Goal: Task Accomplishment & Management: Use online tool/utility

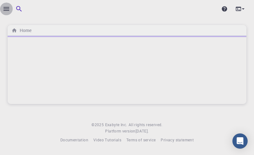
click at [7, 9] on icon "button" at bounding box center [6, 9] width 6 height 4
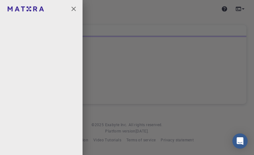
click at [202, 33] on div at bounding box center [127, 77] width 254 height 155
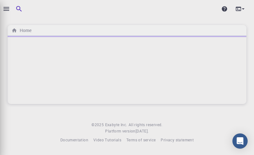
click at [202, 33] on body "Home © 2025 Exabyte Inc. All rights reserved. Platform version 2025.7.24 . Docu…" at bounding box center [127, 77] width 254 height 155
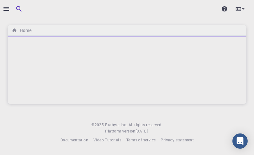
click at [86, 23] on div "Home © 2025 Exabyte Inc. All rights reserved. Platform version 2025.7.24 . Docu…" at bounding box center [127, 77] width 254 height 154
click at [5, 8] on div at bounding box center [3, 77] width 6 height 155
click at [5, 10] on div at bounding box center [3, 77] width 6 height 155
click at [6, 7] on div at bounding box center [3, 77] width 6 height 155
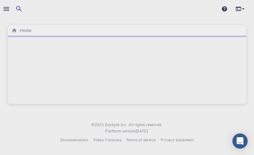
click at [6, 7] on div at bounding box center [3, 77] width 6 height 155
click at [18, 7] on icon "button" at bounding box center [18, 8] width 5 height 5
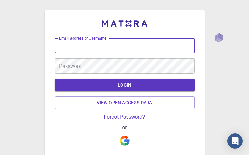
click at [68, 49] on input "Email address or Username" at bounding box center [125, 45] width 140 height 15
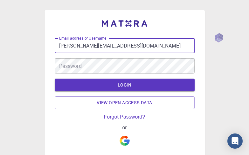
type input "[PERSON_NAME][EMAIL_ADDRESS][DOMAIN_NAME]"
click at [67, 68] on div "Password Password" at bounding box center [125, 65] width 140 height 15
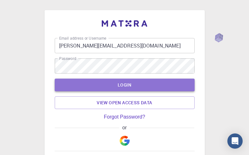
click at [105, 83] on button "LOGIN" at bounding box center [125, 85] width 140 height 13
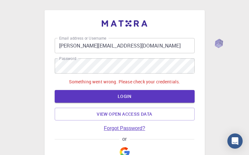
click at [121, 128] on link "Forgot Password?" at bounding box center [124, 129] width 41 height 6
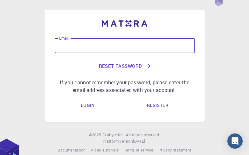
click at [99, 50] on input "Email" at bounding box center [125, 45] width 140 height 15
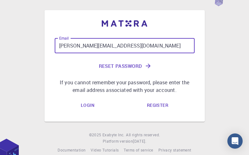
type input "arumugam@invertis.org"
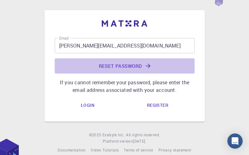
click at [134, 67] on button "Reset Password" at bounding box center [125, 65] width 140 height 15
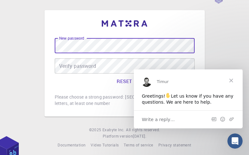
click at [125, 81] on button "RESET" at bounding box center [125, 81] width 140 height 15
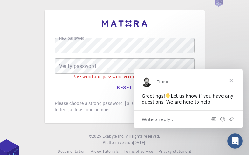
click at [232, 80] on span "Close" at bounding box center [231, 80] width 23 height 23
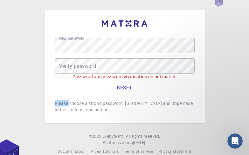
click at [232, 80] on div "New password New password Verify password Verify password Password and password…" at bounding box center [124, 82] width 249 height 165
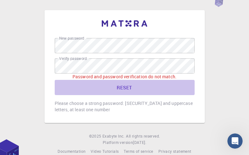
click at [120, 87] on button "RESET" at bounding box center [125, 87] width 140 height 15
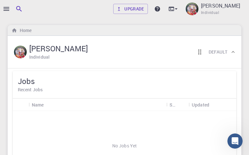
click at [5, 10] on div at bounding box center [3, 77] width 6 height 155
click at [4, 10] on div at bounding box center [3, 77] width 6 height 155
click at [6, 9] on icon "button" at bounding box center [6, 9] width 6 height 4
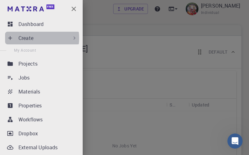
click at [30, 38] on p "Create" at bounding box center [25, 38] width 15 height 8
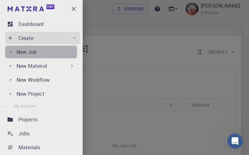
click at [31, 51] on p "New Job" at bounding box center [27, 52] width 20 height 8
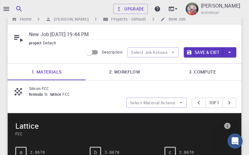
scroll to position [13, 0]
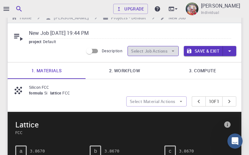
click at [144, 51] on button "Select Job Actions" at bounding box center [152, 51] width 51 height 10
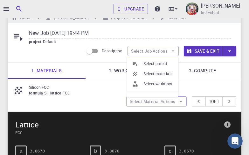
click at [45, 41] on span "Default" at bounding box center [51, 41] width 16 height 5
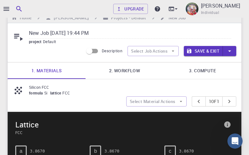
click at [60, 34] on input "New Job Aug 20, 2025, 19:44 PM" at bounding box center [130, 33] width 202 height 10
drag, startPoint x: 105, startPoint y: 32, endPoint x: 30, endPoint y: 29, distance: 75.1
click at [30, 29] on input "New Job Aug 20, 2025, 19:44 PM" at bounding box center [130, 33] width 202 height 10
type input "Krishna"
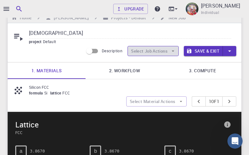
click at [146, 51] on button "Select Job Actions" at bounding box center [152, 51] width 51 height 10
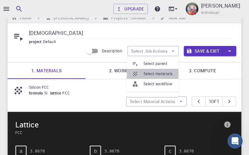
click at [153, 72] on span "Select materials" at bounding box center [158, 74] width 30 height 6
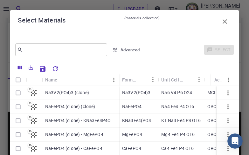
click at [153, 72] on div at bounding box center [148, 68] width 172 height 11
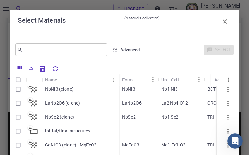
scroll to position [191, 0]
click at [127, 142] on p "MgFeO3" at bounding box center [130, 145] width 17 height 6
checkbox input "true"
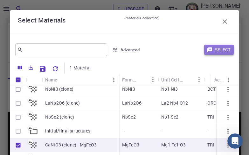
click at [214, 51] on button "Select" at bounding box center [219, 50] width 30 height 10
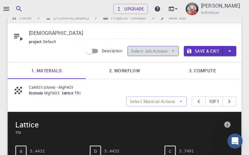
click at [165, 49] on button "Select Job Actions" at bounding box center [152, 51] width 51 height 10
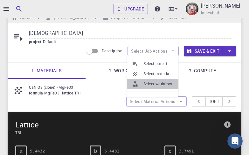
click at [157, 83] on span "Select workflow" at bounding box center [158, 84] width 30 height 6
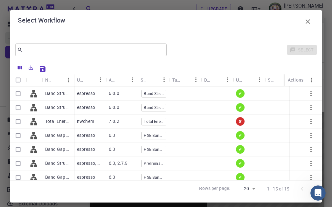
scroll to position [84, 0]
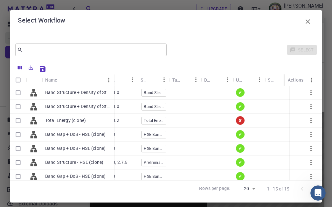
drag, startPoint x: 73, startPoint y: 79, endPoint x: 113, endPoint y: 87, distance: 40.9
click at [113, 87] on div "Name Used application Application Version Subworkflows Tags Default Up-to-date …" at bounding box center [165, 127] width 311 height 107
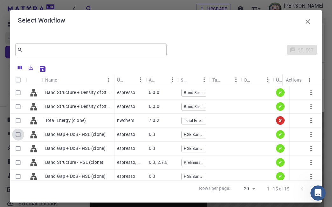
click at [17, 134] on input "Select row" at bounding box center [18, 135] width 12 height 12
checkbox input "true"
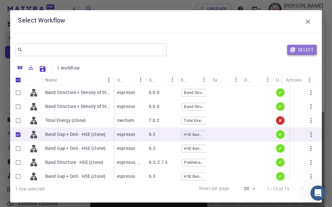
click at [248, 48] on button "Select" at bounding box center [302, 50] width 30 height 10
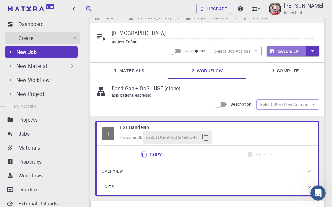
click at [248, 54] on button "Save & Exit" at bounding box center [286, 51] width 39 height 10
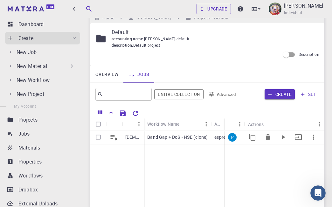
click at [98, 137] on input "Select row" at bounding box center [98, 137] width 12 height 12
checkbox input "true"
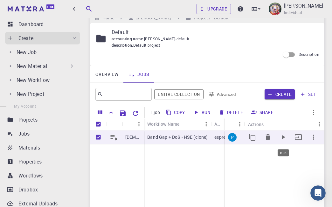
click at [248, 138] on icon "Run" at bounding box center [282, 137] width 3 height 4
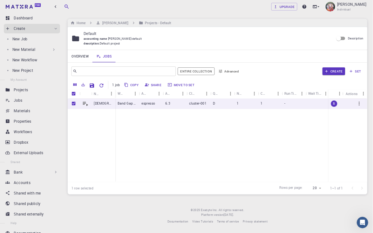
scroll to position [0, 0]
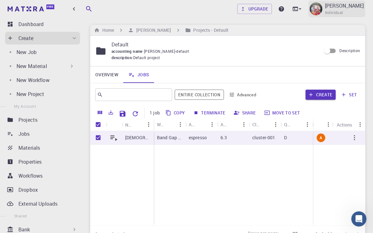
click at [248, 3] on p "[PERSON_NAME]" at bounding box center [344, 6] width 39 height 8
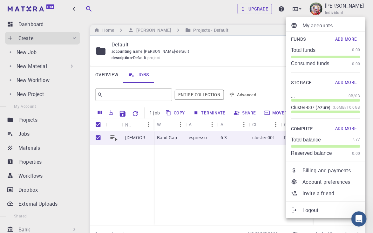
click at [229, 48] on div at bounding box center [186, 116] width 373 height 233
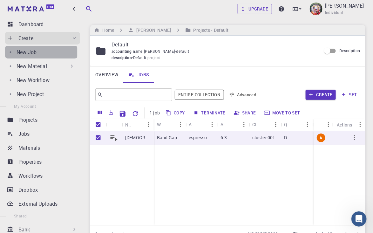
click at [23, 53] on p "New Job" at bounding box center [27, 52] width 20 height 8
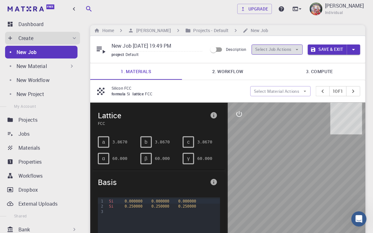
click at [248, 49] on button "Select Job Actions" at bounding box center [277, 49] width 51 height 10
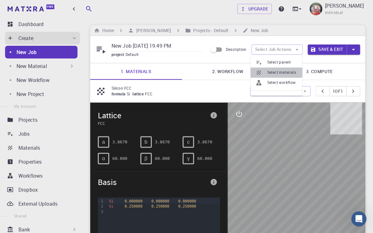
click at [248, 73] on span "Select materials" at bounding box center [282, 73] width 30 height 6
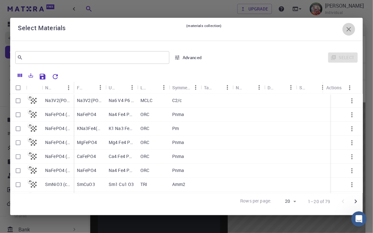
click at [248, 27] on icon "button" at bounding box center [349, 29] width 8 height 8
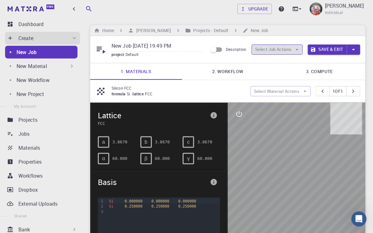
click at [248, 47] on button "Select Job Actions" at bounding box center [277, 49] width 51 height 10
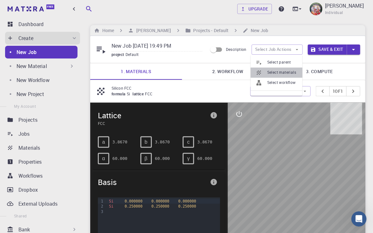
click at [248, 71] on span "Select materials" at bounding box center [282, 73] width 30 height 6
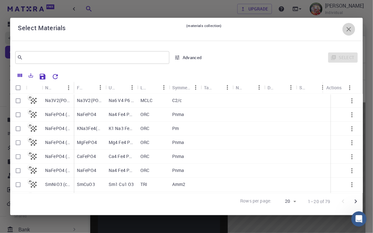
click at [248, 24] on button "button" at bounding box center [348, 29] width 13 height 13
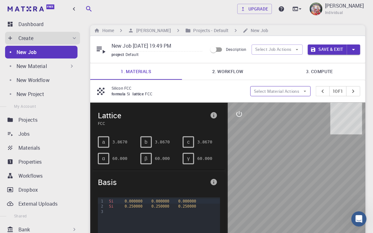
click at [248, 94] on button "Select Material Actions" at bounding box center [280, 91] width 60 height 10
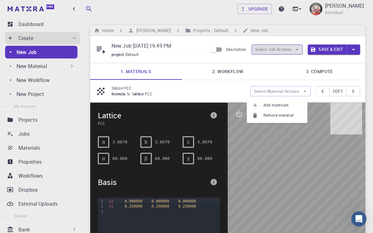
click at [248, 52] on button "Select Job Actions" at bounding box center [277, 49] width 51 height 10
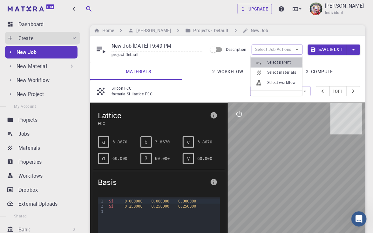
click at [248, 63] on span "Select parent" at bounding box center [282, 62] width 30 height 6
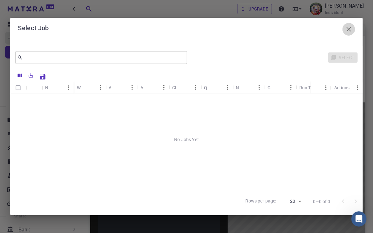
click at [248, 30] on icon "button" at bounding box center [349, 29] width 8 height 8
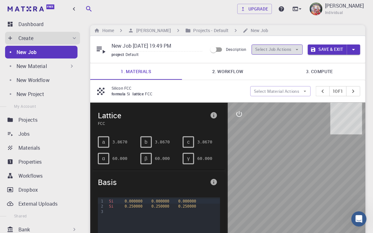
click at [248, 51] on button "Select Job Actions" at bounding box center [277, 49] width 51 height 10
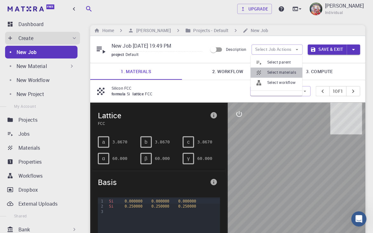
click at [248, 71] on span "Select materials" at bounding box center [282, 73] width 30 height 6
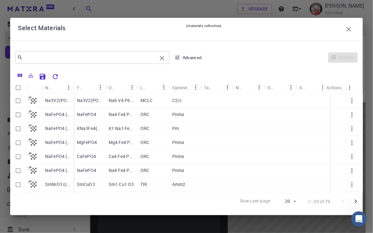
click at [50, 61] on input "text" at bounding box center [90, 57] width 134 height 9
click at [133, 42] on div "​ Advanced Select Name Formula Unit Cell Formula Lattice Symmetry Tags Non-peri…" at bounding box center [186, 128] width 353 height 174
click at [178, 58] on icon "button" at bounding box center [177, 57] width 4 height 4
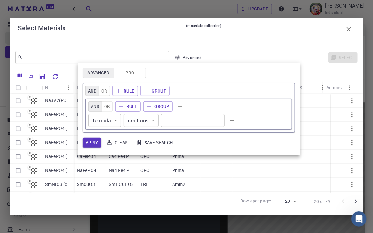
click at [178, 58] on div at bounding box center [186, 116] width 373 height 233
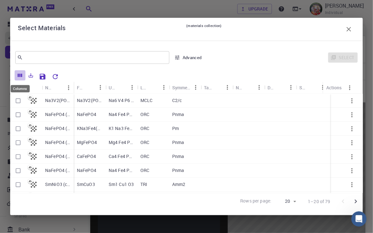
click at [19, 73] on icon "Columns" at bounding box center [20, 75] width 6 height 6
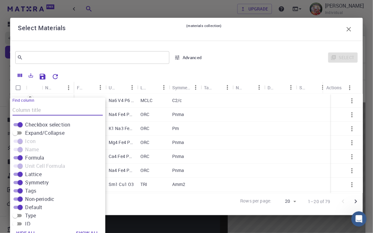
scroll to position [4, 0]
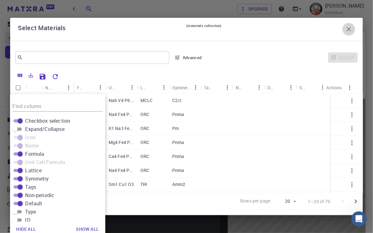
click at [248, 28] on icon "button" at bounding box center [349, 29] width 8 height 8
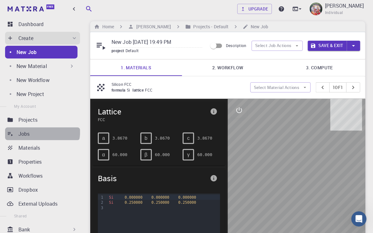
click at [27, 129] on link "Jobs" at bounding box center [42, 133] width 75 height 13
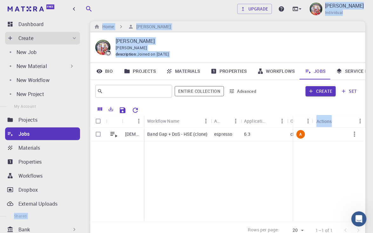
drag, startPoint x: 81, startPoint y: 141, endPoint x: 83, endPoint y: 160, distance: 19.5
click at [83, 155] on div "Free Dashboard Create New Job New Material Create Material Upload File Import f…" at bounding box center [186, 142] width 373 height 292
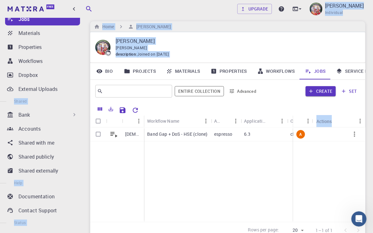
scroll to position [115, 0]
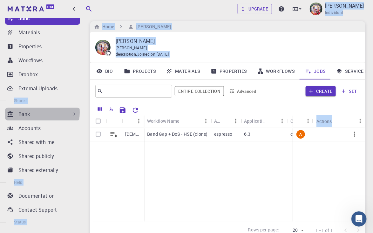
click at [30, 112] on p "Bank" at bounding box center [24, 114] width 12 height 8
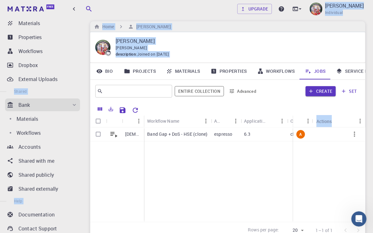
scroll to position [59, 0]
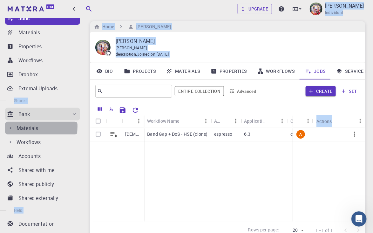
click at [31, 126] on p "Materials" at bounding box center [28, 128] width 22 height 8
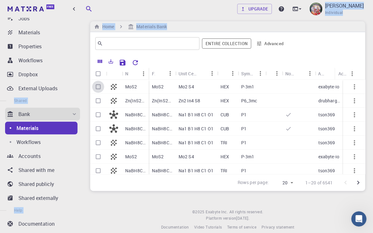
click at [98, 88] on input "Select row" at bounding box center [98, 87] width 12 height 12
checkbox input "true"
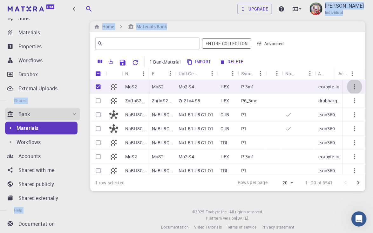
click at [248, 87] on icon "button" at bounding box center [355, 87] width 8 height 8
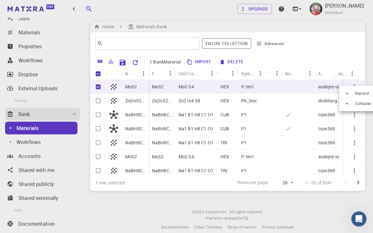
click at [248, 63] on div at bounding box center [186, 116] width 373 height 233
click at [198, 61] on button "Import" at bounding box center [199, 62] width 29 height 10
checkbox input "false"
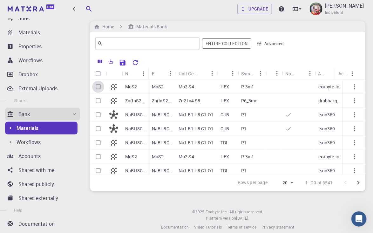
click at [98, 88] on input "Select row" at bounding box center [98, 87] width 12 height 12
checkbox input "true"
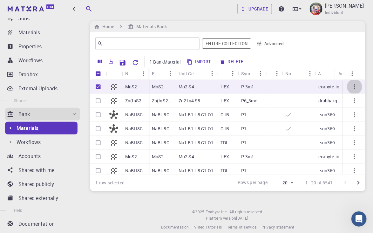
click at [248, 84] on icon "button" at bounding box center [355, 87] width 8 height 8
click at [185, 60] on div at bounding box center [186, 116] width 373 height 233
click at [109, 59] on icon "Export" at bounding box center [111, 61] width 6 height 6
click at [248, 51] on div at bounding box center [324, 43] width 71 height 15
click at [248, 90] on icon "button" at bounding box center [355, 87] width 8 height 8
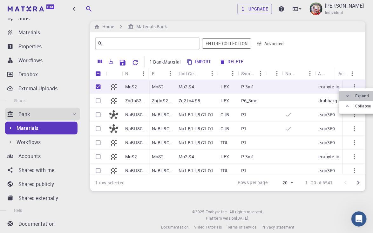
click at [248, 97] on span "Expand" at bounding box center [362, 96] width 14 height 6
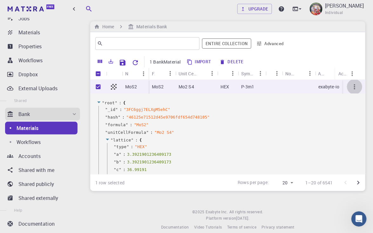
click at [248, 86] on icon "button" at bounding box center [355, 87] width 8 height 8
click at [248, 101] on span "Collapse" at bounding box center [363, 102] width 16 height 6
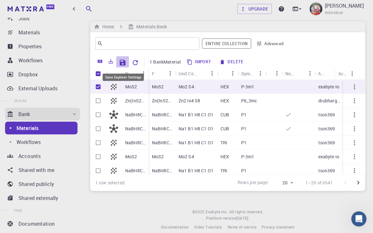
click at [122, 60] on icon "Save Explorer Settings" at bounding box center [123, 63] width 6 height 6
click at [80, 44] on li "Properties" at bounding box center [41, 46] width 83 height 13
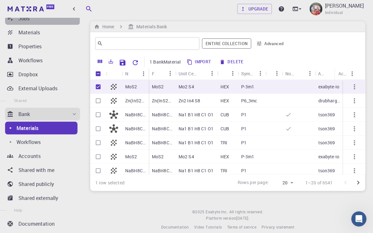
click at [20, 20] on p "Jobs" at bounding box center [23, 19] width 11 height 8
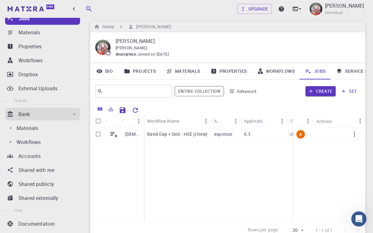
click at [81, 155] on li "Help" at bounding box center [41, 210] width 83 height 12
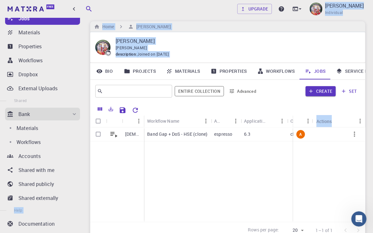
drag, startPoint x: 82, startPoint y: 192, endPoint x: 83, endPoint y: 210, distance: 18.5
click at [83, 155] on div "Free Dashboard Create New Job New Material Create Material Upload File Import f…" at bounding box center [186, 142] width 373 height 292
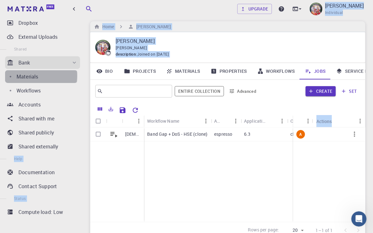
click at [30, 75] on p "Materials" at bounding box center [28, 77] width 22 height 8
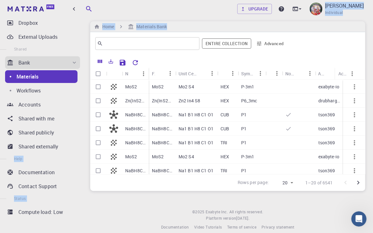
click at [98, 155] on input "Select row" at bounding box center [98, 157] width 12 height 12
checkbox input "true"
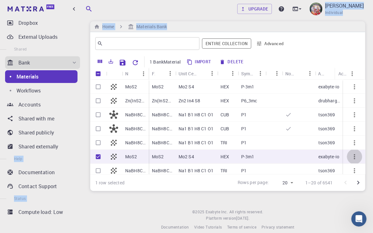
click at [248, 155] on icon "button" at bounding box center [355, 157] width 8 height 8
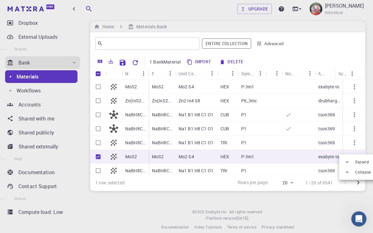
click at [112, 155] on div at bounding box center [186, 116] width 373 height 233
click at [155, 155] on p "MoS2" at bounding box center [158, 156] width 12 height 6
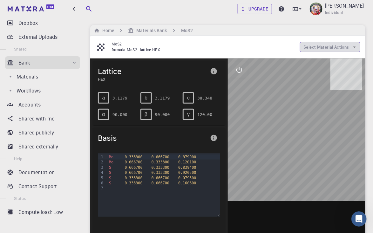
click at [248, 47] on button "Select Material Actions" at bounding box center [330, 47] width 60 height 10
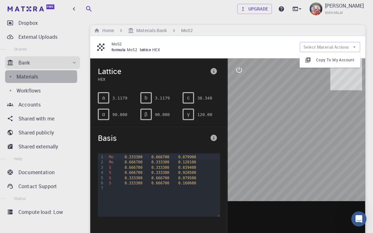
click at [33, 77] on p "Materials" at bounding box center [28, 77] width 22 height 8
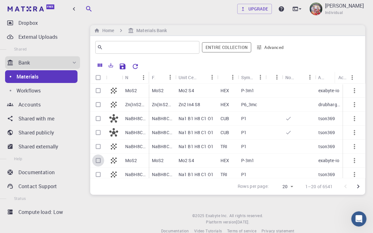
click at [96, 155] on input "Select row" at bounding box center [98, 160] width 12 height 12
checkbox input "true"
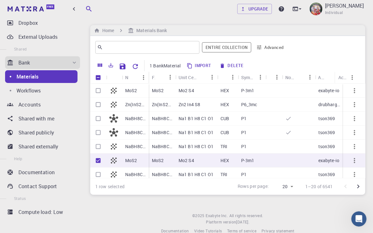
click at [176, 155] on div "Mo2 S4" at bounding box center [196, 160] width 42 height 14
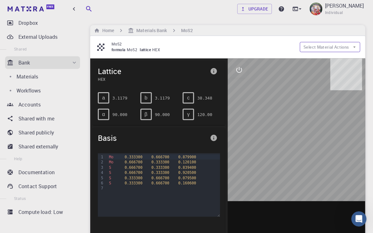
click at [248, 46] on button "Select Material Actions" at bounding box center [330, 47] width 60 height 10
click at [248, 59] on span "Copy To My Account" at bounding box center [335, 60] width 39 height 6
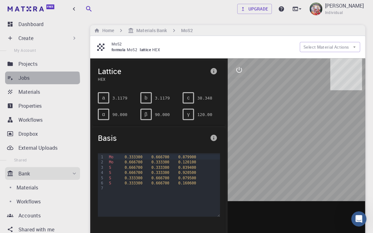
click at [21, 81] on p "Jobs" at bounding box center [23, 78] width 11 height 8
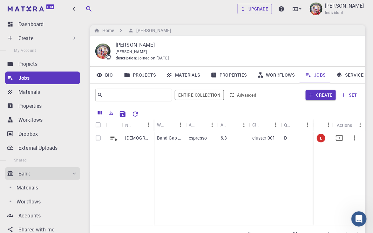
click at [248, 138] on div "cluster-001" at bounding box center [265, 138] width 32 height 14
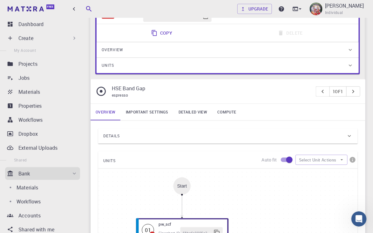
scroll to position [114, 0]
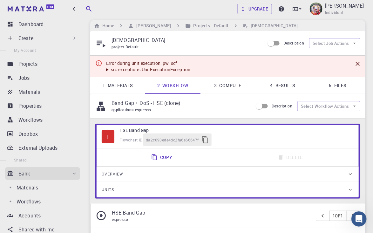
scroll to position [0, 0]
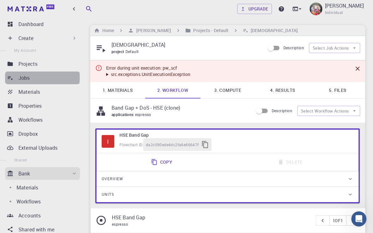
click at [26, 77] on p "Jobs" at bounding box center [23, 78] width 11 height 8
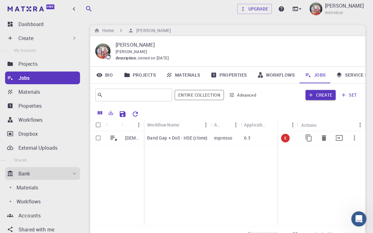
click at [194, 139] on p "Band Gap + DoS - HSE (clone)" at bounding box center [177, 138] width 60 height 6
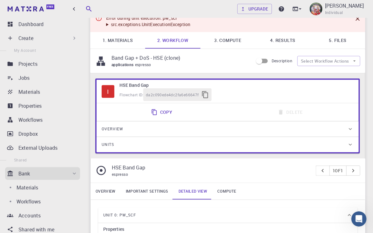
scroll to position [22, 0]
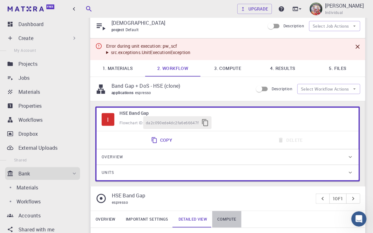
click at [241, 155] on link "Compute" at bounding box center [226, 219] width 29 height 17
drag, startPoint x: 309, startPoint y: 137, endPoint x: 295, endPoint y: 132, distance: 14.9
click at [248, 155] on div "Overview Important settings Detailed view Compute" at bounding box center [228, 219] width 275 height 17
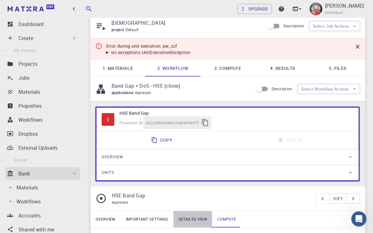
click at [212, 155] on link "Detailed view" at bounding box center [192, 219] width 39 height 17
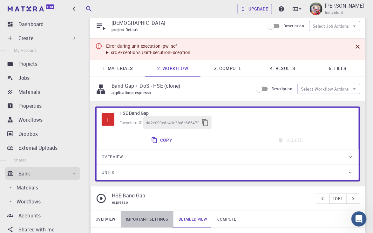
click at [173, 155] on link "Important settings" at bounding box center [147, 219] width 53 height 17
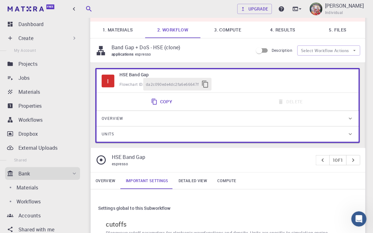
scroll to position [59, 0]
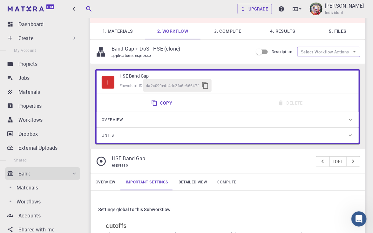
click at [141, 155] on div "I HSE Band Gap Flowchart ID: da2c090ede4dc2fa6e66647f Copy Delete Overview Prop…" at bounding box center [227, 111] width 275 height 95
click at [20, 74] on p "Jobs" at bounding box center [23, 78] width 11 height 8
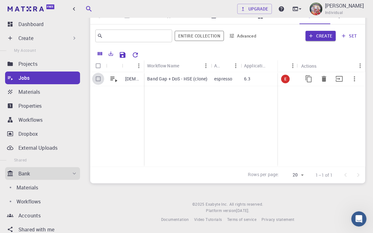
click at [97, 79] on input "Select row" at bounding box center [98, 79] width 12 height 12
checkbox input "true"
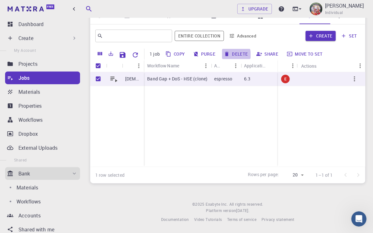
click at [230, 56] on button "Delete" at bounding box center [236, 54] width 29 height 10
checkbox input "false"
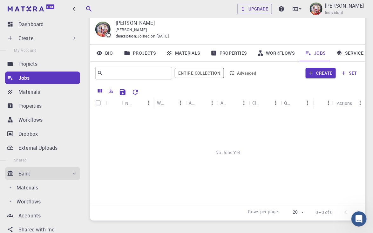
scroll to position [21, 0]
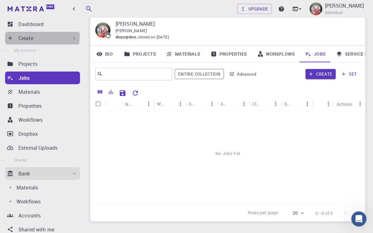
click at [33, 37] on p "Create" at bounding box center [25, 38] width 15 height 8
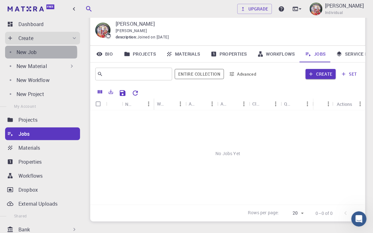
click at [33, 52] on p "New Job" at bounding box center [27, 52] width 20 height 8
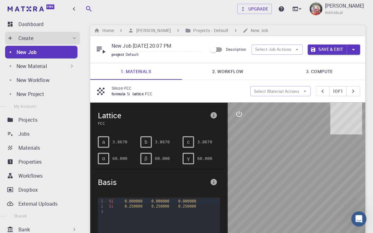
click at [144, 45] on input "New Job Aug 20, 2025, 20:07 PM" at bounding box center [157, 46] width 91 height 10
click at [192, 47] on input "New Job Aug 20, 2025, 20:07 PM" at bounding box center [157, 46] width 91 height 10
type input "N"
type input "MoS2"
click at [248, 49] on button "Select Job Actions" at bounding box center [277, 49] width 51 height 10
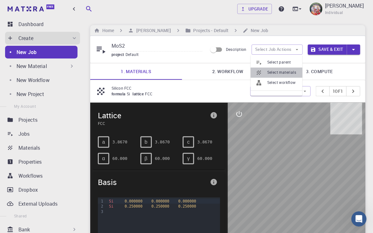
click at [248, 70] on span "Select materials" at bounding box center [282, 73] width 30 height 6
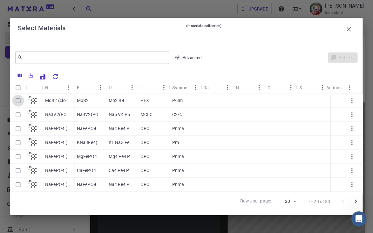
click at [19, 98] on input "Select row" at bounding box center [18, 101] width 12 height 12
checkbox input "true"
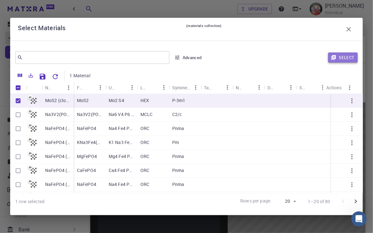
click at [248, 57] on button "Select" at bounding box center [343, 57] width 30 height 10
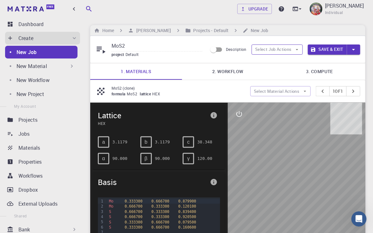
click at [248, 45] on button "Select Job Actions" at bounding box center [277, 49] width 51 height 10
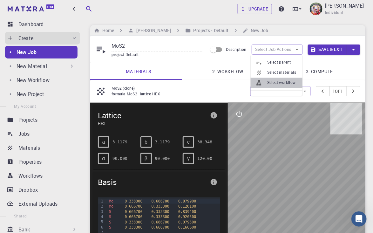
click at [248, 79] on li "Select workflow" at bounding box center [277, 83] width 52 height 10
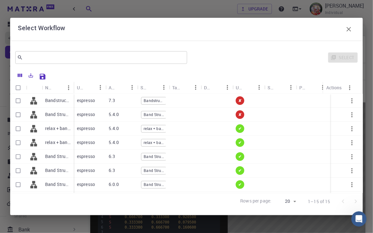
drag, startPoint x: 40, startPoint y: 131, endPoint x: 72, endPoint y: 141, distance: 33.8
click at [72, 141] on div "Bandstructure with SOC - QE (clone) Band Structure + Density of States (clone) …" at bounding box center [42, 171] width 64 height 154
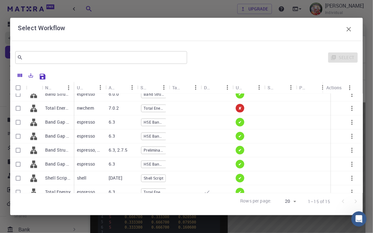
scroll to position [118, 0]
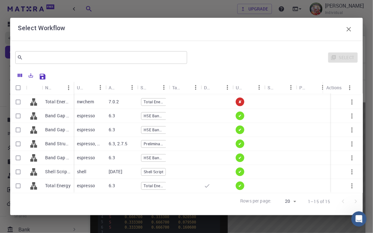
click at [28, 137] on div at bounding box center [34, 144] width 16 height 14
checkbox input "false"
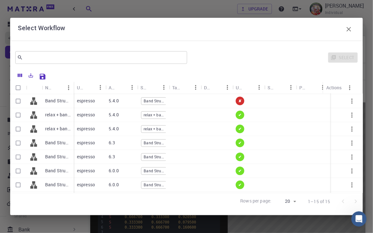
scroll to position [0, 0]
click at [16, 126] on input "Select row" at bounding box center [18, 129] width 12 height 12
checkbox input "true"
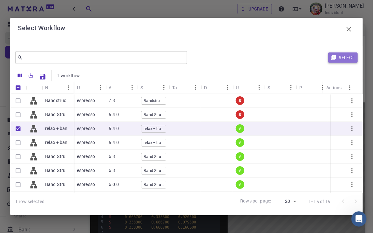
click at [248, 57] on button "Select" at bounding box center [343, 57] width 30 height 10
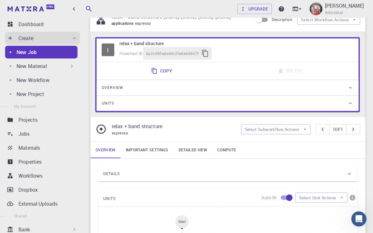
scroll to position [53, 0]
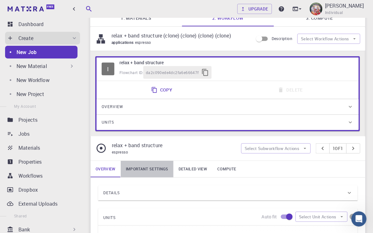
click at [173, 155] on link "Important settings" at bounding box center [147, 169] width 53 height 17
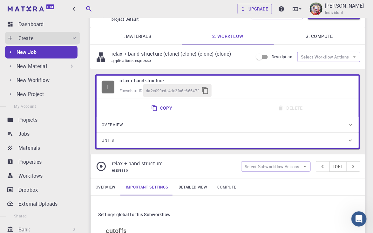
scroll to position [34, 0]
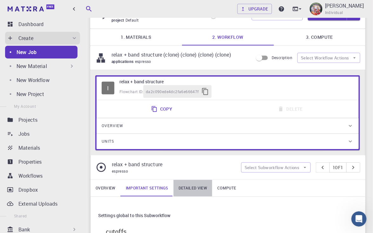
click at [212, 155] on link "Detailed view" at bounding box center [192, 188] width 39 height 17
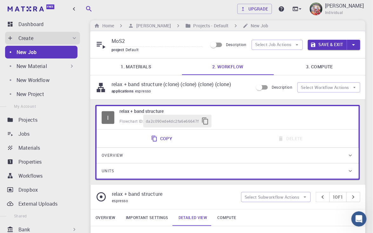
scroll to position [0, 0]
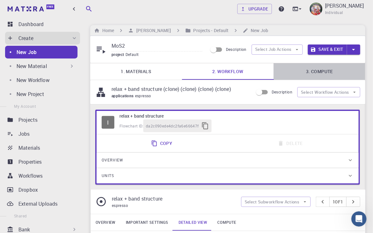
click at [248, 72] on link "3. Compute" at bounding box center [320, 71] width 92 height 17
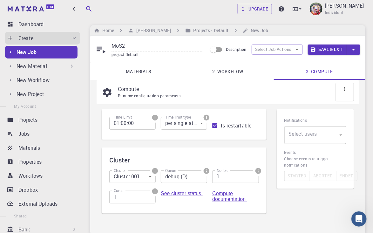
click at [248, 92] on icon at bounding box center [345, 89] width 6 height 6
click at [248, 90] on p "Compute" at bounding box center [233, 89] width 231 height 8
click at [248, 51] on button "Save & Exit" at bounding box center [327, 49] width 39 height 10
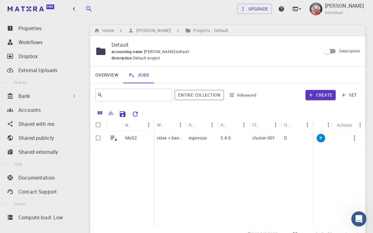
scroll to position [139, 0]
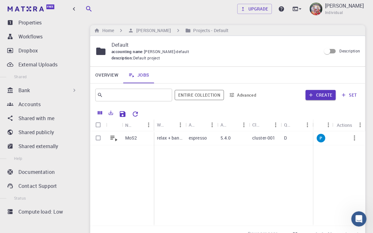
click at [82, 155] on div "Dashboard Create New Job New Material Create Material Upload File Import from B…" at bounding box center [41, 126] width 83 height 216
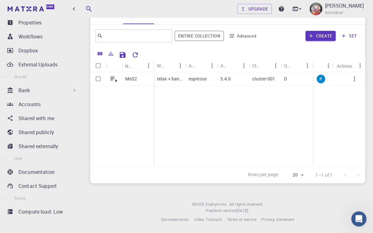
scroll to position [61, 0]
click at [80, 155] on li "Compute load: Low" at bounding box center [41, 211] width 83 height 13
click at [28, 90] on p "Bank" at bounding box center [24, 90] width 12 height 8
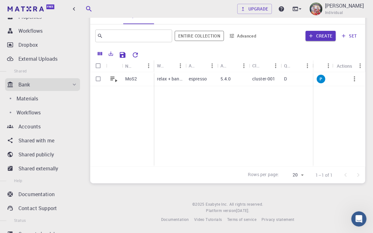
scroll to position [83, 0]
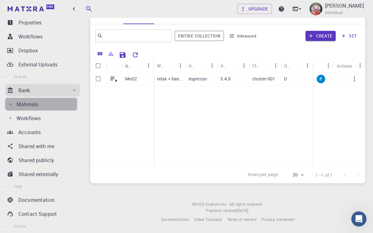
click at [30, 103] on p "Materials" at bounding box center [28, 104] width 22 height 8
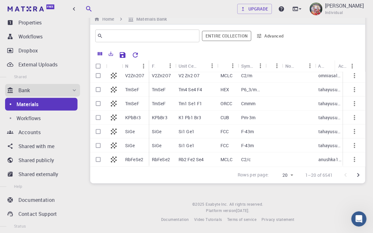
scroll to position [193, 0]
click at [98, 112] on input "Select row" at bounding box center [98, 118] width 12 height 12
checkbox input "true"
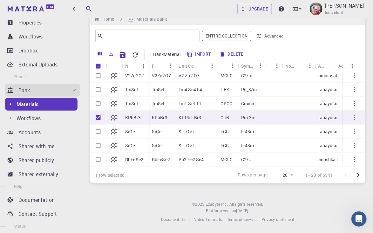
click at [187, 114] on p "K1 Pb1 Br3" at bounding box center [190, 117] width 23 height 6
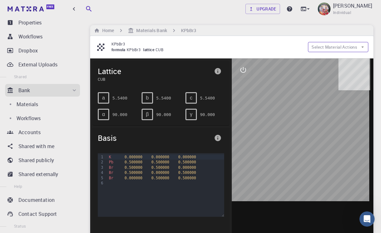
click at [248, 46] on button "Select Material Actions" at bounding box center [338, 47] width 60 height 10
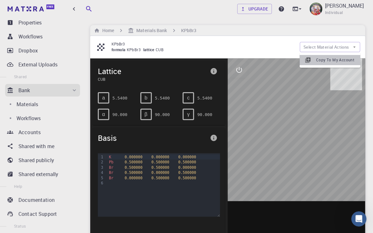
click at [248, 58] on span "Copy To My Account" at bounding box center [335, 60] width 39 height 6
click at [80, 34] on li "Workflows" at bounding box center [41, 36] width 83 height 13
click at [80, 50] on li "Dropbox" at bounding box center [41, 50] width 83 height 13
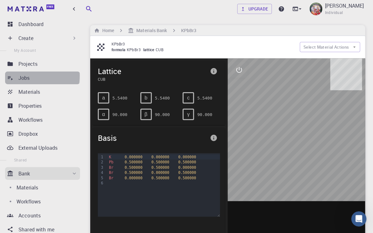
click at [21, 76] on p "Jobs" at bounding box center [23, 78] width 11 height 8
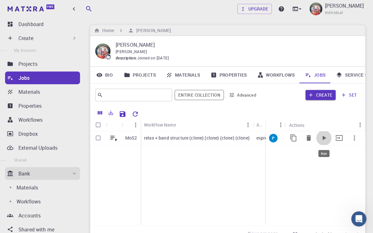
click at [248, 139] on icon "Run" at bounding box center [324, 138] width 8 height 8
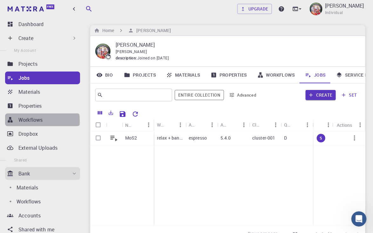
click at [31, 121] on p "Workflows" at bounding box center [30, 120] width 24 height 8
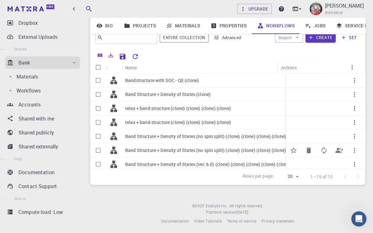
scroll to position [60, 0]
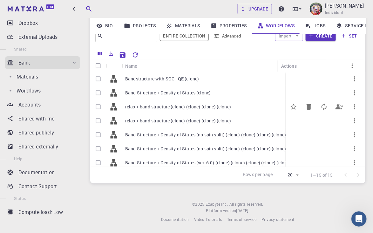
click at [245, 105] on div "relax + band structure (clone) (clone) (clone) (clone)" at bounding box center [223, 107] width 203 height 14
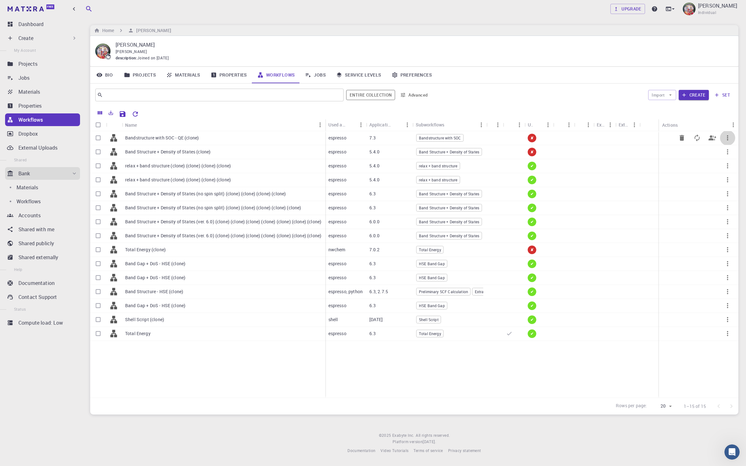
click at [248, 139] on icon "button" at bounding box center [728, 138] width 8 height 8
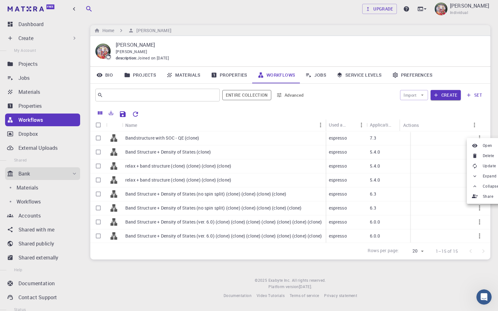
click at [248, 121] on div at bounding box center [249, 155] width 498 height 311
click at [248, 139] on icon "button" at bounding box center [479, 138] width 8 height 8
click at [248, 155] on span "Delete" at bounding box center [486, 156] width 11 height 6
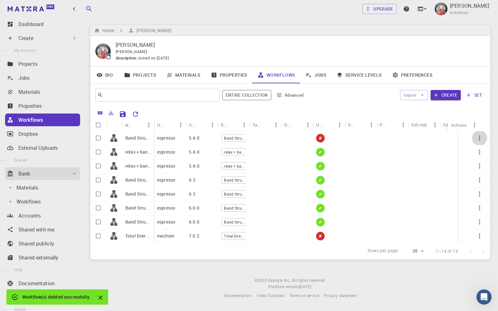
click at [248, 140] on icon "button" at bounding box center [479, 138] width 8 height 8
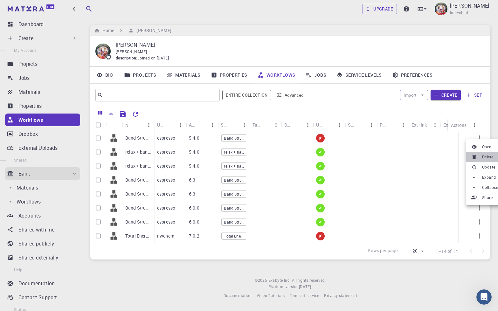
click at [248, 155] on span "Delete" at bounding box center [487, 157] width 11 height 6
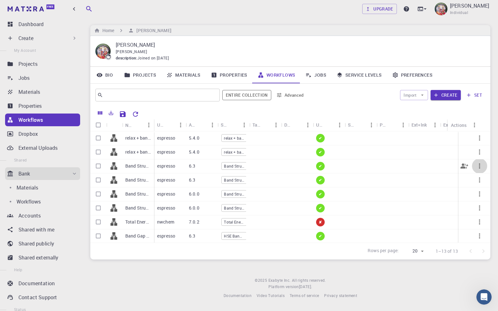
click at [248, 155] on button "button" at bounding box center [478, 165] width 15 height 15
click at [248, 155] on div at bounding box center [249, 155] width 498 height 311
click at [248, 155] on icon "button" at bounding box center [478, 165] width 1 height 5
click at [248, 155] on span "Delete" at bounding box center [483, 203] width 11 height 6
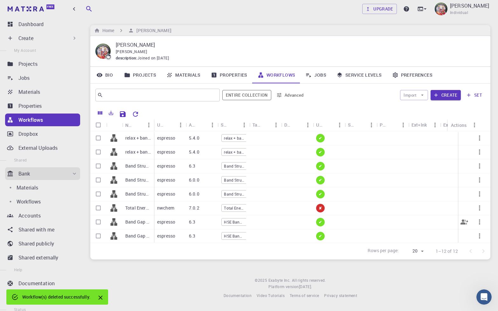
click at [248, 155] on icon "button" at bounding box center [479, 222] width 8 height 8
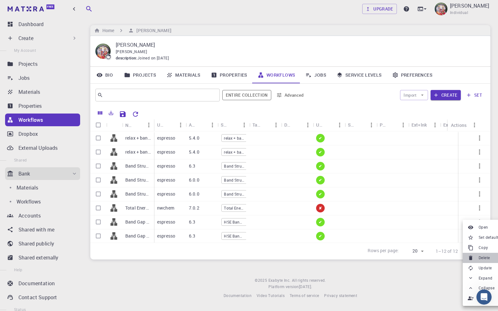
click at [248, 155] on span "Delete" at bounding box center [483, 257] width 11 height 6
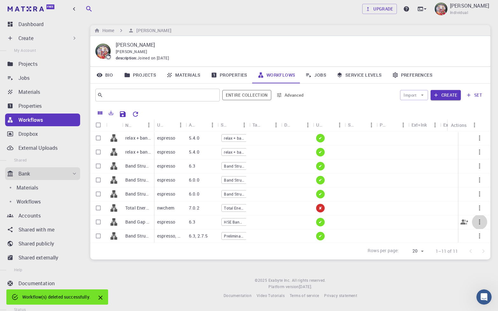
click at [248, 155] on icon "button" at bounding box center [479, 222] width 8 height 8
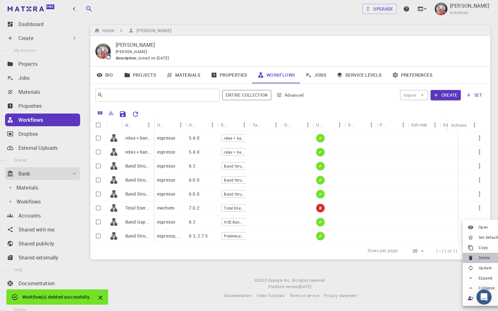
click at [248, 155] on li "Delete" at bounding box center [482, 258] width 41 height 10
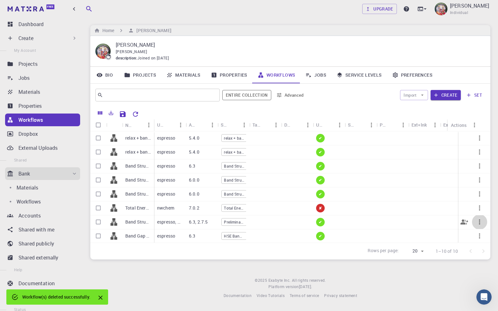
click at [248, 155] on icon "button" at bounding box center [478, 221] width 1 height 5
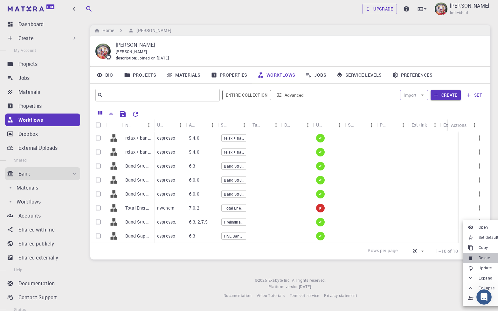
click at [248, 155] on span "Delete" at bounding box center [483, 257] width 11 height 6
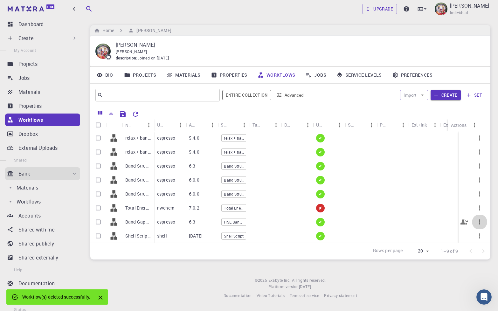
click at [248, 155] on icon "button" at bounding box center [479, 222] width 8 height 8
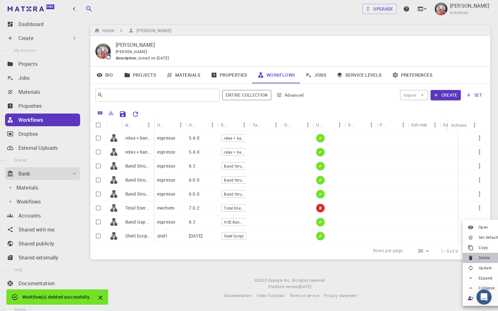
click at [248, 155] on span "Delete" at bounding box center [483, 257] width 11 height 6
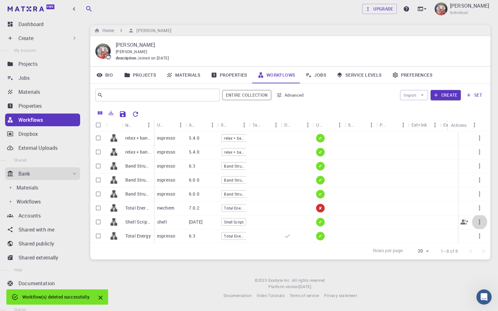
click at [248, 155] on icon "button" at bounding box center [478, 221] width 1 height 5
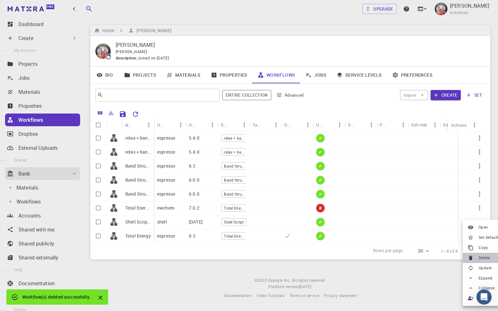
click at [248, 155] on li "Delete" at bounding box center [482, 258] width 41 height 10
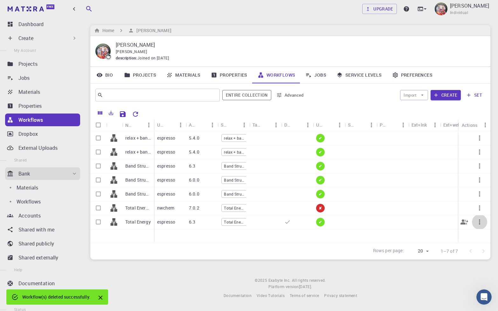
click at [248, 155] on icon "button" at bounding box center [479, 222] width 8 height 8
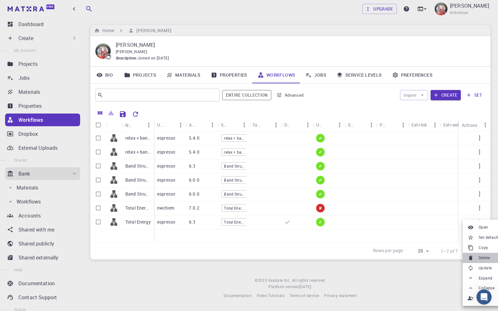
click at [248, 155] on span "Delete" at bounding box center [483, 257] width 11 height 6
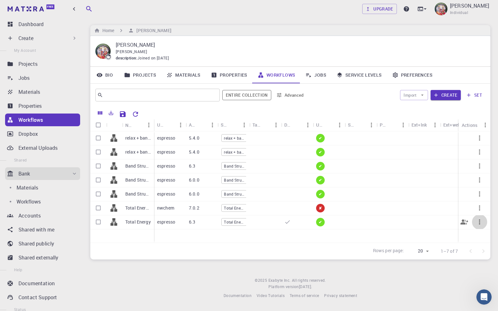
click at [248, 155] on icon "button" at bounding box center [479, 222] width 8 height 8
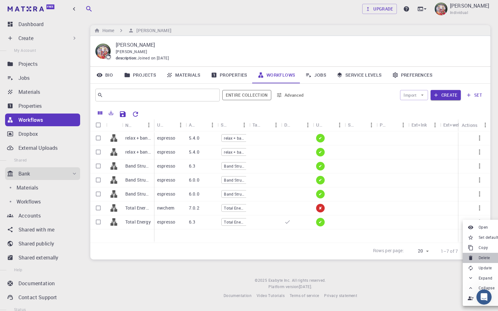
click at [248, 155] on span "Delete" at bounding box center [483, 257] width 11 height 6
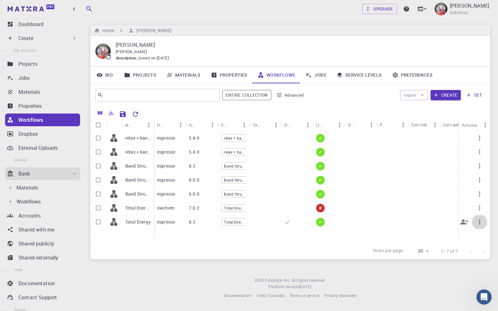
click at [248, 155] on icon "button" at bounding box center [479, 222] width 8 height 8
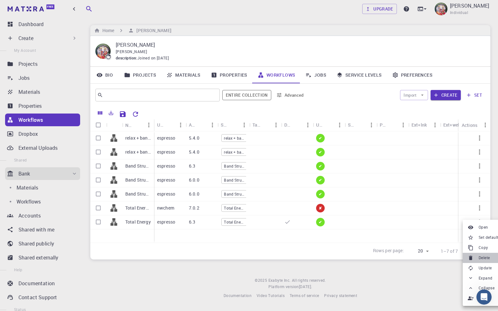
click at [248, 155] on span "Delete" at bounding box center [483, 257] width 11 height 6
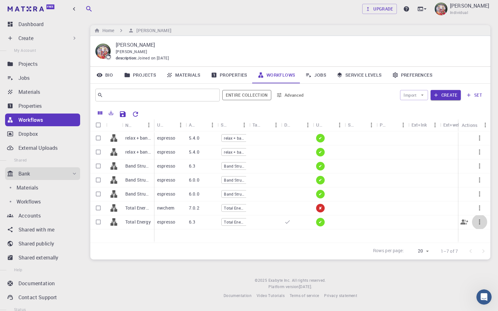
click at [248, 155] on icon "button" at bounding box center [478, 221] width 1 height 5
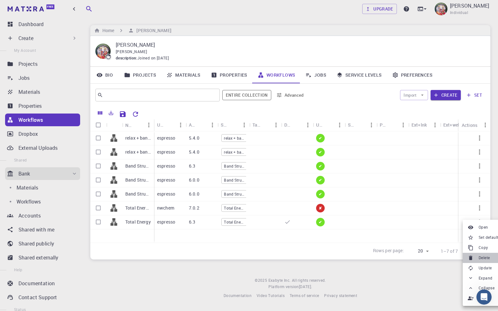
click at [248, 155] on span "Delete" at bounding box center [483, 257] width 11 height 6
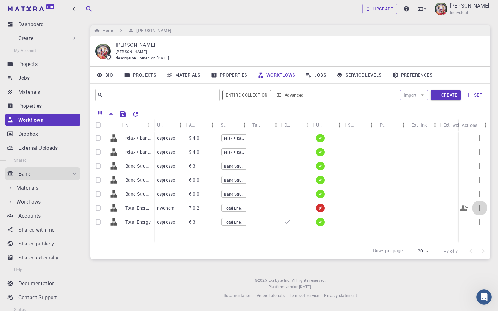
click at [248, 155] on icon "button" at bounding box center [479, 208] width 8 height 8
click at [248, 155] on span "Delete" at bounding box center [487, 227] width 11 height 6
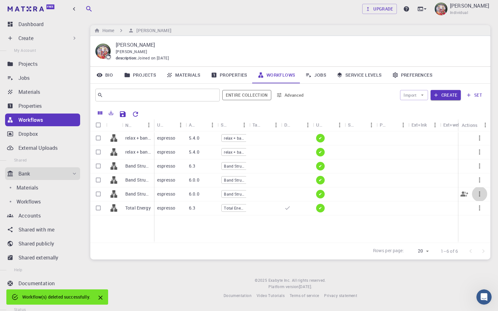
click at [248, 155] on icon "button" at bounding box center [478, 193] width 1 height 5
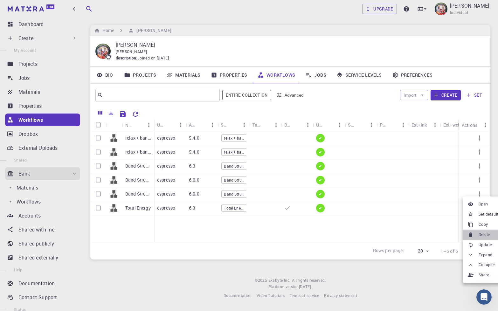
click at [248, 155] on span "Delete" at bounding box center [483, 234] width 11 height 6
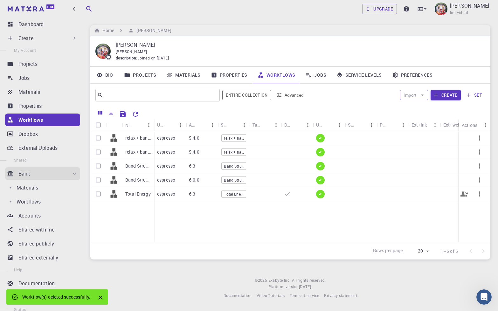
drag, startPoint x: 482, startPoint y: 208, endPoint x: 478, endPoint y: 194, distance: 14.3
click at [248, 155] on div at bounding box center [474, 186] width 32 height 111
click at [248, 155] on icon "button" at bounding box center [479, 194] width 8 height 8
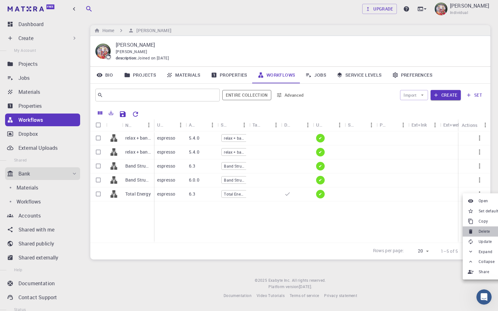
click at [248, 155] on li "Delete" at bounding box center [482, 231] width 41 height 10
click at [248, 155] on icon "button" at bounding box center [479, 180] width 8 height 8
click at [248, 155] on span "Delete" at bounding box center [483, 219] width 11 height 6
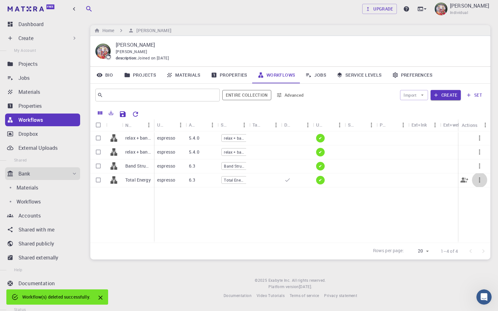
click at [248, 155] on icon "button" at bounding box center [479, 180] width 8 height 8
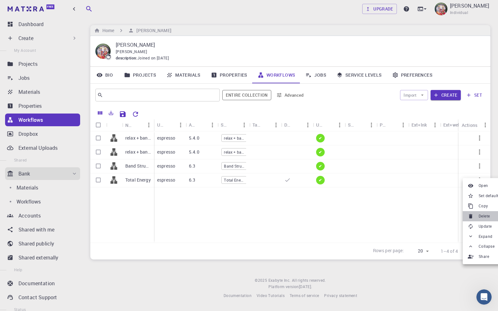
click at [248, 155] on span "Delete" at bounding box center [483, 216] width 11 height 6
click at [248, 155] on icon "button" at bounding box center [479, 166] width 8 height 8
click at [248, 155] on span "Delete" at bounding box center [483, 205] width 11 height 6
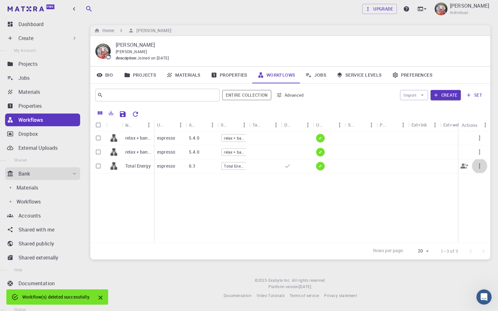
click at [248, 155] on icon "button" at bounding box center [479, 166] width 8 height 8
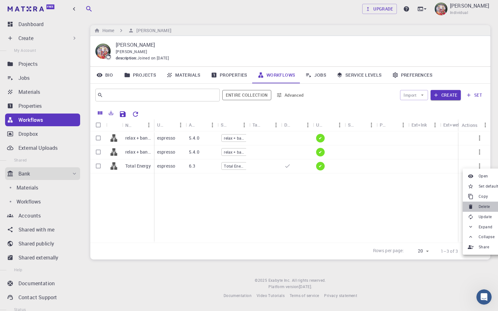
click at [248, 155] on span "Delete" at bounding box center [483, 206] width 11 height 6
click at [248, 155] on div "relax + band structure (clone) (clone) (clone) (clone) relax + band structure (…" at bounding box center [296, 186] width 413 height 111
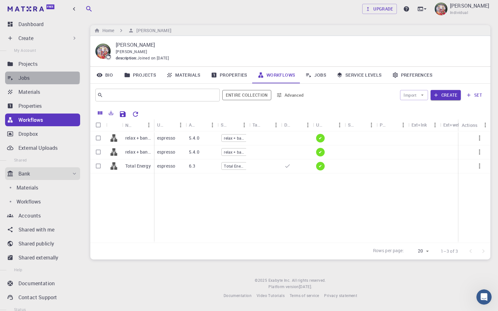
click at [29, 77] on p "Jobs" at bounding box center [23, 78] width 11 height 8
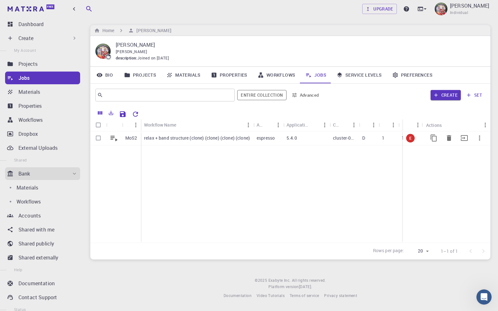
click at [207, 140] on p "relax + band structure (clone) (clone) (clone) (clone)" at bounding box center [197, 138] width 106 height 6
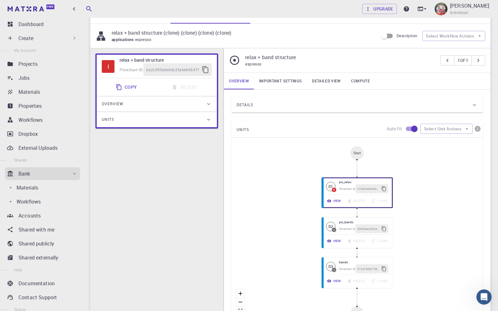
scroll to position [77, 0]
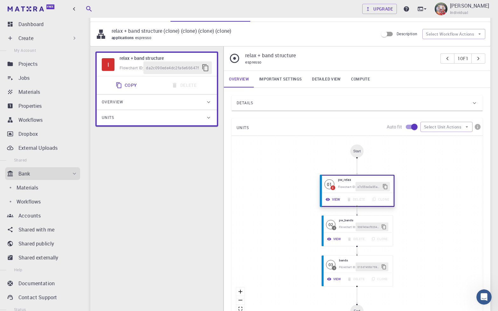
click at [248, 155] on div "Flowchart ID:" at bounding box center [346, 186] width 17 height 5
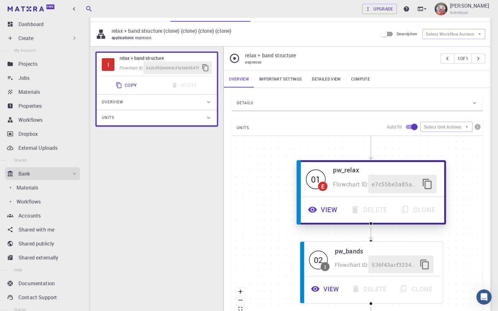
click at [248, 155] on button "View" at bounding box center [323, 209] width 42 height 19
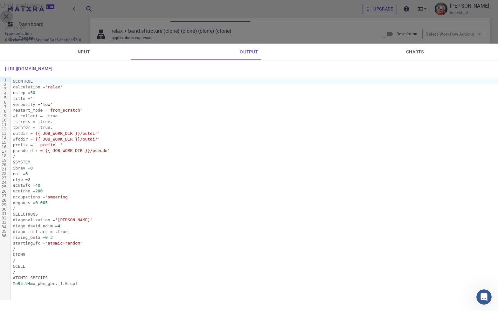
click at [10, 20] on icon "button" at bounding box center [7, 17] width 8 height 8
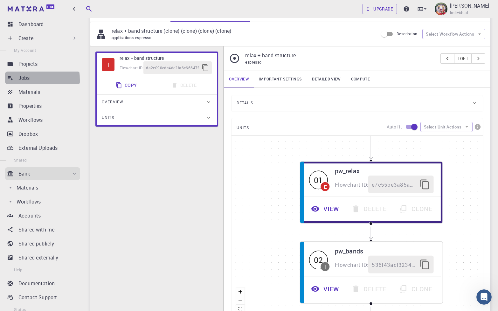
click at [19, 80] on p "Jobs" at bounding box center [23, 78] width 11 height 8
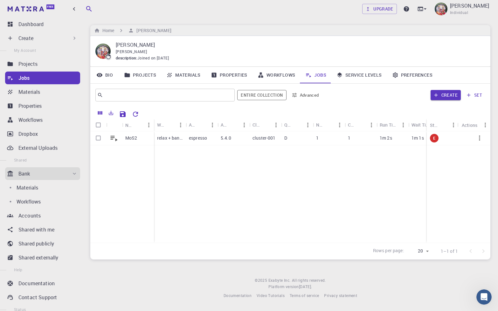
scroll to position [1, 0]
click at [236, 137] on p "relax + band structure (clone) (clone) (clone) (clone)" at bounding box center [197, 138] width 106 height 6
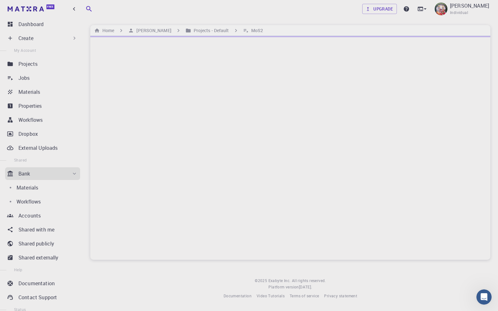
scroll to position [1, 0]
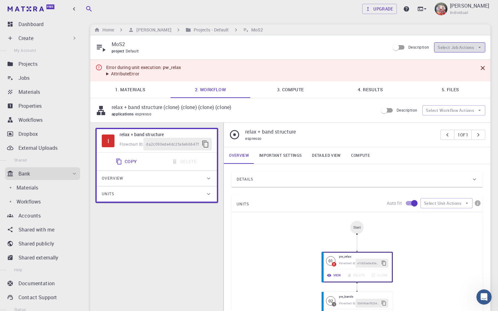
click at [248, 51] on button "Select Job Actions" at bounding box center [459, 47] width 51 height 10
click at [248, 48] on button "Select Job Actions" at bounding box center [459, 47] width 51 height 10
click at [248, 109] on button "Select Workflow Actions" at bounding box center [453, 110] width 63 height 10
click at [248, 112] on button "Select Workflow Actions" at bounding box center [453, 110] width 63 height 10
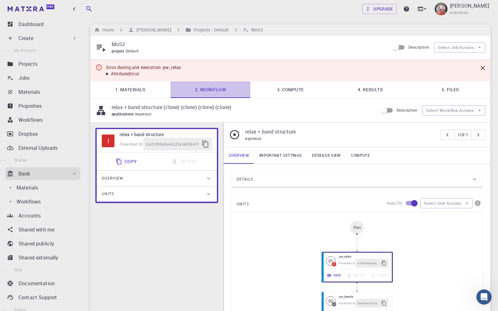
click at [213, 89] on link "2. Workflow" at bounding box center [210, 89] width 80 height 17
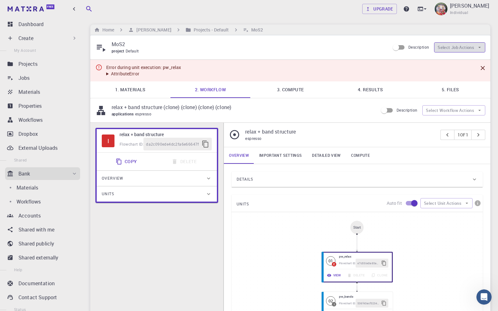
click at [248, 48] on button "Select Job Actions" at bounding box center [459, 47] width 51 height 10
click at [248, 47] on input "Description" at bounding box center [395, 47] width 36 height 12
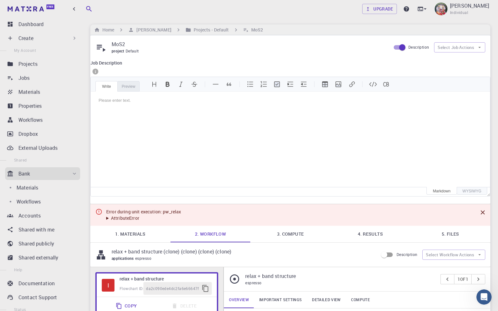
scroll to position [0, 0]
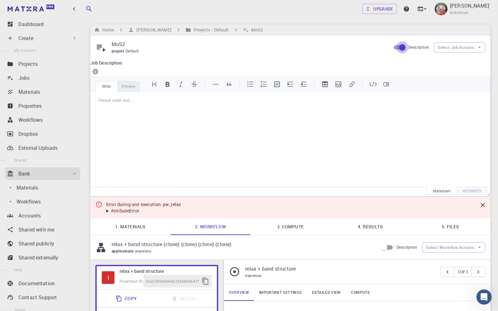
click at [248, 48] on input "Description" at bounding box center [402, 47] width 36 height 12
checkbox input "false"
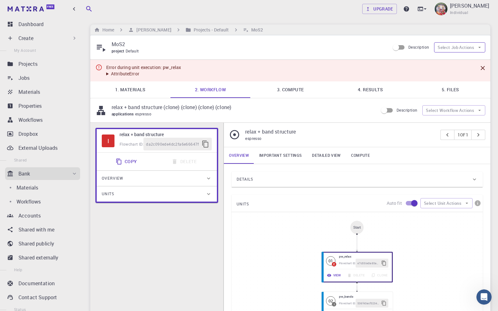
click at [248, 48] on button "Select Job Actions" at bounding box center [459, 47] width 51 height 10
click at [248, 48] on icon "button" at bounding box center [479, 47] width 6 height 6
click at [209, 92] on link "2. Workflow" at bounding box center [210, 89] width 80 height 17
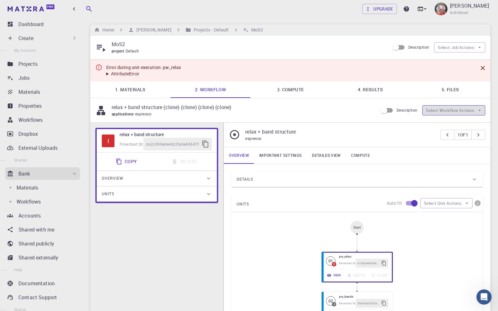
click at [248, 110] on button "Select Workflow Actions" at bounding box center [453, 110] width 63 height 10
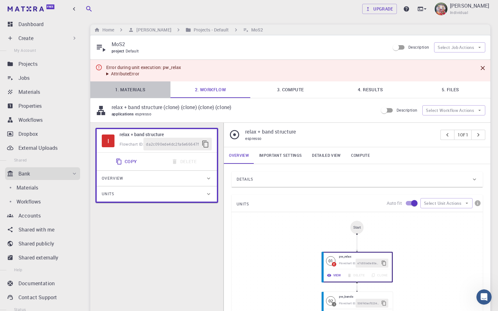
click at [128, 90] on link "1. Materials" at bounding box center [130, 89] width 80 height 17
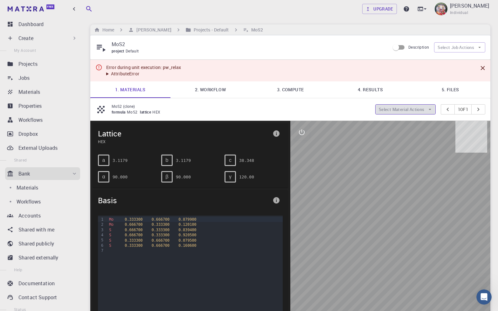
click at [248, 109] on icon "button" at bounding box center [430, 109] width 6 height 6
click at [248, 109] on button "Select Material Actions" at bounding box center [405, 109] width 60 height 10
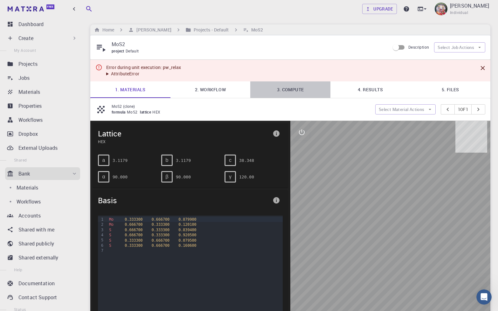
click at [248, 90] on link "3. Compute" at bounding box center [290, 89] width 80 height 17
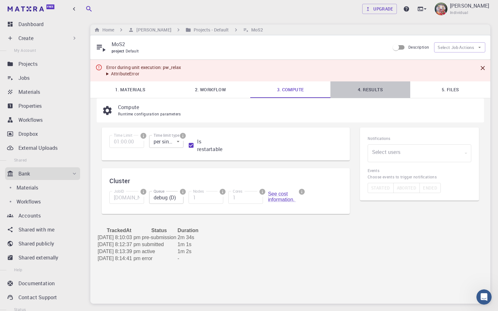
click at [248, 92] on link "4. Results" at bounding box center [370, 89] width 80 height 17
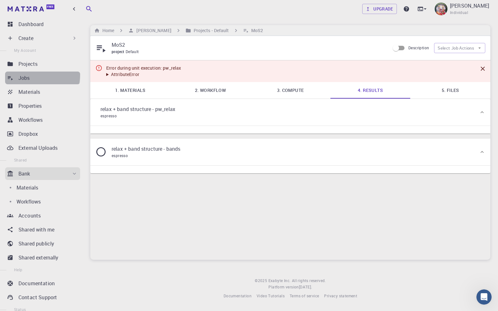
click at [29, 74] on p "Jobs" at bounding box center [23, 78] width 11 height 8
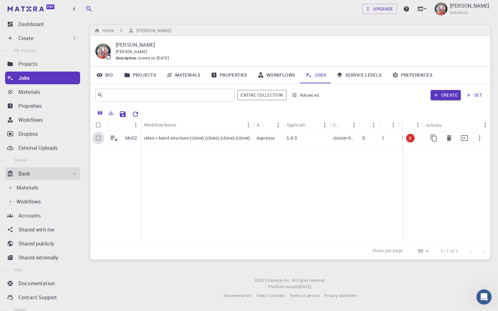
click at [97, 137] on input "Select row" at bounding box center [98, 138] width 12 height 12
checkbox input "true"
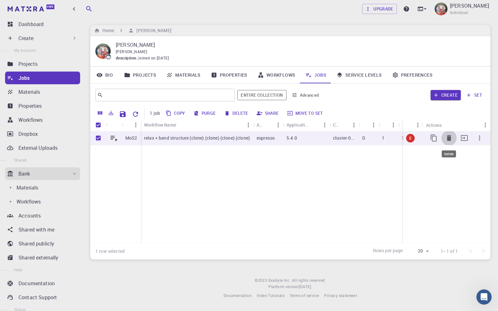
click at [248, 136] on icon "Delete" at bounding box center [449, 138] width 8 height 8
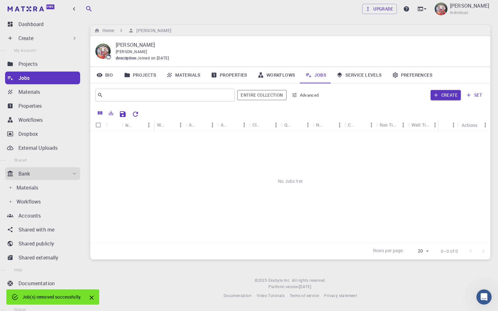
click at [143, 155] on div "No Jobs Yet" at bounding box center [290, 181] width 400 height 100
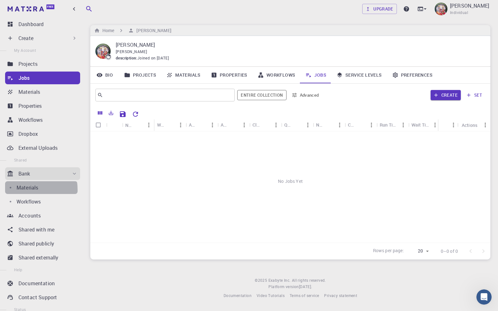
click at [25, 155] on p "Materials" at bounding box center [28, 188] width 22 height 8
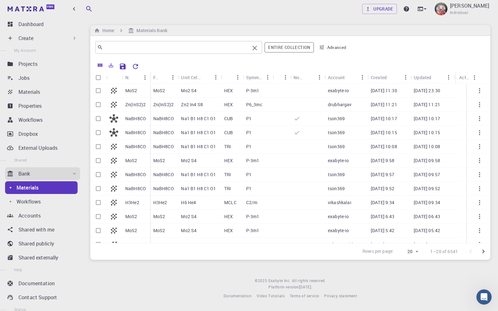
click at [149, 48] on input "text" at bounding box center [176, 47] width 146 height 9
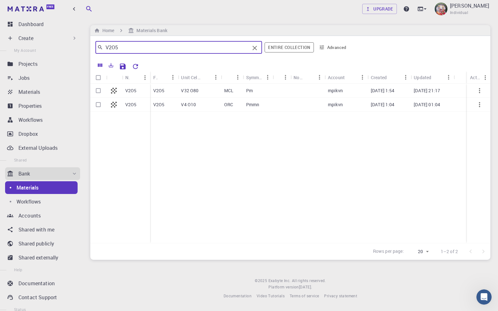
type input "V2O5"
click at [97, 90] on input "Select row" at bounding box center [98, 91] width 12 height 12
checkbox input "true"
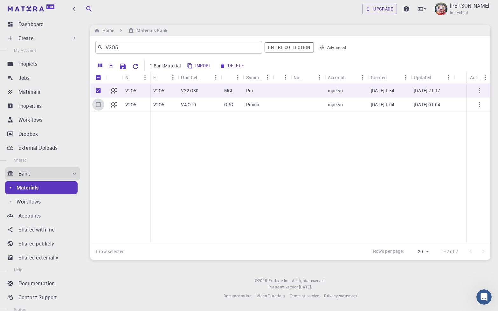
click at [97, 104] on input "Select row" at bounding box center [98, 104] width 12 height 12
checkbox input "true"
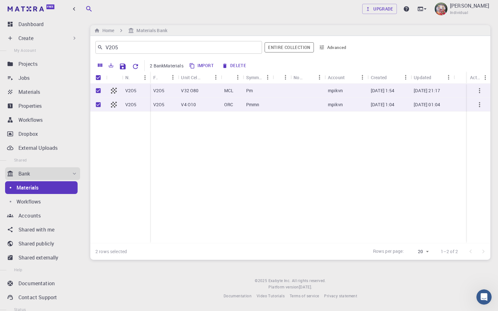
click at [238, 84] on div "MCL" at bounding box center [232, 91] width 22 height 14
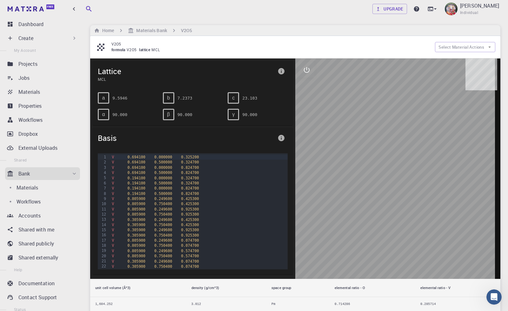
click at [248, 47] on button "Select Material Actions" at bounding box center [465, 47] width 60 height 10
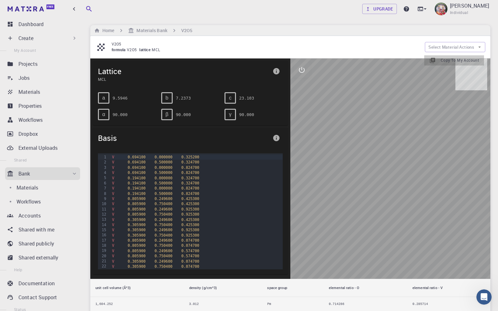
click at [248, 61] on span "Copy To My Account" at bounding box center [459, 60] width 38 height 6
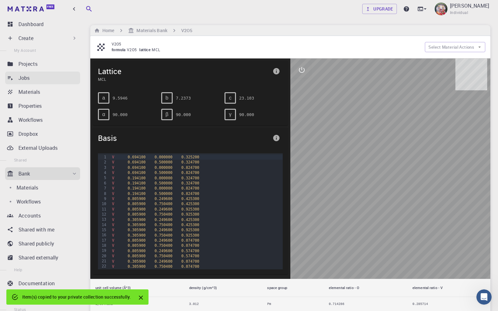
click at [20, 77] on p "Jobs" at bounding box center [23, 78] width 11 height 8
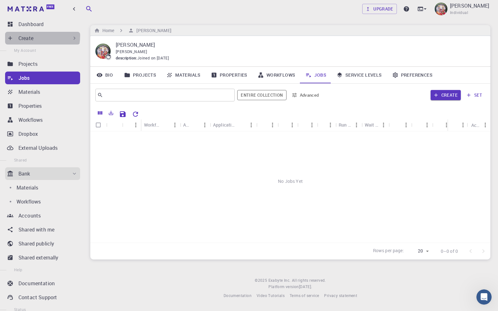
click at [26, 36] on p "Create" at bounding box center [25, 38] width 15 height 8
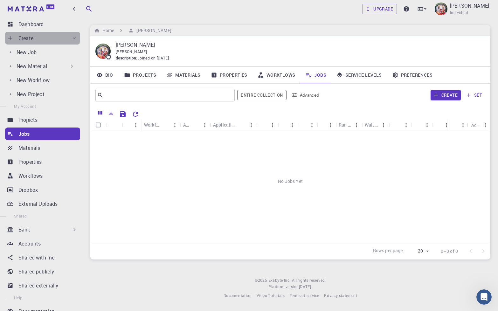
click at [26, 36] on p "Create" at bounding box center [25, 38] width 15 height 8
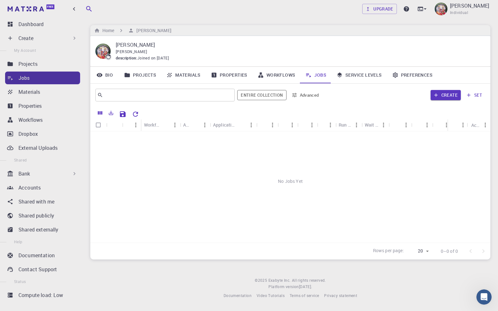
click at [25, 76] on p "Jobs" at bounding box center [23, 78] width 11 height 8
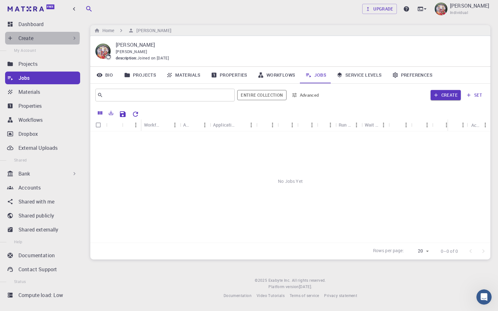
click at [25, 37] on p "Create" at bounding box center [25, 38] width 15 height 8
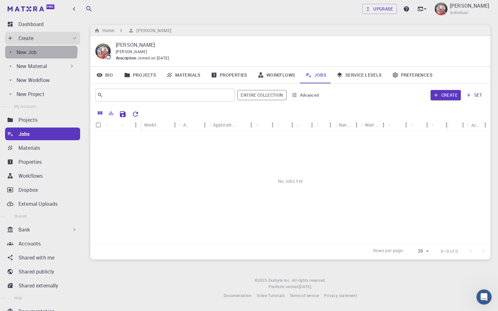
click at [31, 50] on p "New Job" at bounding box center [27, 52] width 20 height 8
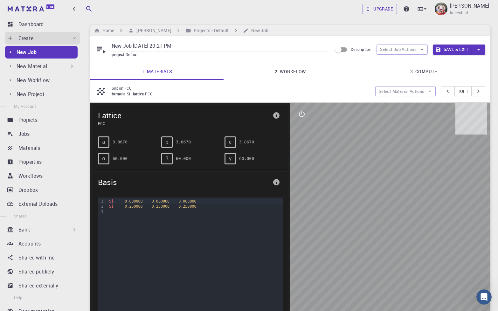
drag, startPoint x: 160, startPoint y: 48, endPoint x: 191, endPoint y: 45, distance: 30.7
click at [191, 45] on input "New Job Aug 20, 2025, 20:21 PM" at bounding box center [219, 46] width 215 height 10
click at [191, 44] on input "New Job Aug 20, 2025, 20:21 PM" at bounding box center [219, 46] width 215 height 10
type input "N"
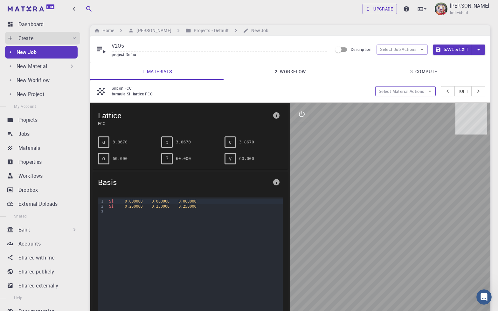
type input "V2O5"
click at [248, 92] on button "Select Material Actions" at bounding box center [405, 91] width 60 height 10
click at [248, 50] on button "Select Job Actions" at bounding box center [401, 49] width 51 height 10
click at [248, 70] on span "Select materials" at bounding box center [405, 73] width 29 height 6
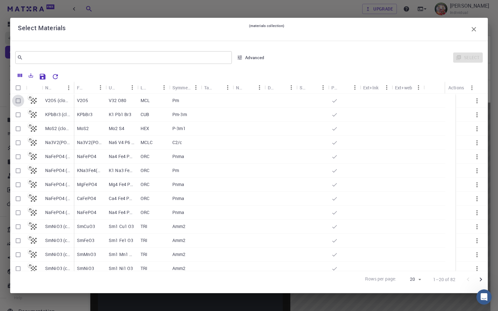
click at [18, 99] on input "Select row" at bounding box center [18, 101] width 12 height 12
checkbox input "true"
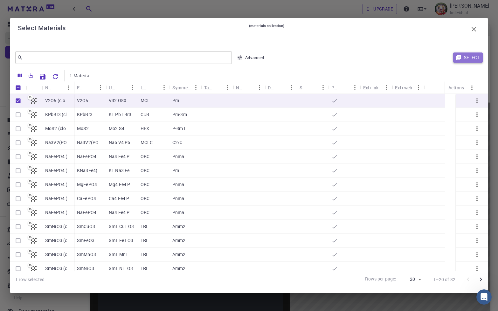
click at [248, 57] on button "Select" at bounding box center [468, 57] width 30 height 10
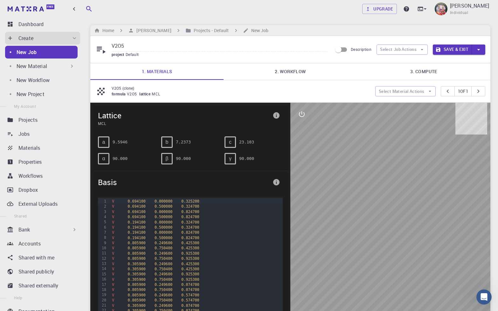
click at [248, 73] on link "2. Workflow" at bounding box center [289, 71] width 133 height 17
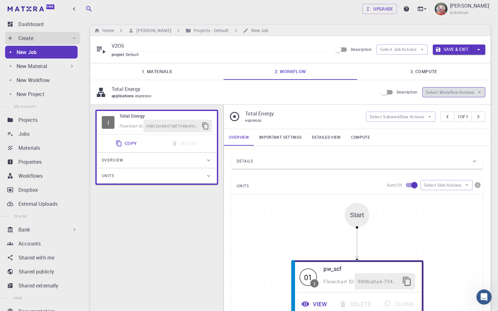
click at [248, 93] on button "Select Workflow Actions" at bounding box center [453, 92] width 63 height 10
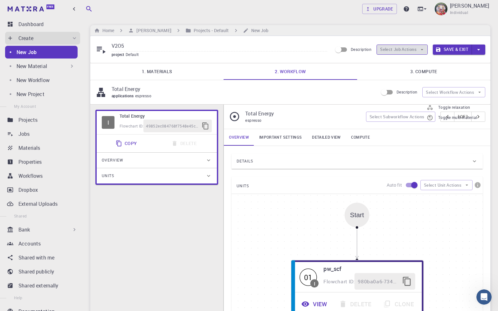
click at [248, 51] on button "Select Job Actions" at bounding box center [401, 49] width 51 height 10
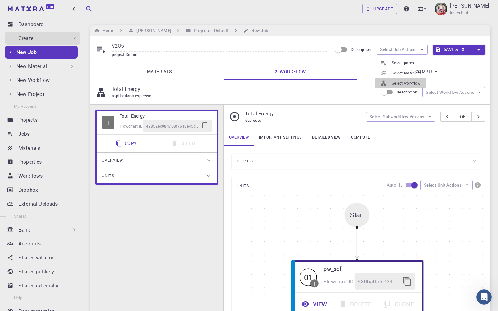
click at [248, 81] on span "Select workflow" at bounding box center [405, 83] width 29 height 6
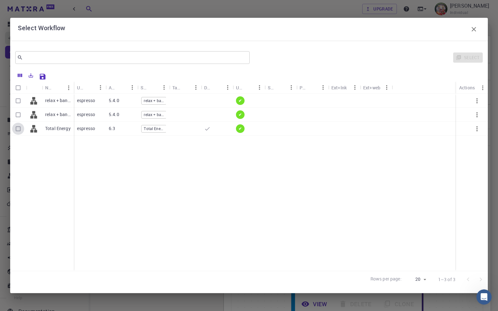
click at [17, 129] on input "Select row" at bounding box center [18, 129] width 12 height 12
checkbox input "true"
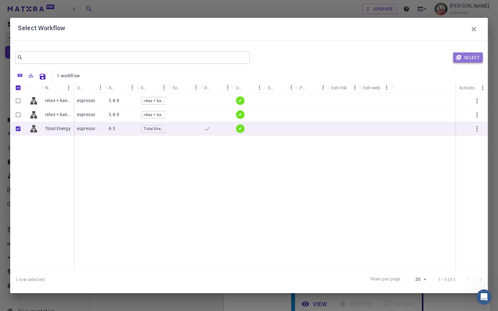
click at [248, 56] on button "Select" at bounding box center [468, 57] width 30 height 10
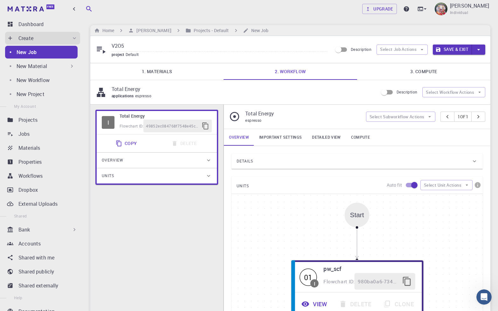
click at [248, 140] on link "Important settings" at bounding box center [280, 137] width 53 height 17
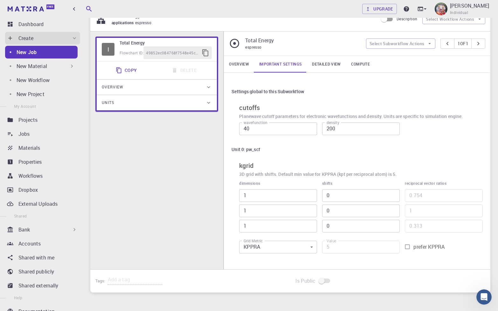
scroll to position [76, 0]
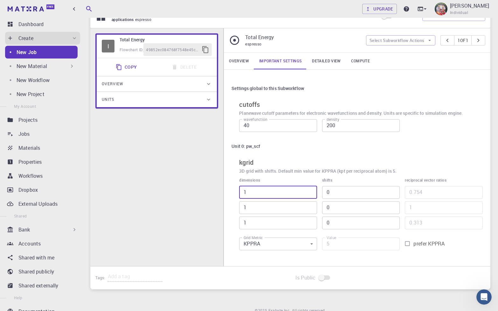
click at [245, 155] on input "1" at bounding box center [278, 192] width 78 height 13
type input "1"
drag, startPoint x: 245, startPoint y: 196, endPoint x: 246, endPoint y: 226, distance: 29.9
click at [246, 155] on div "1 ​ 1 ​ 1 ​" at bounding box center [278, 207] width 78 height 43
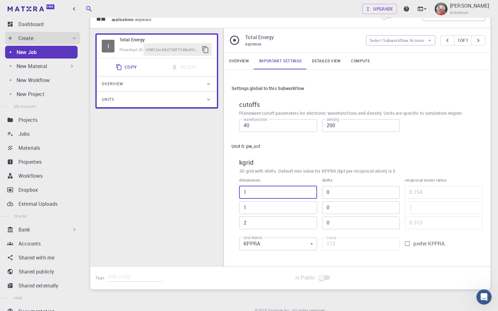
click at [248, 155] on input "2" at bounding box center [278, 222] width 78 height 13
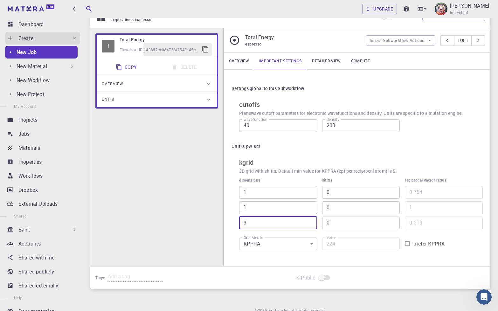
click at [248, 155] on input "3" at bounding box center [278, 222] width 78 height 13
click at [248, 155] on input "4" at bounding box center [278, 222] width 78 height 13
click at [248, 155] on input "5" at bounding box center [278, 222] width 78 height 13
click at [248, 155] on input "6" at bounding box center [278, 222] width 78 height 13
type input "5"
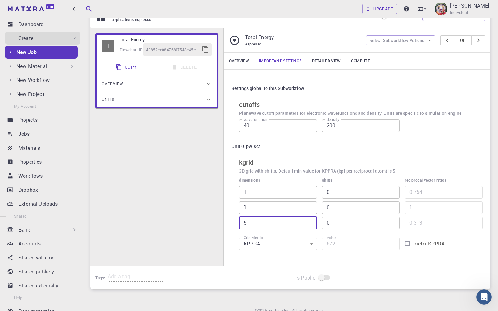
click at [248, 155] on input "5" at bounding box center [278, 222] width 78 height 13
click at [248, 155] on input "2" at bounding box center [278, 207] width 78 height 13
click at [248, 155] on input "3" at bounding box center [278, 207] width 78 height 13
type input "4"
click at [248, 155] on input "4" at bounding box center [278, 207] width 78 height 13
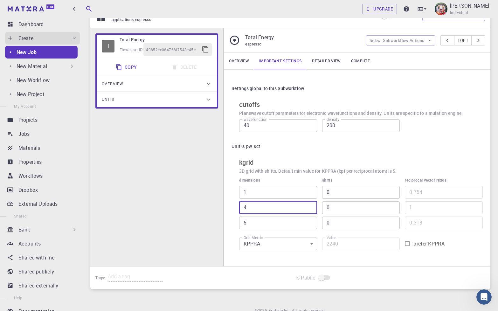
type input "4"
click at [248, 155] on input "4" at bounding box center [278, 222] width 78 height 13
click at [248, 155] on input "2" at bounding box center [278, 192] width 78 height 13
click at [248, 155] on input "3" at bounding box center [278, 192] width 78 height 13
type input "4"
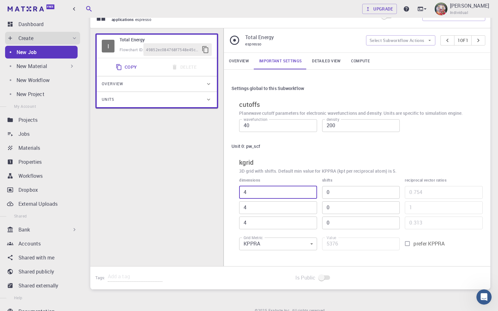
click at [248, 155] on input "4" at bounding box center [278, 192] width 78 height 13
click at [248, 64] on link "Detailed view" at bounding box center [326, 61] width 39 height 17
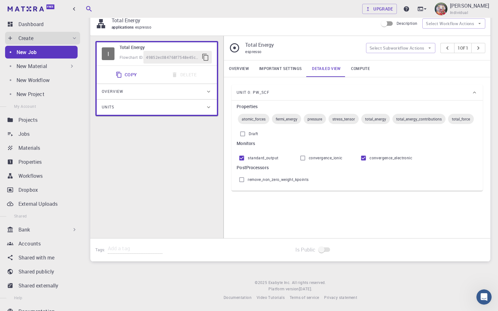
scroll to position [74, 0]
click at [248, 65] on link "Important settings" at bounding box center [280, 68] width 53 height 17
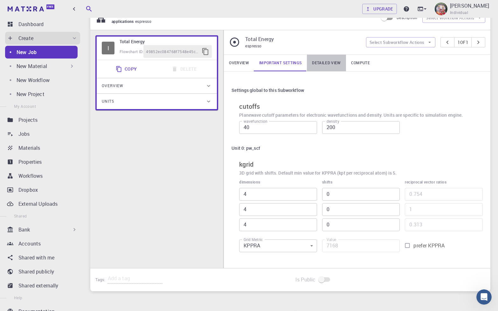
click at [248, 66] on link "Detailed view" at bounding box center [326, 63] width 39 height 17
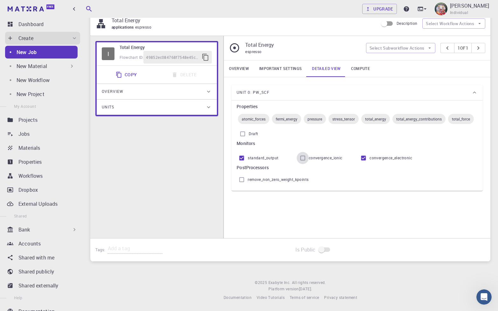
click at [248, 155] on input "convergence_ionic" at bounding box center [302, 158] width 12 height 12
checkbox input "false"
click at [242, 155] on input "remove_non_zero_weight_kpoints" at bounding box center [241, 179] width 12 height 12
checkbox input "false"
click at [248, 155] on input "convergence_ionic" at bounding box center [302, 158] width 12 height 12
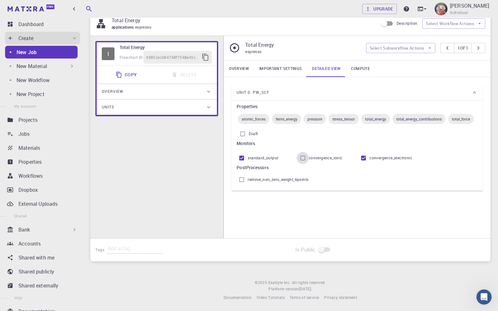
click at [248, 155] on input "convergence_ionic" at bounding box center [302, 158] width 12 height 12
checkbox input "false"
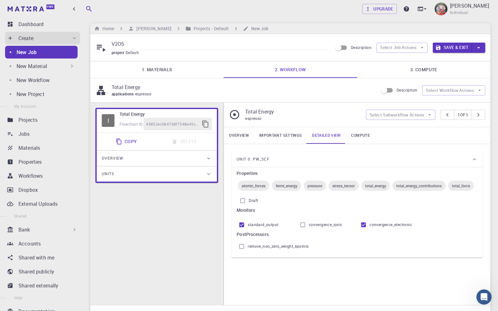
scroll to position [0, 0]
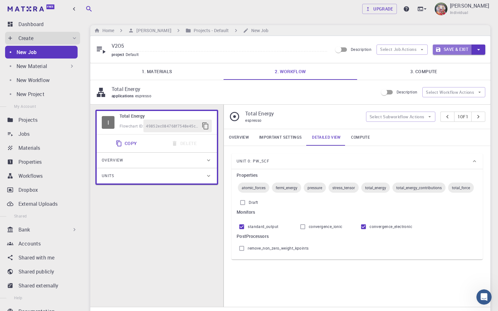
click at [248, 48] on button "Save & Exit" at bounding box center [451, 49] width 39 height 10
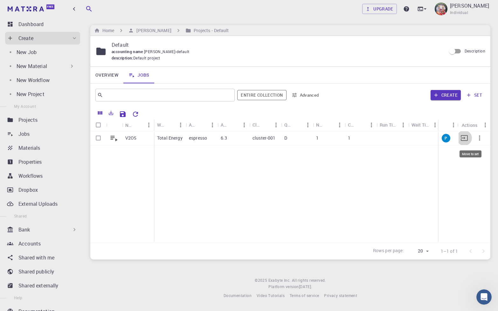
click at [248, 138] on icon "Move to set" at bounding box center [464, 138] width 8 height 8
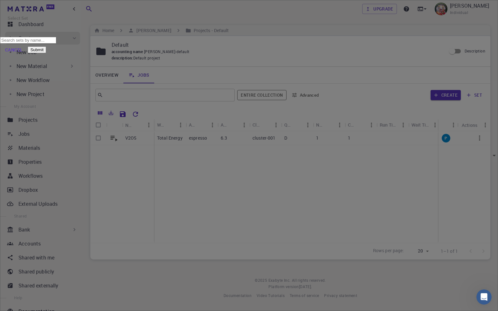
click at [248, 56] on div "Select Set ​ Cancel Submit" at bounding box center [249, 28] width 498 height 56
click at [28, 56] on button "Cancel" at bounding box center [14, 50] width 28 height 13
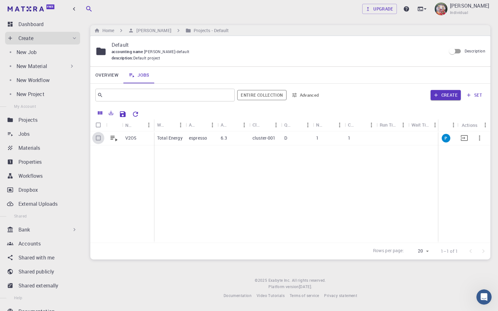
click at [96, 138] on input "Select row" at bounding box center [98, 138] width 12 height 12
checkbox input "true"
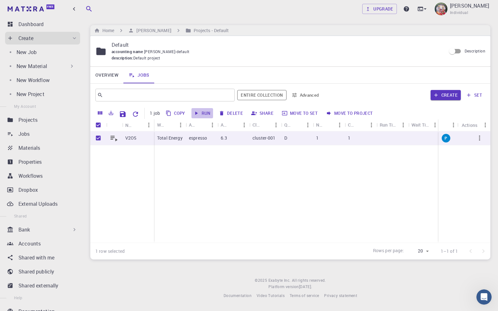
click at [200, 114] on button "Run" at bounding box center [202, 113] width 22 height 10
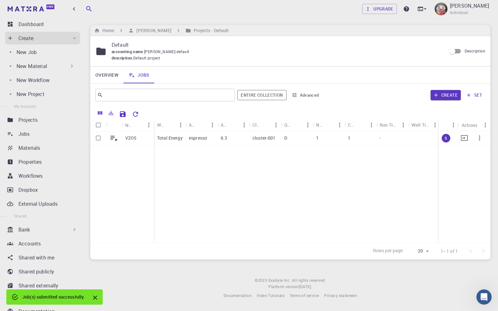
click at [248, 155] on div "S" at bounding box center [464, 186] width 52 height 111
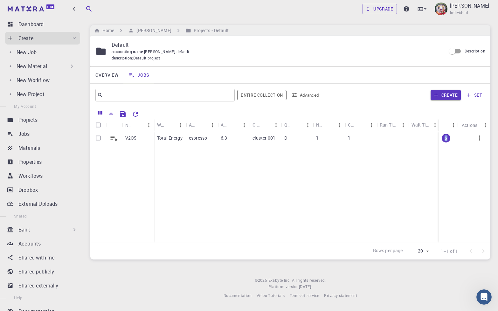
click at [248, 155] on div "S" at bounding box center [464, 186] width 52 height 111
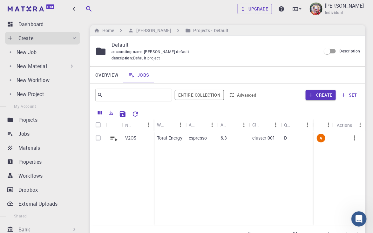
click at [87, 155] on div "Upgrade D ARUMUGAM Individual Home D ARUMUGAM Projects - Default Default accoun…" at bounding box center [228, 146] width 290 height 292
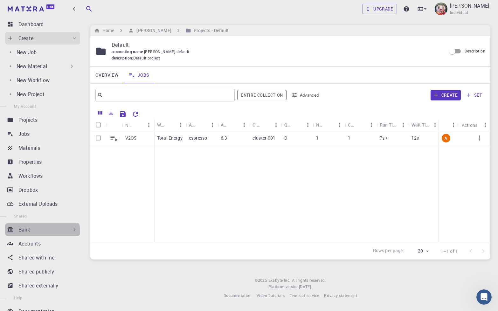
click at [38, 155] on div "Bank" at bounding box center [47, 230] width 59 height 8
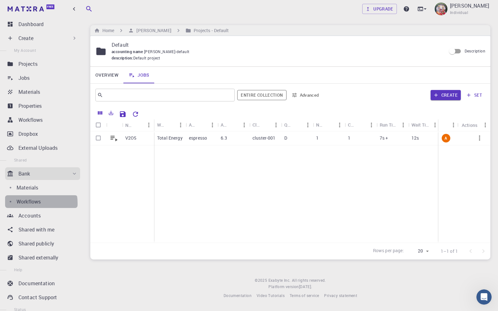
click at [32, 155] on p "Workflows" at bounding box center [29, 202] width 24 height 8
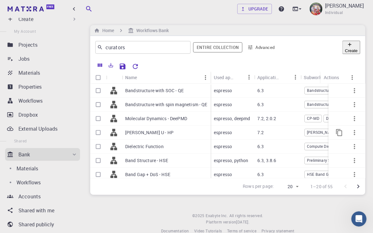
scroll to position [38, 0]
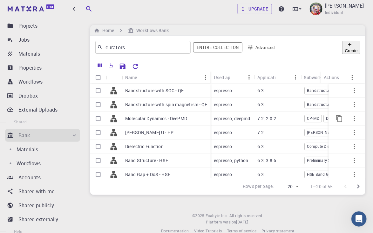
click at [200, 122] on div "Molecular Dynamics - DeePMD" at bounding box center [166, 119] width 89 height 14
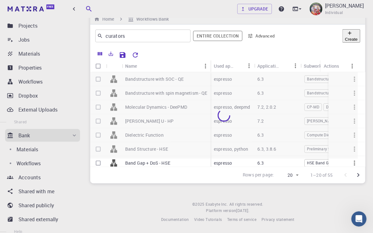
click at [175, 106] on div at bounding box center [224, 115] width 268 height 86
click at [194, 58] on div at bounding box center [251, 54] width 219 height 11
click at [248, 119] on div at bounding box center [224, 115] width 268 height 86
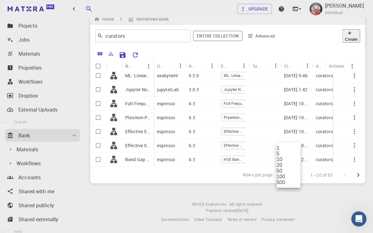
click at [248, 155] on body "Free Dashboard Create New Job New Material Create Material Upload File Import f…" at bounding box center [186, 111] width 373 height 244
click at [248, 155] on li "100" at bounding box center [289, 177] width 24 height 6
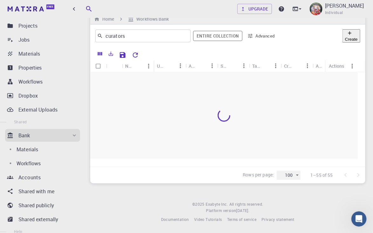
scroll to position [0, 0]
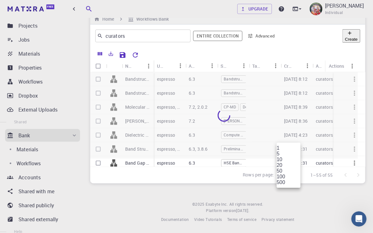
click at [248, 98] on div at bounding box center [186, 116] width 373 height 233
click at [98, 65] on input "Select all rows" at bounding box center [98, 66] width 12 height 12
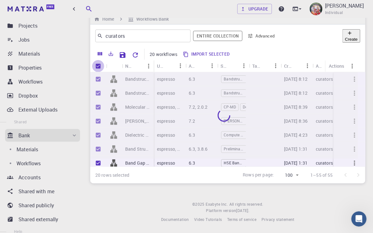
click at [98, 65] on input "Unselect all rows" at bounding box center [98, 66] width 12 height 12
checkbox input "false"
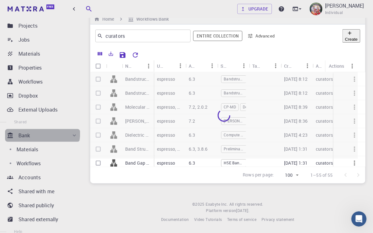
click at [33, 132] on div "Bank" at bounding box center [47, 136] width 59 height 8
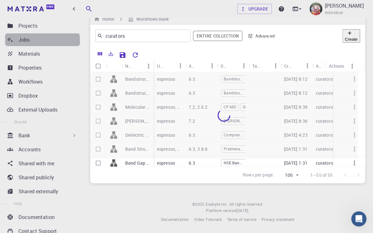
click at [29, 42] on p "Jobs" at bounding box center [23, 40] width 11 height 8
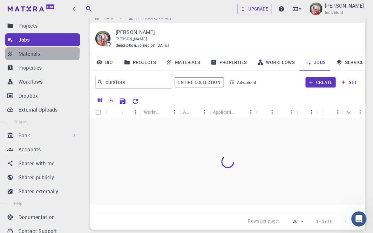
click at [30, 52] on p "Materials" at bounding box center [29, 54] width 22 height 8
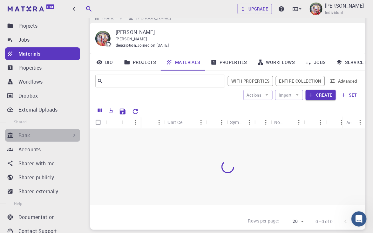
click at [47, 131] on div "Bank" at bounding box center [42, 135] width 75 height 13
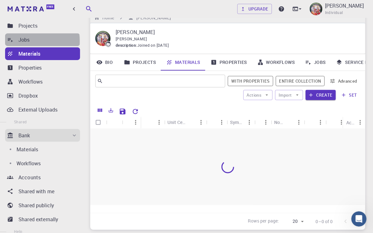
click at [21, 41] on p "Jobs" at bounding box center [23, 40] width 11 height 8
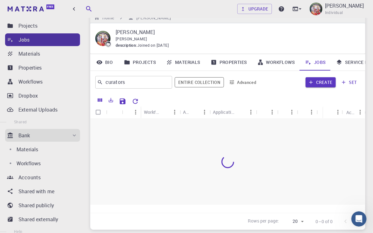
click at [31, 38] on div "Jobs" at bounding box center [49, 40] width 62 height 8
click at [107, 63] on link "Bio" at bounding box center [104, 62] width 29 height 17
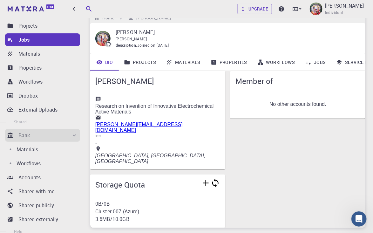
click at [142, 62] on link "Projects" at bounding box center [140, 62] width 42 height 17
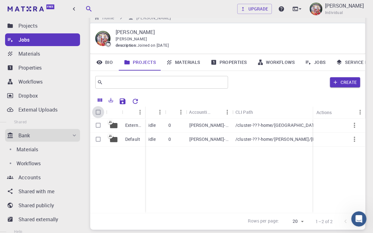
click at [97, 113] on input "Select all rows" at bounding box center [98, 112] width 12 height 12
checkbox input "true"
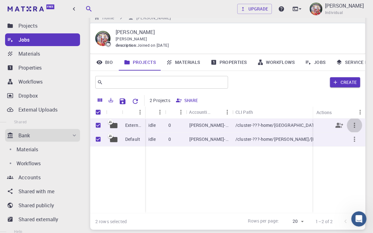
click at [248, 128] on icon "button" at bounding box center [355, 125] width 8 height 8
click at [248, 155] on div at bounding box center [186, 116] width 373 height 233
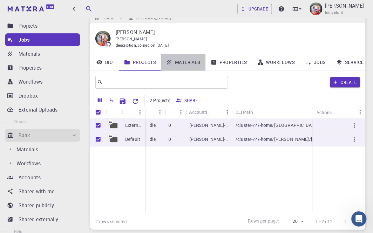
click at [188, 63] on link "Materials" at bounding box center [183, 62] width 44 height 17
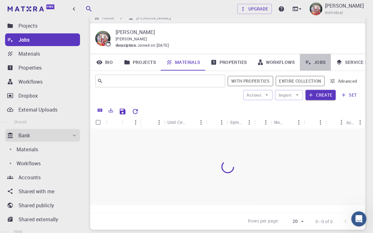
click at [248, 62] on link "Jobs" at bounding box center [315, 62] width 31 height 17
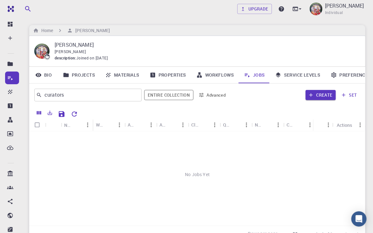
click at [151, 159] on div "No Jobs Yet" at bounding box center [197, 174] width 336 height 86
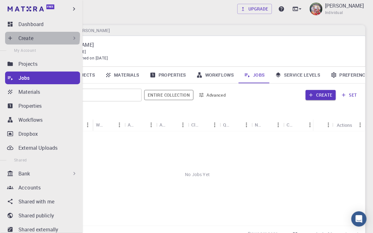
click at [28, 36] on p "Create" at bounding box center [25, 38] width 15 height 8
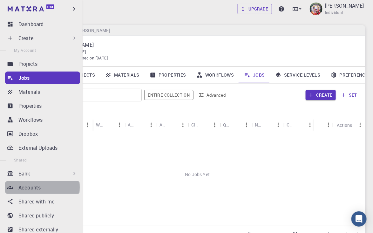
click at [37, 187] on p "Accounts" at bounding box center [29, 188] width 22 height 8
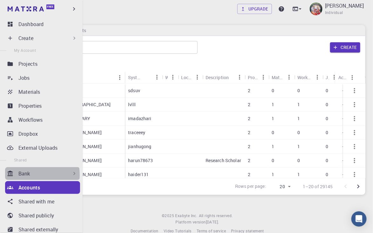
click at [26, 175] on p "Bank" at bounding box center [24, 174] width 12 height 8
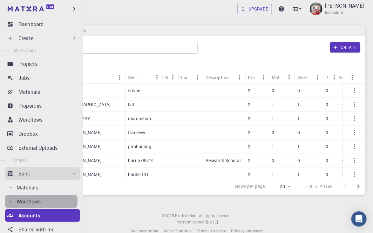
click at [30, 198] on p "Workflows" at bounding box center [29, 202] width 24 height 8
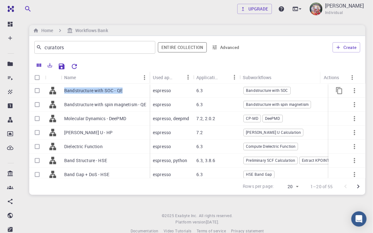
drag, startPoint x: 62, startPoint y: 90, endPoint x: 125, endPoint y: 94, distance: 62.8
click at [125, 94] on div "Bandstructure with SOC - QE" at bounding box center [105, 91] width 89 height 14
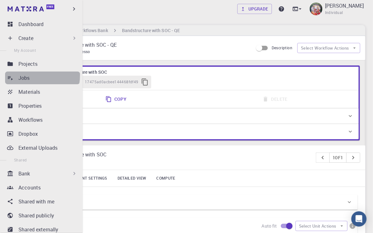
click at [25, 74] on p "Jobs" at bounding box center [23, 78] width 11 height 8
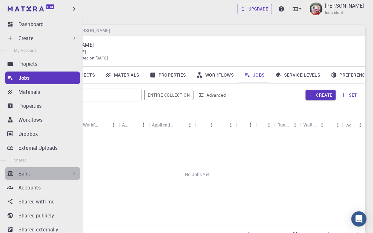
click at [46, 175] on div "Bank" at bounding box center [47, 174] width 59 height 8
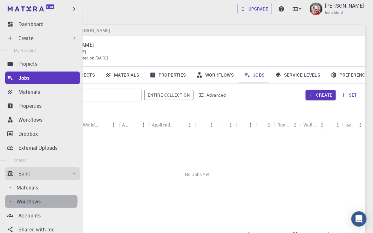
click at [37, 198] on p "Workflows" at bounding box center [29, 202] width 24 height 8
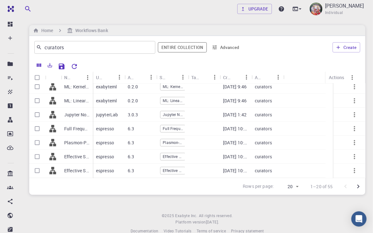
scroll to position [185, 0]
click at [355, 186] on icon "Go to next page" at bounding box center [359, 187] width 8 height 8
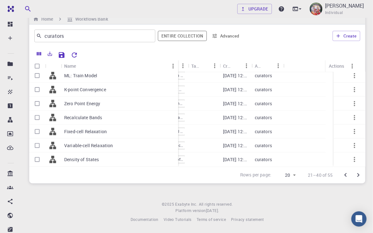
drag, startPoint x: 91, startPoint y: 61, endPoint x: 176, endPoint y: 62, distance: 85.5
click at [176, 62] on div "Name" at bounding box center [179, 66] width 6 height 12
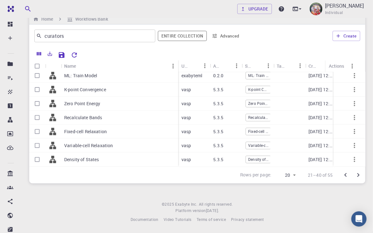
scroll to position [193, 0]
drag, startPoint x: 106, startPoint y: 152, endPoint x: 63, endPoint y: 148, distance: 43.4
click at [63, 153] on div "Density of States" at bounding box center [119, 160] width 117 height 14
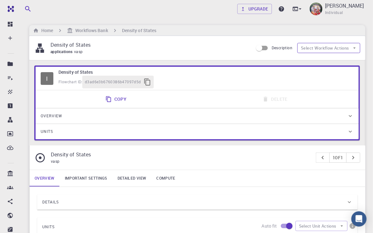
click at [336, 46] on button "Select Workflow Actions" at bounding box center [328, 48] width 63 height 10
click at [215, 43] on p "Density of States" at bounding box center [150, 45] width 198 height 8
click at [84, 31] on h6 "Workflows Bank" at bounding box center [90, 30] width 35 height 7
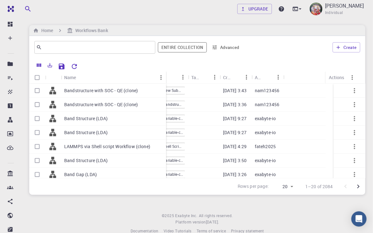
drag, startPoint x: 92, startPoint y: 73, endPoint x: 166, endPoint y: 72, distance: 73.4
click at [166, 72] on div "Name" at bounding box center [167, 77] width 6 height 12
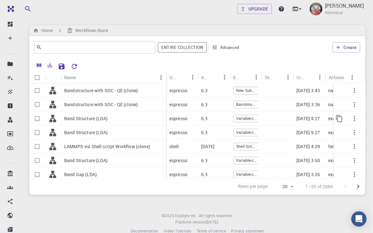
click at [79, 118] on p "Band Structure (LDA)" at bounding box center [86, 118] width 44 height 6
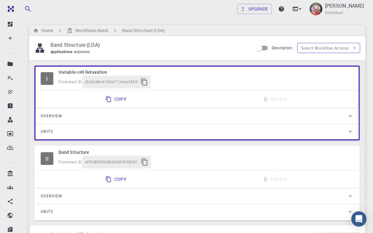
click at [318, 48] on button "Select Workflow Actions" at bounding box center [328, 48] width 63 height 10
click at [326, 58] on span "Copy To My Account" at bounding box center [334, 61] width 41 height 6
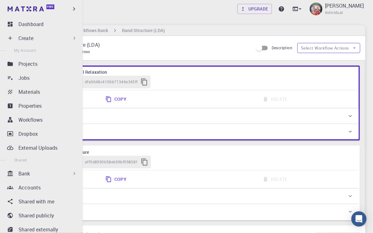
click at [308, 47] on button "Select Workflow Actions" at bounding box center [328, 48] width 63 height 10
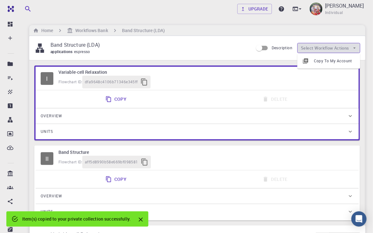
click at [308, 47] on button "Select Workflow Actions" at bounding box center [328, 48] width 63 height 10
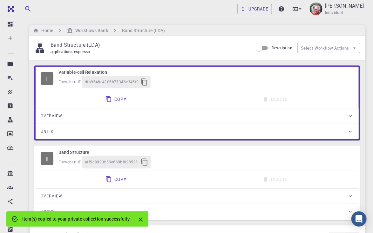
click at [191, 45] on p "Band Structure (LDA)" at bounding box center [150, 45] width 198 height 8
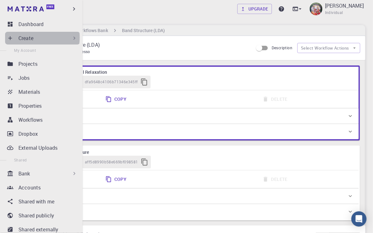
click at [28, 37] on p "Create" at bounding box center [25, 38] width 15 height 8
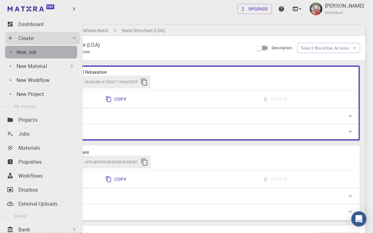
click at [30, 51] on p "New Job" at bounding box center [27, 52] width 20 height 8
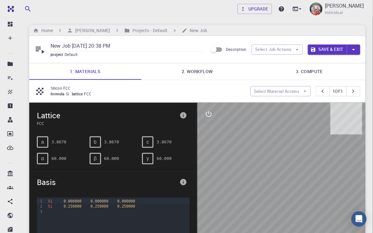
click at [131, 46] on input "New Job Aug 20, 2025, 20:38 PM" at bounding box center [127, 46] width 152 height 10
type input "N"
type input "V2O5"
click at [278, 48] on button "Select Job Actions" at bounding box center [277, 49] width 51 height 10
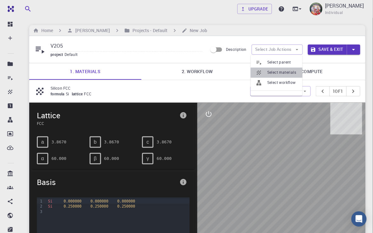
click at [281, 71] on span "Select materials" at bounding box center [282, 73] width 30 height 6
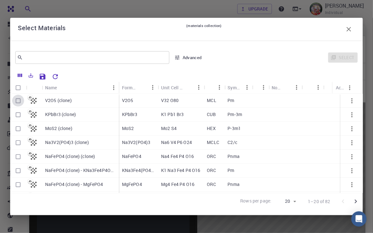
click at [17, 99] on input "Select row" at bounding box center [18, 101] width 12 height 12
checkbox input "true"
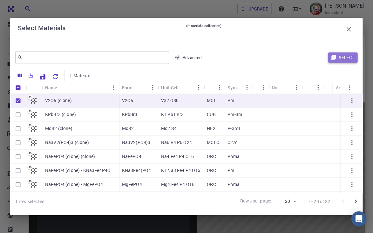
click at [342, 57] on button "Select" at bounding box center [343, 57] width 30 height 10
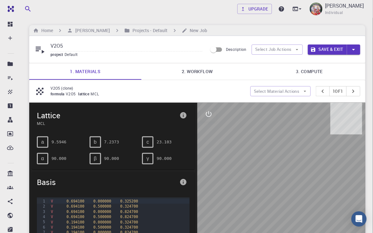
click at [195, 69] on link "2. Workflow" at bounding box center [197, 71] width 112 height 17
click at [196, 73] on link "2. Workflow" at bounding box center [197, 71] width 112 height 17
click at [195, 72] on link "2. Workflow" at bounding box center [197, 71] width 112 height 17
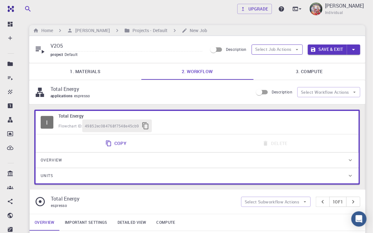
type input "/export/share/pseudo/v/gga/pbe/gbrv/1.4/us/v_pbe_gbrv_1.4.upf"
type input "/export/share/pseudo/o/gga/pbe/gbrv/1.2/us/o_pbe_gbrv_1.2.upf"
click at [271, 49] on button "Select Job Actions" at bounding box center [277, 49] width 51 height 10
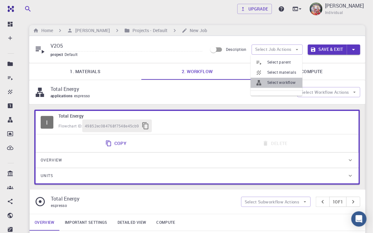
click at [275, 80] on span "Select workflow" at bounding box center [282, 83] width 30 height 6
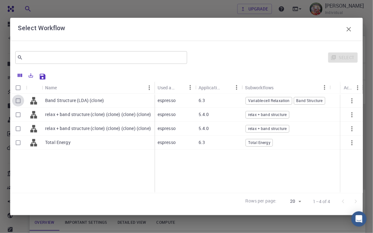
click at [17, 99] on input "Select row" at bounding box center [18, 101] width 12 height 12
checkbox input "true"
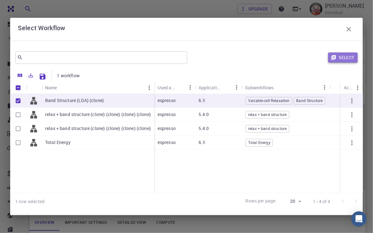
click at [351, 55] on button "Select" at bounding box center [343, 57] width 30 height 10
type input "DFT LDA PZ"
type input "/export/share/pseudo/v/lda/pz/gbrv/1.4/us/v_pz_gbrv_1.4.upf"
type input "/export/share/pseudo/o/lda/pz/gbrv/1.2/us/o_pz_gbrv_1.2.upf"
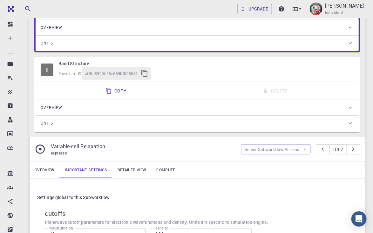
scroll to position [133, 0]
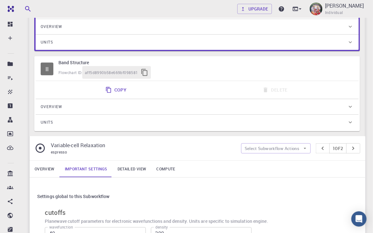
type input "2"
type input "224"
type input "3"
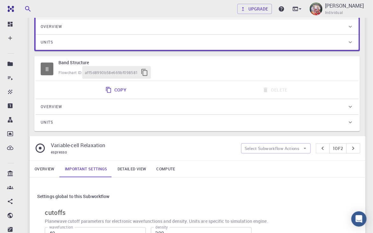
type input "336"
type input "2"
type input "672"
type input "3"
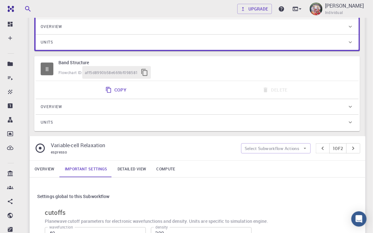
type input "1008"
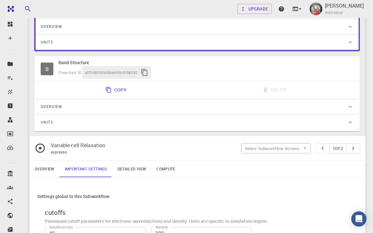
drag, startPoint x: 214, startPoint y: 173, endPoint x: 214, endPoint y: 178, distance: 4.8
type input "6"
type input "6048"
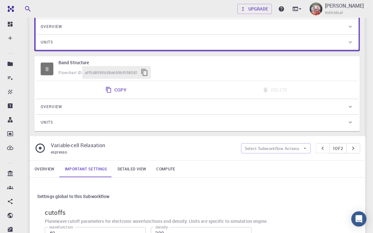
type input "5"
type input "5040"
type input "4"
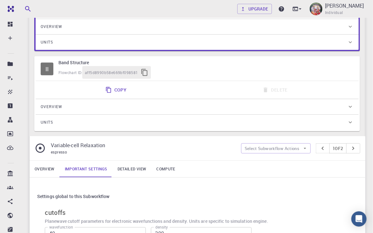
type input "4032"
type input "3"
type input "3024"
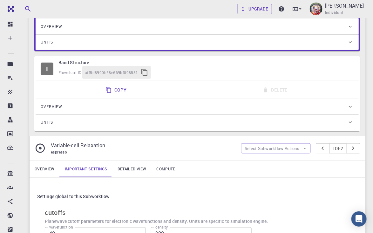
drag, startPoint x: 282, startPoint y: 143, endPoint x: 285, endPoint y: 159, distance: 16.1
type input "0"
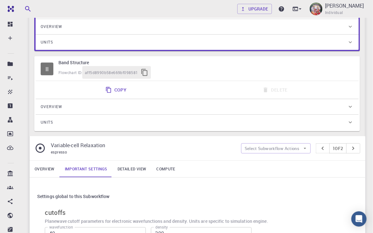
type input "2"
type input "1"
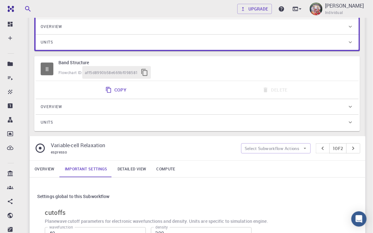
type input "1"
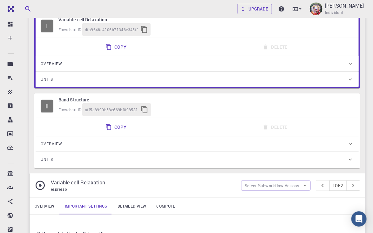
scroll to position [95, 0]
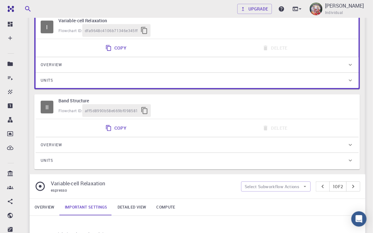
type input "20"
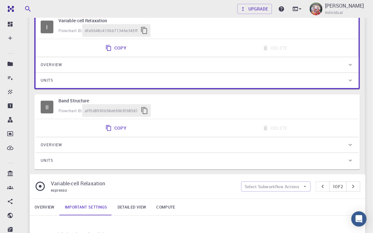
click at [151, 199] on link "Detailed view" at bounding box center [131, 207] width 39 height 17
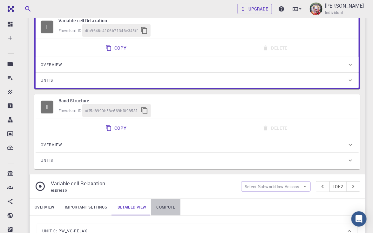
click at [180, 199] on link "Compute" at bounding box center [165, 207] width 29 height 17
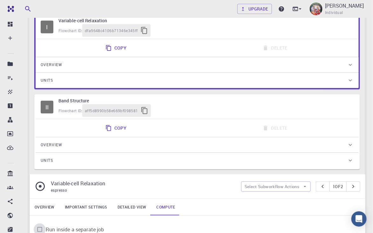
click at [46, 223] on input "Run inside a separate job" at bounding box center [40, 229] width 12 height 12
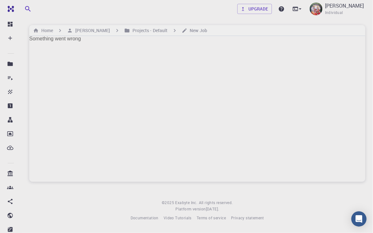
scroll to position [0, 0]
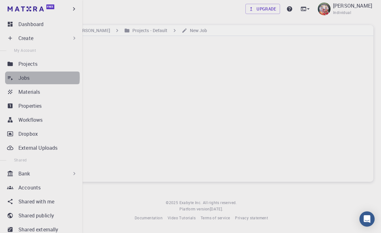
click at [29, 77] on p "Jobs" at bounding box center [23, 78] width 11 height 8
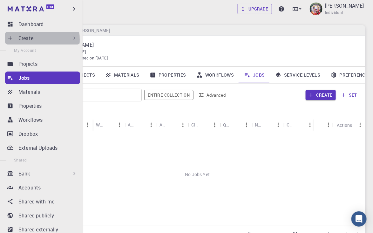
click at [22, 39] on p "Create" at bounding box center [25, 38] width 15 height 8
click at [27, 39] on p "Create" at bounding box center [25, 38] width 15 height 8
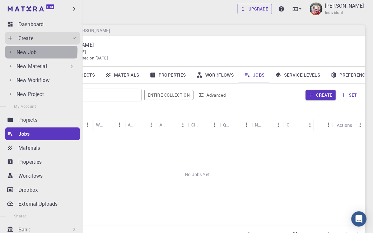
click at [29, 50] on p "New Job" at bounding box center [27, 52] width 20 height 8
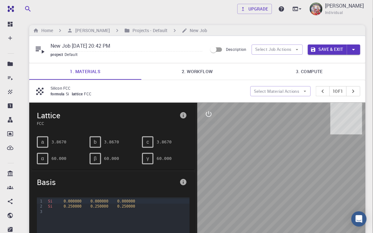
drag, startPoint x: 98, startPoint y: 42, endPoint x: 130, endPoint y: 46, distance: 31.4
click at [130, 46] on input "New Job Aug 20, 2025, 20:42 PM" at bounding box center [127, 46] width 152 height 10
type input "N"
type input "V2O5"
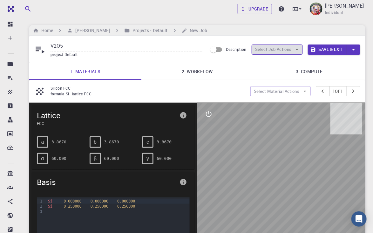
click at [289, 51] on button "Select Job Actions" at bounding box center [277, 49] width 51 height 10
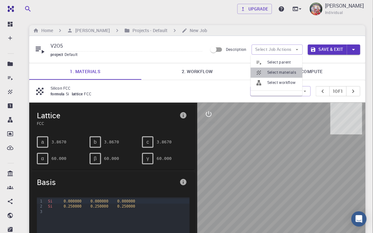
click at [286, 70] on span "Select materials" at bounding box center [282, 73] width 30 height 6
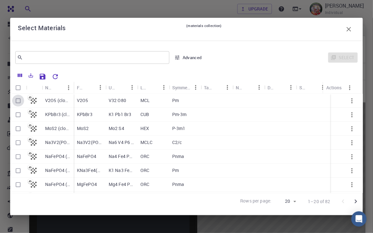
click at [17, 99] on input "Select row" at bounding box center [18, 101] width 12 height 12
checkbox input "true"
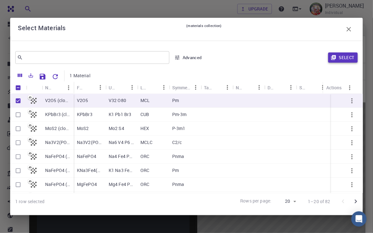
click at [350, 58] on button "Select" at bounding box center [343, 57] width 30 height 10
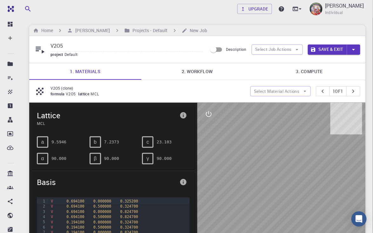
click at [289, 50] on button "Select Job Actions" at bounding box center [277, 49] width 51 height 10
click at [190, 72] on link "2. Workflow" at bounding box center [197, 71] width 112 height 17
click at [198, 73] on link "2. Workflow" at bounding box center [197, 71] width 112 height 17
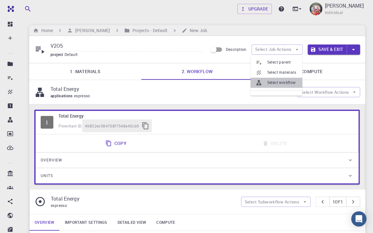
click at [281, 82] on span "Select workflow" at bounding box center [282, 83] width 30 height 6
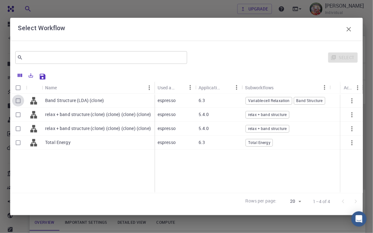
click at [17, 99] on input "Select row" at bounding box center [18, 101] width 12 height 12
checkbox input "true"
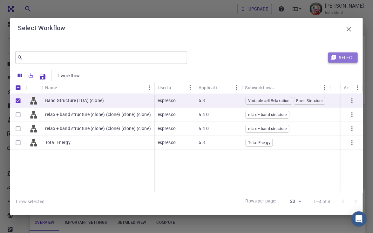
click at [346, 56] on button "Select" at bounding box center [343, 57] width 30 height 10
type input "DFT LDA PZ"
type input "/export/share/pseudo/v/lda/pz/gbrv/1.4/us/v_pz_gbrv_1.4.upf"
type input "/export/share/pseudo/o/lda/pz/gbrv/1.2/us/o_pz_gbrv_1.2.upf"
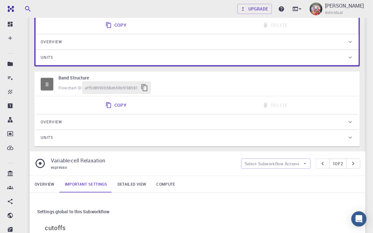
scroll to position [133, 0]
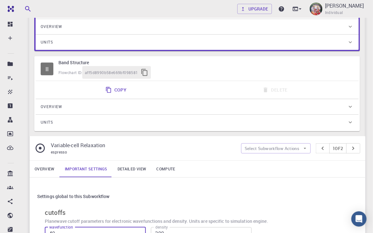
click at [146, 227] on input "40" at bounding box center [95, 233] width 101 height 13
type input "20"
click at [233, 227] on input "200" at bounding box center [201, 233] width 101 height 13
type input "180"
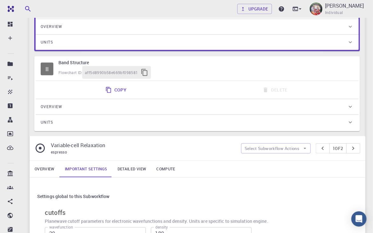
type input "2"
type input "224"
type input "3"
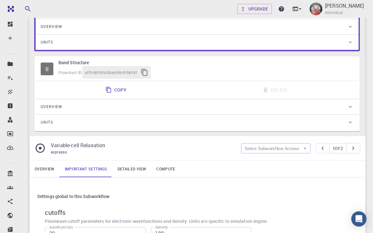
type input "336"
type input "3"
type input "1008"
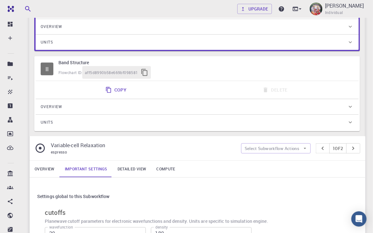
type input "4"
type input "1344"
type input "3"
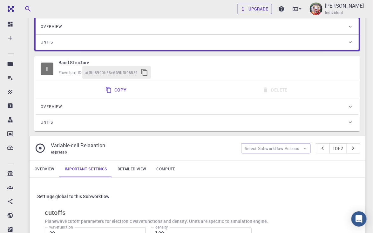
type input "1008"
type input "2"
type input "2016"
type input "3"
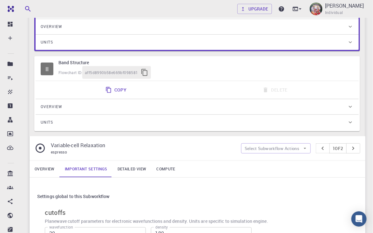
type input "3024"
type input "1"
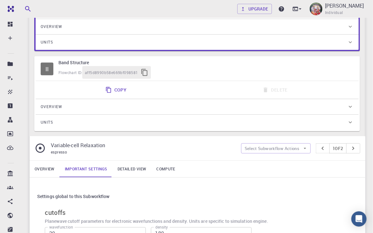
drag, startPoint x: 272, startPoint y: 143, endPoint x: 282, endPoint y: 144, distance: 10.5
type input "1"
drag, startPoint x: 269, startPoint y: 172, endPoint x: 282, endPoint y: 173, distance: 13.4
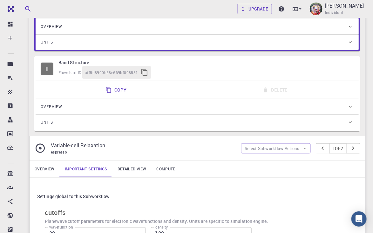
type input "1"
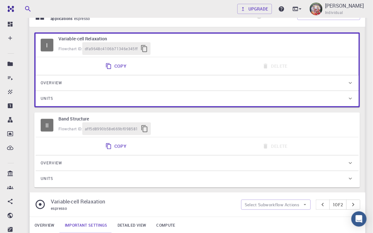
scroll to position [0, 0]
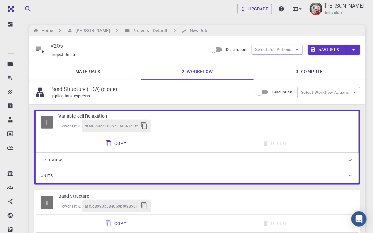
click at [327, 50] on button "Save & Exit" at bounding box center [327, 49] width 39 height 10
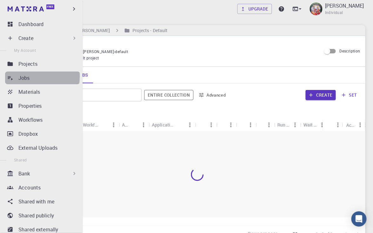
click at [20, 76] on p "Jobs" at bounding box center [23, 78] width 11 height 8
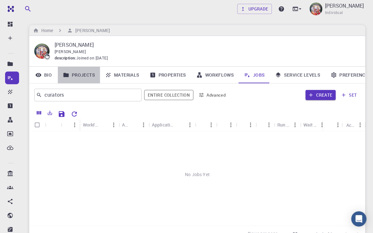
click at [84, 74] on link "Projects" at bounding box center [79, 75] width 42 height 17
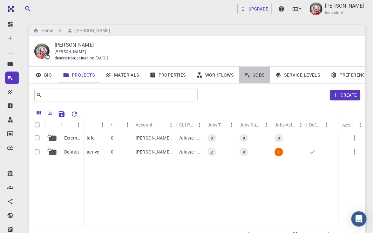
click at [261, 73] on link "Jobs" at bounding box center [254, 75] width 31 height 17
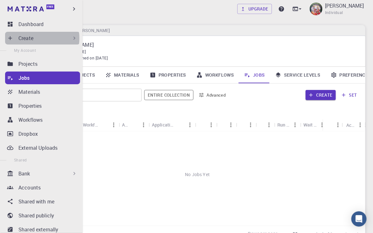
click at [31, 38] on p "Create" at bounding box center [25, 38] width 15 height 8
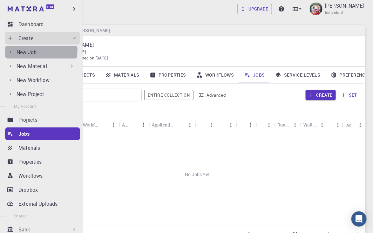
click at [29, 49] on p "New Job" at bounding box center [27, 52] width 20 height 8
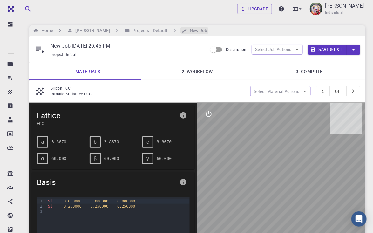
click at [193, 30] on h6 "New Job" at bounding box center [197, 30] width 20 height 7
click at [134, 48] on input "New Job Aug 20, 2025, 20:45 PM" at bounding box center [127, 46] width 152 height 10
type input "N"
type input "New Materials"
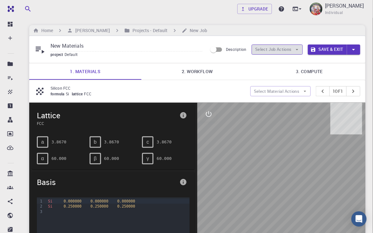
click at [290, 48] on button "Select Job Actions" at bounding box center [277, 49] width 51 height 10
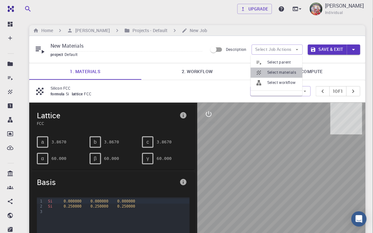
click at [282, 70] on span "Select materials" at bounding box center [282, 73] width 30 height 6
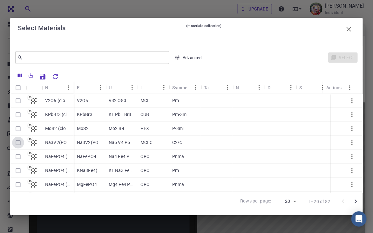
click at [17, 142] on input "Select row" at bounding box center [18, 143] width 12 height 12
checkbox input "true"
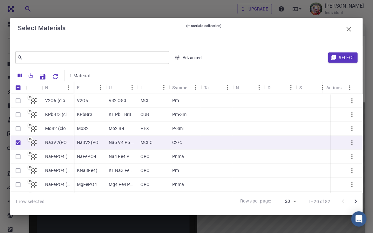
checkbox input "true"
click at [17, 140] on input "Unselect row" at bounding box center [18, 143] width 12 height 12
checkbox input "false"
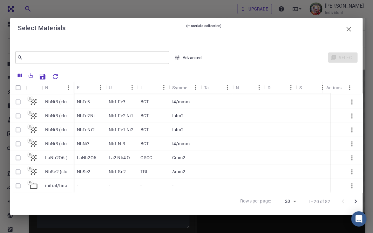
scroll to position [38, 0]
click at [16, 166] on input "Select row" at bounding box center [18, 172] width 12 height 12
checkbox input "true"
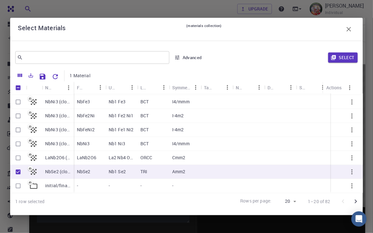
checkbox input "true"
click at [348, 53] on button "Select" at bounding box center [343, 57] width 30 height 10
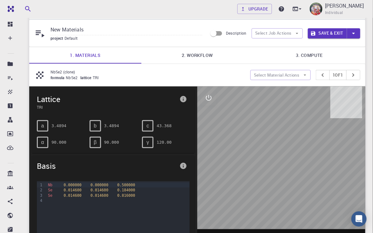
scroll to position [0, 0]
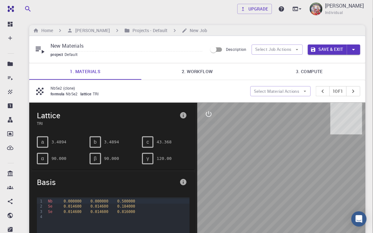
click at [86, 46] on input "New Materials" at bounding box center [127, 46] width 152 height 10
type input "N"
type input "New Materials"
click at [263, 49] on button "Select Job Actions" at bounding box center [277, 49] width 51 height 10
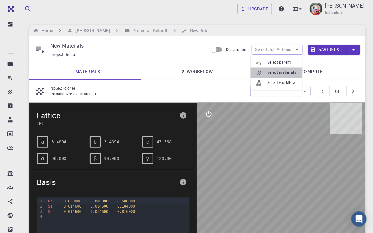
click at [280, 72] on span "Select materials" at bounding box center [282, 73] width 30 height 6
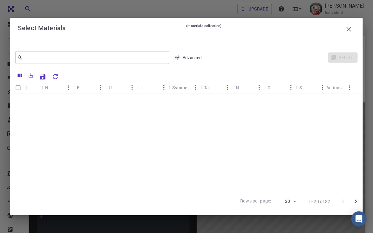
scroll to position [188, 0]
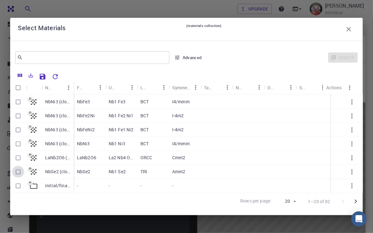
click at [17, 166] on input "Select row" at bounding box center [18, 172] width 12 height 12
checkbox input "true"
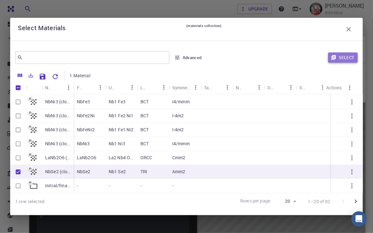
click at [347, 54] on button "Select" at bounding box center [343, 57] width 30 height 10
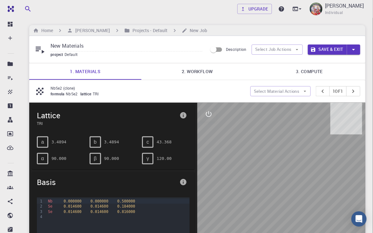
click at [84, 47] on input "New Materials" at bounding box center [127, 46] width 152 height 10
type input "N"
type input "NbSe2"
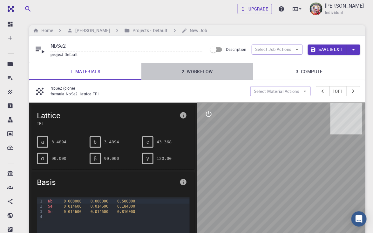
click at [193, 73] on link "2. Workflow" at bounding box center [197, 71] width 112 height 17
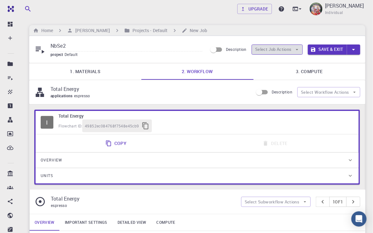
click at [269, 50] on button "Select Job Actions" at bounding box center [277, 49] width 51 height 10
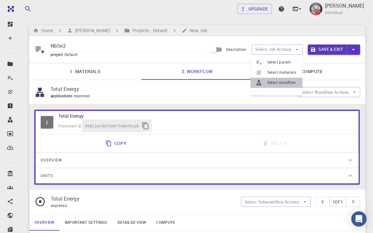
click at [276, 80] on span "Select workflow" at bounding box center [282, 83] width 30 height 6
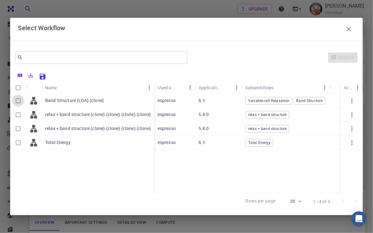
click at [17, 99] on input "Select row" at bounding box center [18, 101] width 12 height 12
checkbox input "true"
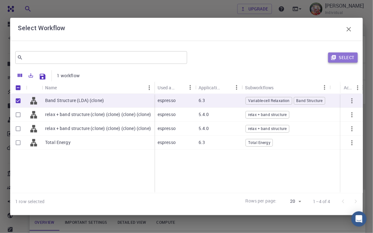
click at [344, 58] on button "Select" at bounding box center [343, 57] width 30 height 10
click at [342, 55] on div "Description Select Job Actions Save & Exit" at bounding box center [283, 50] width 153 height 12
type input "DFT LDA PZ"
type input "/export/share/pseudo/nb/lda/pz/gbrv/1.0/us/nb_pz_gbrv_1.0.upf"
type input "/export/share/pseudo/se/lda/pz/gbrv/1.0/us/se_pz_gbrv_1.0.upf"
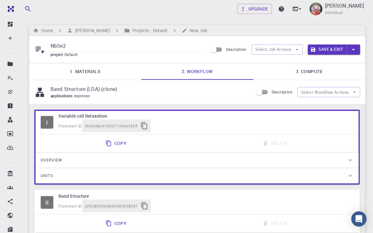
click at [314, 70] on link "3. Compute" at bounding box center [309, 71] width 112 height 17
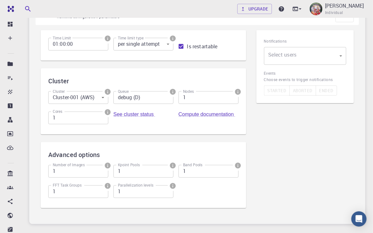
scroll to position [78, 0]
click at [108, 112] on input "2" at bounding box center [78, 118] width 60 height 13
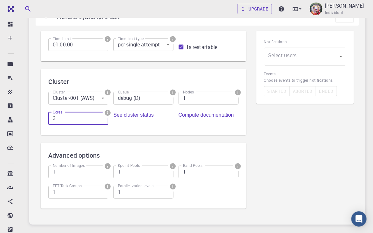
click at [108, 112] on input "3" at bounding box center [78, 118] width 60 height 13
type input "4"
click at [108, 112] on input "4" at bounding box center [78, 118] width 60 height 13
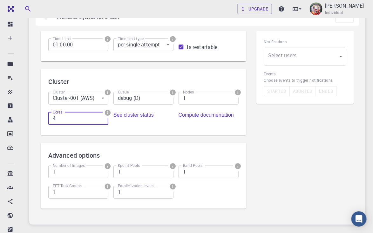
click at [108, 112] on input "4" at bounding box center [78, 118] width 60 height 13
click at [231, 117] on div "Cluster Cluster-001 (AWS) 1 Cluster Queue debug (D) Queue Nodes 1 Nodes Cores 4…" at bounding box center [140, 107] width 195 height 41
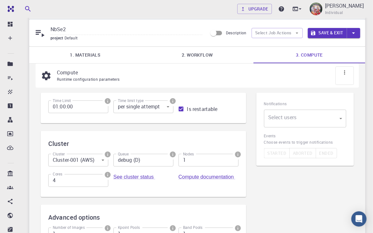
scroll to position [12, 0]
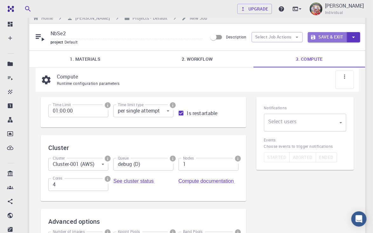
click at [326, 37] on button "Save & Exit" at bounding box center [327, 37] width 39 height 10
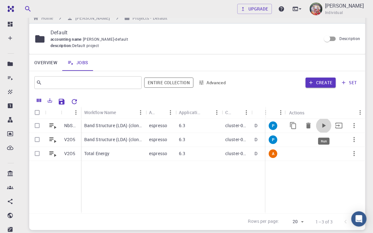
click at [323, 126] on icon "Run" at bounding box center [324, 125] width 3 height 4
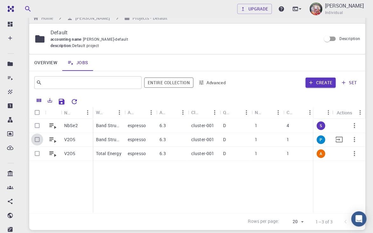
click at [36, 140] on input "Select row" at bounding box center [37, 139] width 12 height 12
checkbox input "true"
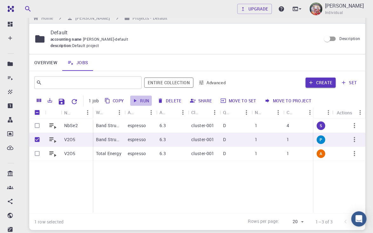
click at [139, 101] on button "Run" at bounding box center [141, 101] width 22 height 10
checkbox input "false"
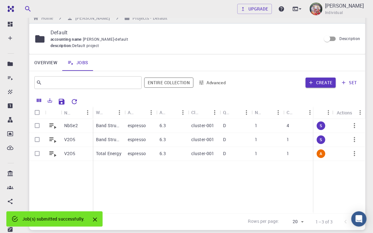
click at [205, 177] on div "NbSe2 V2O5 V2O5 Band Structure (LDA) (clone) espresso 6.3 cluster-001 D 1 4 - 0…" at bounding box center [309, 166] width 560 height 94
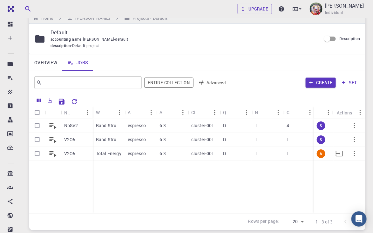
click at [192, 155] on p "cluster-001" at bounding box center [202, 153] width 23 height 6
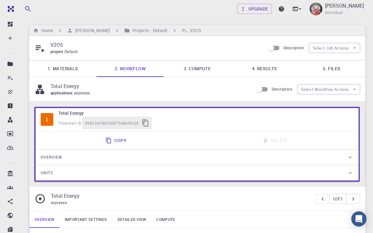
type input "/export/share/pseudo/v/gga/pbe/gbrv/1.4/us/v_pbe_gbrv_1.4.upf"
type input "/export/share/pseudo/o/gga/pbe/gbrv/1.2/us/o_pbe_gbrv_1.2.upf"
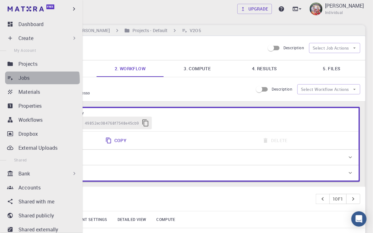
click at [26, 80] on p "Jobs" at bounding box center [23, 78] width 11 height 8
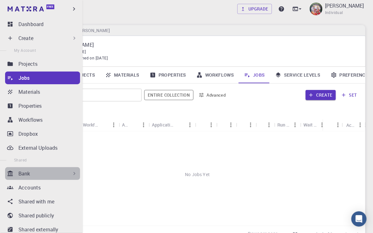
click at [59, 174] on div "Bank" at bounding box center [47, 174] width 59 height 8
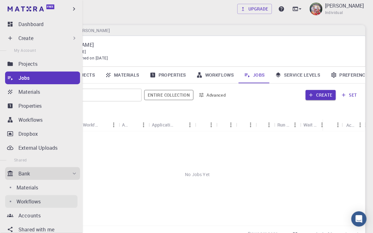
click at [39, 198] on p "Workflows" at bounding box center [29, 202] width 24 height 8
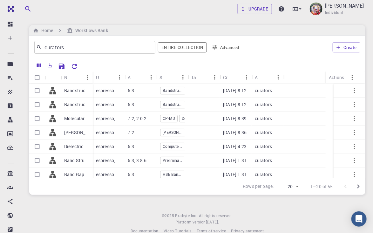
click at [93, 77] on div "Used application" at bounding box center [109, 77] width 32 height 12
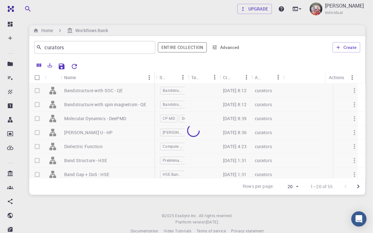
drag, startPoint x: 92, startPoint y: 76, endPoint x: 153, endPoint y: 68, distance: 62.1
click at [153, 68] on div "Name Used application Application Version Subworkflows Tags Created Account Act…" at bounding box center [197, 127] width 336 height 136
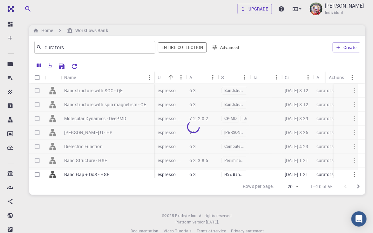
click at [62, 106] on div at bounding box center [193, 127] width 329 height 86
drag, startPoint x: 62, startPoint y: 102, endPoint x: 117, endPoint y: 107, distance: 54.8
click at [117, 107] on div at bounding box center [193, 127] width 329 height 86
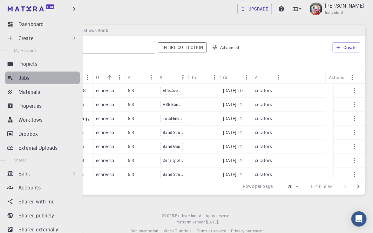
click at [26, 73] on link "Jobs" at bounding box center [42, 77] width 75 height 13
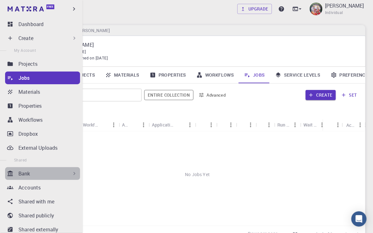
click at [43, 174] on div "Bank" at bounding box center [47, 174] width 59 height 8
click at [66, 173] on div "Bank" at bounding box center [47, 174] width 59 height 8
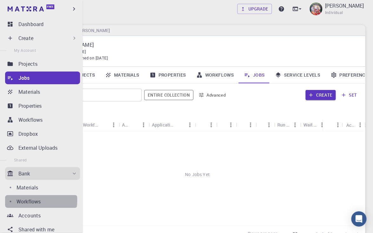
click at [30, 200] on p "Workflows" at bounding box center [29, 202] width 24 height 8
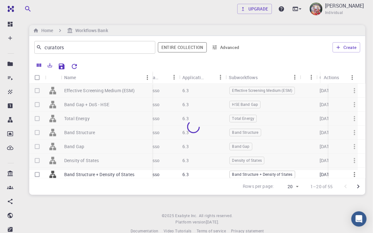
drag, startPoint x: 137, startPoint y: 74, endPoint x: 151, endPoint y: 75, distance: 14.3
click at [151, 75] on div "Name" at bounding box center [153, 77] width 6 height 12
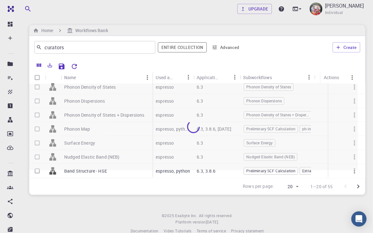
scroll to position [193, 0]
click at [357, 188] on icon "Go to next page" at bounding box center [359, 187] width 8 height 8
click at [78, 162] on div at bounding box center [193, 127] width 329 height 86
click at [357, 187] on icon "Go to next page" at bounding box center [359, 187] width 8 height 8
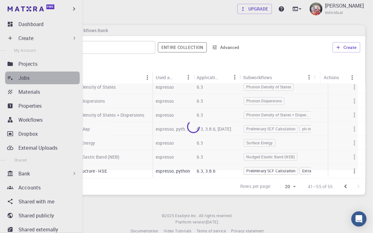
click at [33, 78] on div "Jobs" at bounding box center [49, 78] width 62 height 8
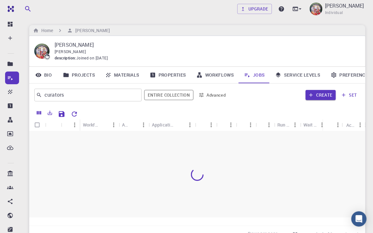
click at [154, 173] on div at bounding box center [197, 174] width 336 height 86
click at [132, 152] on div "No Jobs Yet" at bounding box center [197, 174] width 336 height 86
drag, startPoint x: 132, startPoint y: 152, endPoint x: 83, endPoint y: 162, distance: 50.0
click at [83, 162] on div "No Jobs Yet" at bounding box center [197, 174] width 336 height 86
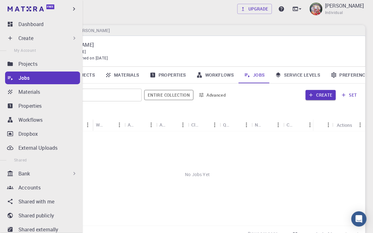
click at [15, 81] on link "Jobs" at bounding box center [42, 77] width 75 height 13
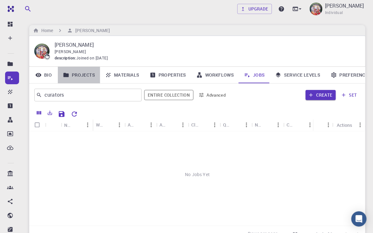
click at [78, 73] on link "Projects" at bounding box center [79, 75] width 42 height 17
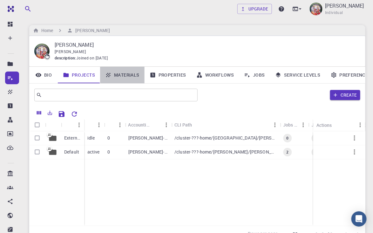
click at [132, 75] on link "Materials" at bounding box center [122, 75] width 44 height 17
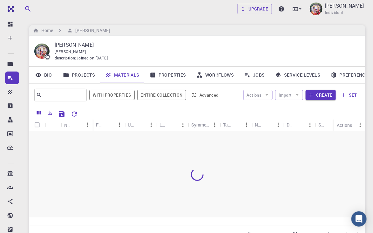
click at [168, 74] on link "Properties" at bounding box center [168, 75] width 47 height 17
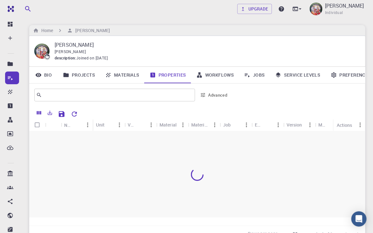
click at [216, 77] on link "Workflows" at bounding box center [215, 75] width 48 height 17
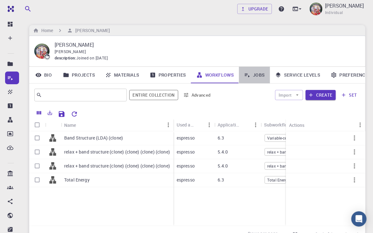
click at [255, 75] on link "Jobs" at bounding box center [254, 75] width 31 height 17
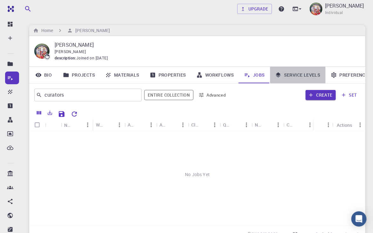
click at [295, 76] on link "Service Levels" at bounding box center [298, 75] width 56 height 17
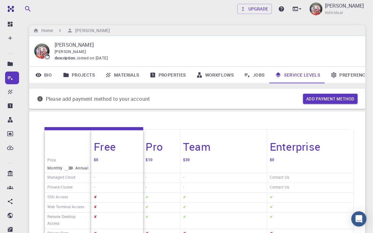
click at [346, 73] on link "Preferences" at bounding box center [351, 75] width 51 height 17
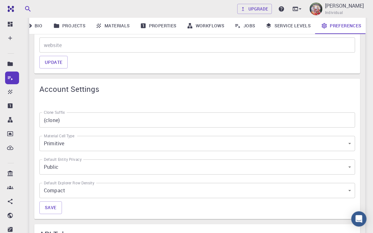
scroll to position [286, 0]
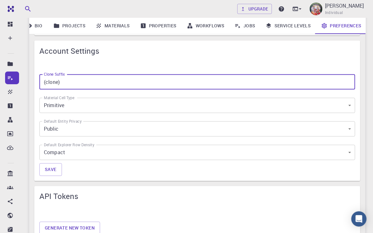
click at [105, 81] on input "(clone)" at bounding box center [197, 81] width 316 height 15
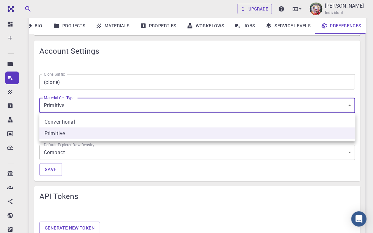
click at [112, 99] on body "Free Dashboard Create New Job New Material Create Material Upload File Import f…" at bounding box center [186, 100] width 373 height 773
click at [112, 99] on div at bounding box center [186, 116] width 373 height 233
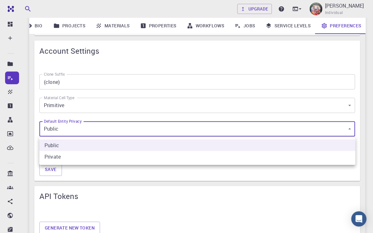
click at [113, 126] on body "Free Dashboard Create New Job New Material Create Material Upload File Import f…" at bounding box center [186, 100] width 373 height 773
click at [113, 126] on div at bounding box center [186, 116] width 373 height 233
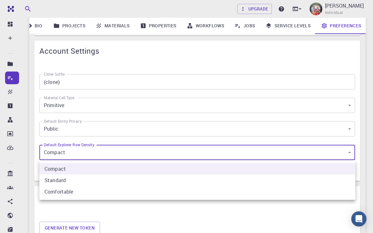
click at [117, 149] on body "Free Dashboard Create New Job New Material Create Material Upload File Import f…" at bounding box center [186, 100] width 373 height 773
click at [117, 149] on div at bounding box center [186, 116] width 373 height 233
click at [125, 218] on div at bounding box center [186, 116] width 373 height 233
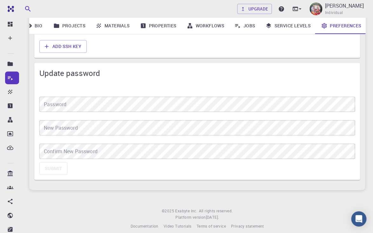
scroll to position [541, 0]
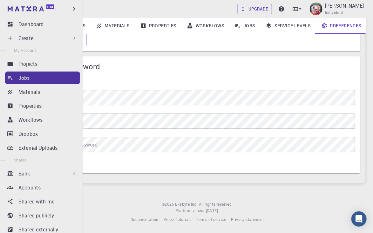
click at [27, 76] on p "Jobs" at bounding box center [23, 78] width 11 height 8
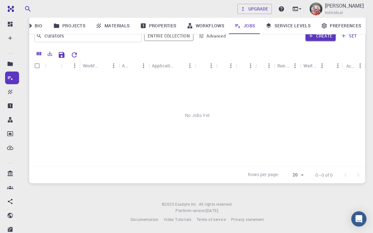
scroll to position [60, 0]
click at [247, 26] on link "Jobs" at bounding box center [244, 25] width 31 height 17
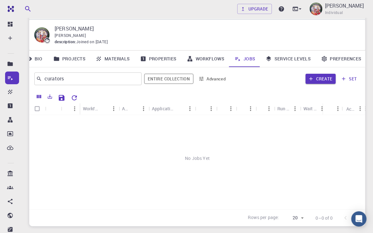
scroll to position [3, 0]
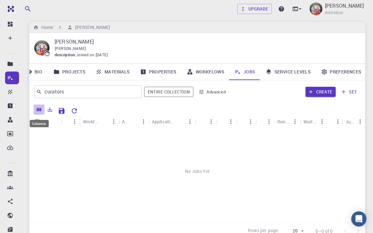
click at [37, 108] on icon "Columns" at bounding box center [39, 110] width 6 height 6
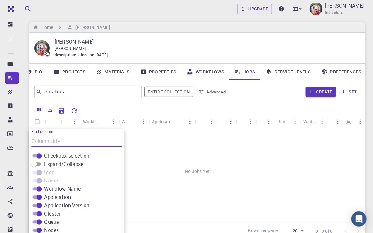
scroll to position [42, 0]
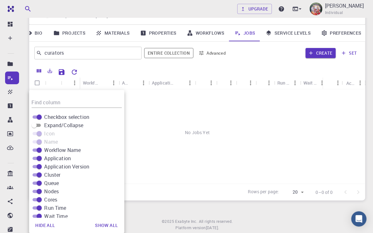
click at [149, 122] on div "No Jobs Yet" at bounding box center [197, 132] width 336 height 86
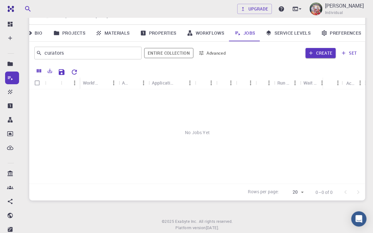
click at [149, 122] on div "No Jobs Yet" at bounding box center [197, 132] width 336 height 86
click at [353, 54] on button "set" at bounding box center [349, 53] width 22 height 10
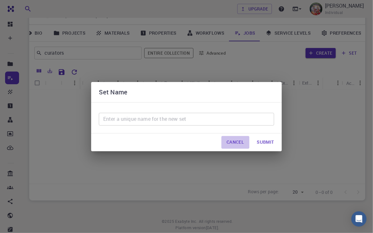
click at [240, 144] on button "Cancel" at bounding box center [235, 142] width 28 height 13
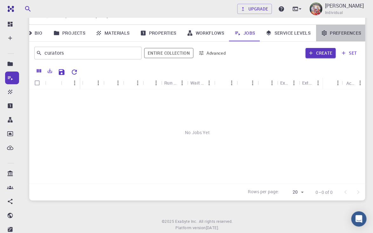
click at [341, 34] on link "Preferences" at bounding box center [341, 33] width 51 height 17
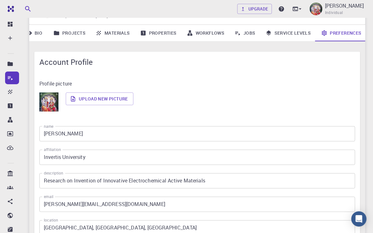
click at [225, 73] on div "Profile picture Upload new picture name [PERSON_NAME] name affiliation Invertis…" at bounding box center [197, 176] width 326 height 208
click at [248, 34] on link "Jobs" at bounding box center [244, 33] width 31 height 17
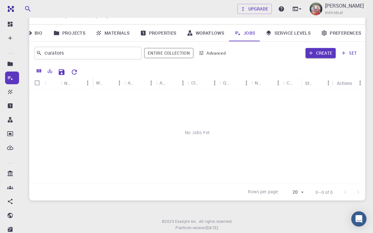
click at [211, 33] on link "Workflows" at bounding box center [206, 33] width 48 height 17
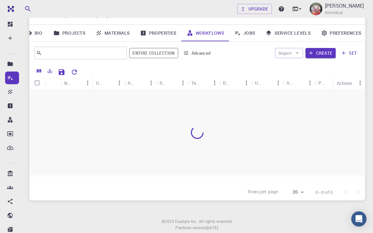
click at [169, 33] on link "Properties" at bounding box center [158, 33] width 47 height 17
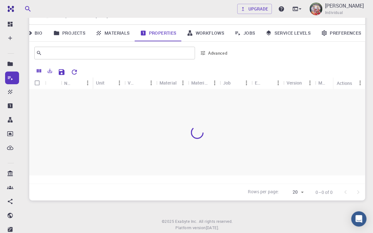
click at [119, 31] on link "Materials" at bounding box center [113, 33] width 44 height 17
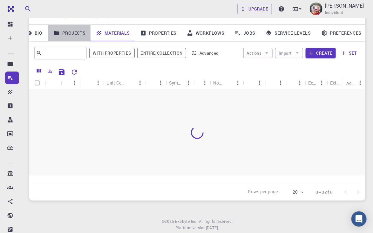
click at [72, 33] on link "Projects" at bounding box center [69, 33] width 42 height 17
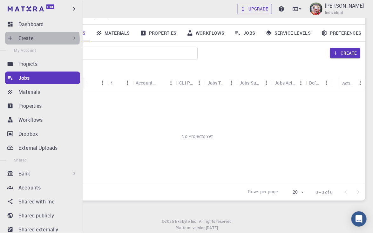
click at [31, 39] on p "Create" at bounding box center [25, 38] width 15 height 8
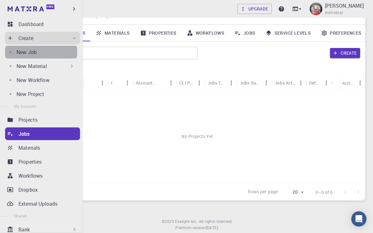
click at [33, 52] on p "New Job" at bounding box center [27, 52] width 20 height 8
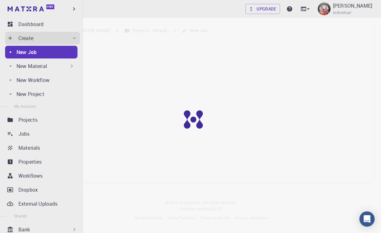
click at [79, 207] on li "External Uploads" at bounding box center [41, 203] width 83 height 13
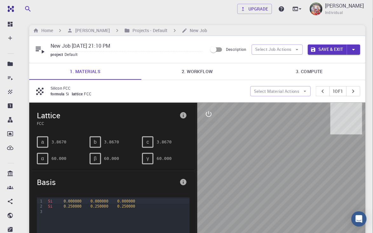
click at [128, 47] on input "New Job [DATE] 21:10 PM" at bounding box center [127, 46] width 152 height 10
type input "N"
type input "E"
type input "Band Energy HSE"
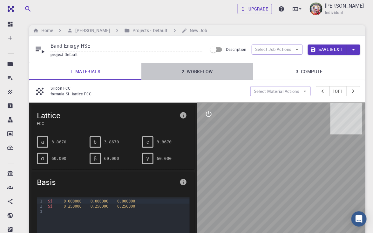
click at [197, 71] on link "2. Workflow" at bounding box center [197, 71] width 112 height 17
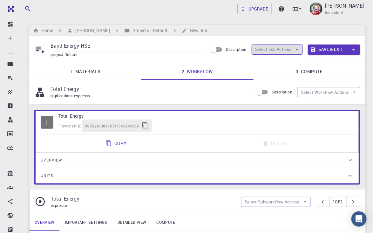
click at [281, 51] on button "Select Job Actions" at bounding box center [277, 49] width 51 height 10
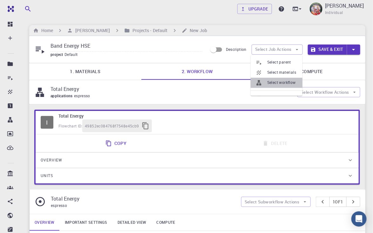
click at [278, 80] on span "Select workflow" at bounding box center [282, 83] width 30 height 6
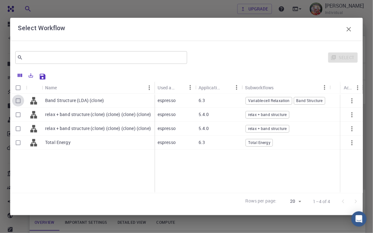
click at [17, 98] on input "Select row" at bounding box center [18, 101] width 12 height 12
checkbox input "true"
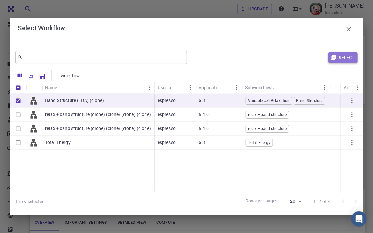
click at [341, 57] on button "Select" at bounding box center [343, 57] width 30 height 10
type input "DFT LDA PZ"
type input "/export/share/pseudo/si/lda/pz/gbrv/1.0/us/si_pz_gbrv_1.0.upf"
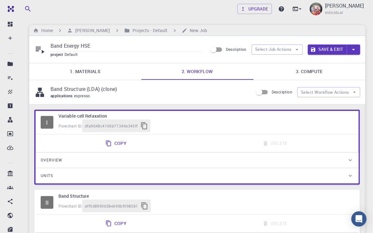
click at [314, 71] on link "3. Compute" at bounding box center [309, 71] width 112 height 17
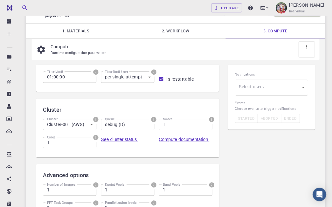
scroll to position [38, 0]
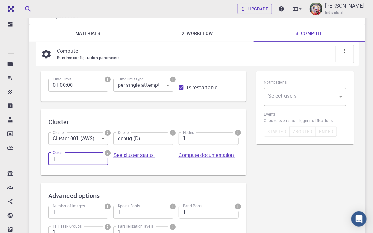
click at [108, 153] on input "1" at bounding box center [78, 159] width 60 height 13
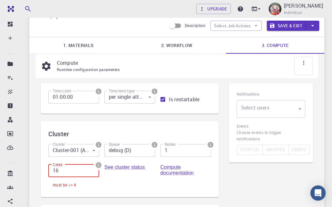
type input "16"
click at [173, 152] on input "1" at bounding box center [185, 150] width 51 height 13
click at [207, 177] on div "Compute documentation" at bounding box center [185, 172] width 51 height 15
click at [172, 154] on input "10" at bounding box center [185, 150] width 51 height 13
type input "1"
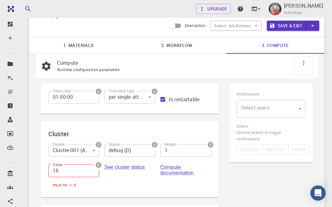
click at [143, 182] on div "See cluster status" at bounding box center [127, 174] width 56 height 30
click at [61, 173] on input "16" at bounding box center [73, 171] width 51 height 13
type input "1"
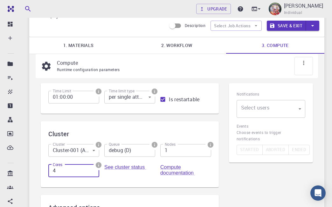
type input "4"
click at [127, 180] on div "See cluster status" at bounding box center [129, 172] width 51 height 15
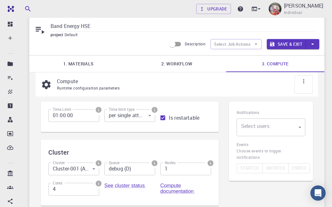
scroll to position [0, 0]
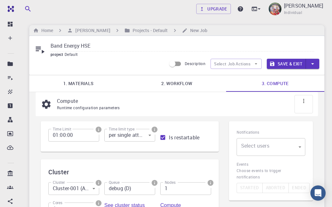
click at [51, 46] on input "Band Energy HSE" at bounding box center [182, 46] width 263 height 10
type input "Si Band Energy HSE"
click at [295, 64] on button "Save & Exit" at bounding box center [286, 64] width 39 height 10
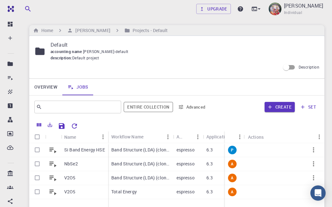
scroll to position [17, 0]
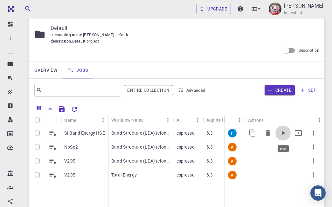
click at [283, 134] on icon "Run" at bounding box center [282, 133] width 3 height 4
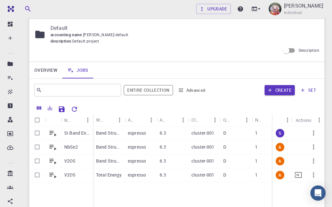
click at [135, 176] on p "espresso" at bounding box center [137, 175] width 18 height 6
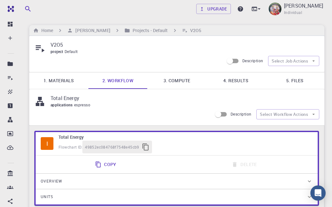
type input "/export/share/pseudo/v/gga/pbe/gbrv/1.4/us/v_pbe_gbrv_1.4.upf"
type input "/export/share/pseudo/o/gga/pbe/gbrv/1.2/us/o_pbe_gbrv_1.2.upf"
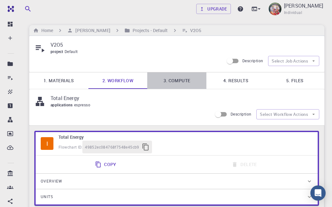
click at [172, 82] on link "3. Compute" at bounding box center [176, 80] width 59 height 17
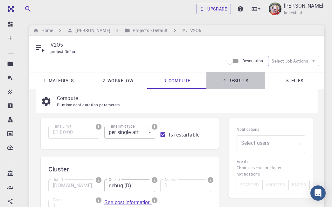
click at [242, 80] on link "4. Results" at bounding box center [235, 80] width 59 height 17
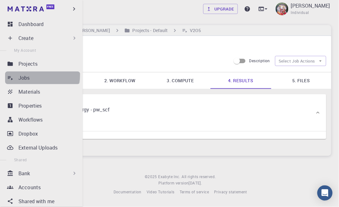
click at [23, 74] on p "Jobs" at bounding box center [23, 78] width 11 height 8
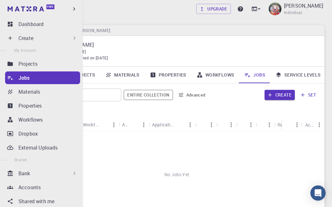
click at [65, 175] on div "Bank" at bounding box center [47, 174] width 59 height 8
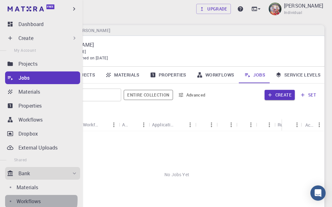
click at [35, 200] on p "Workflows" at bounding box center [29, 202] width 24 height 8
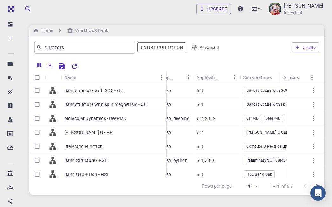
drag, startPoint x: 149, startPoint y: 77, endPoint x: 166, endPoint y: 75, distance: 16.6
click at [166, 75] on div "Name" at bounding box center [167, 77] width 6 height 12
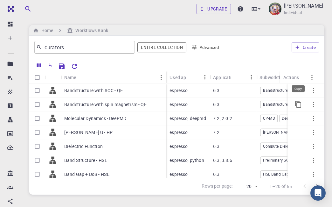
click at [291, 99] on button "Copy" at bounding box center [297, 104] width 15 height 15
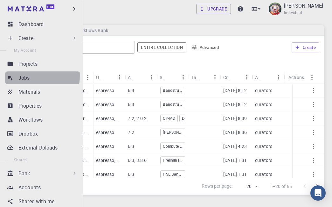
click at [23, 75] on p "Jobs" at bounding box center [23, 78] width 11 height 8
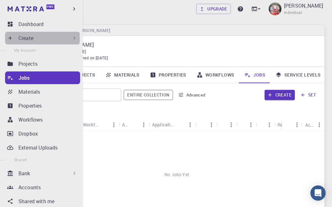
click at [27, 37] on p "Create" at bounding box center [25, 38] width 15 height 8
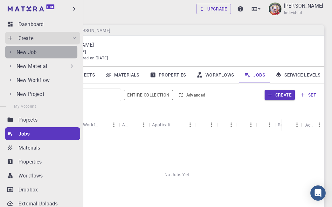
click at [29, 51] on p "New Job" at bounding box center [27, 52] width 20 height 8
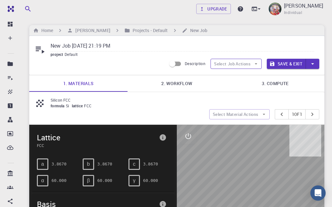
click at [218, 63] on button "Select Job Actions" at bounding box center [235, 64] width 51 height 10
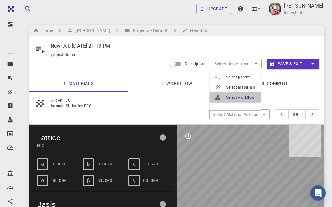
click at [238, 97] on span "Select workflow" at bounding box center [241, 97] width 30 height 6
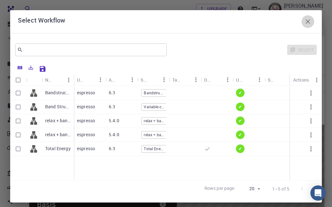
click at [304, 20] on icon "button" at bounding box center [308, 22] width 8 height 8
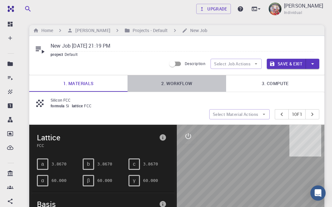
click at [177, 85] on link "2. Workflow" at bounding box center [176, 83] width 98 height 17
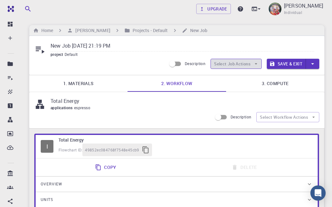
click at [236, 65] on button "Select Job Actions" at bounding box center [235, 64] width 51 height 10
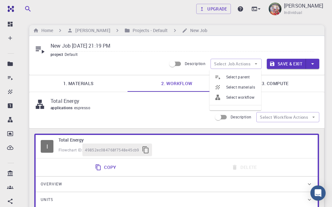
click at [237, 93] on li "Select workflow" at bounding box center [235, 97] width 52 height 10
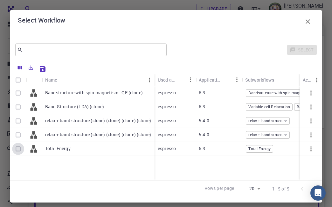
click at [18, 147] on input "Select row" at bounding box center [18, 149] width 12 height 12
checkbox input "true"
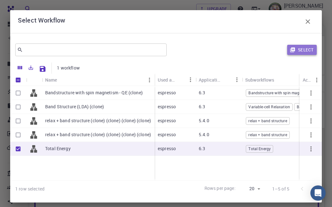
click at [294, 49] on button "Select" at bounding box center [302, 50] width 30 height 10
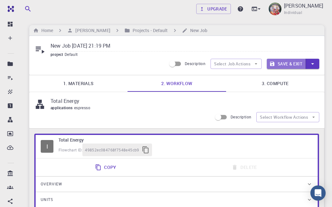
click at [289, 64] on button "Save & Exit" at bounding box center [286, 64] width 39 height 10
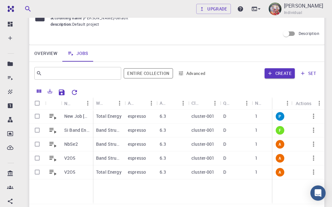
scroll to position [51, 0]
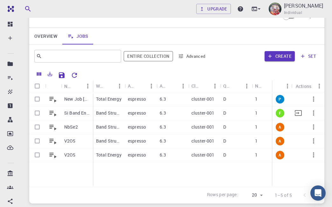
click at [153, 112] on div "espresso" at bounding box center [141, 113] width 32 height 14
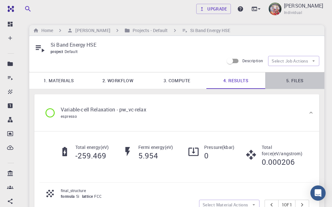
click at [296, 82] on link "5. Files" at bounding box center [294, 80] width 59 height 17
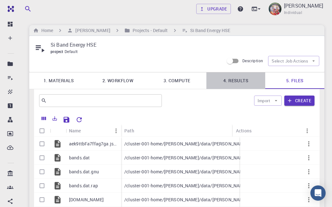
click at [237, 79] on link "4. Results" at bounding box center [235, 80] width 59 height 17
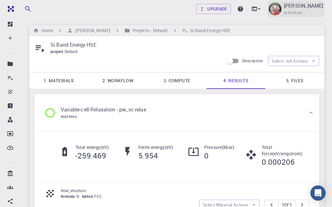
click at [294, 6] on p "[PERSON_NAME]" at bounding box center [303, 6] width 39 height 8
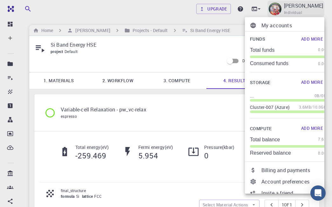
click at [294, 6] on div at bounding box center [166, 103] width 332 height 207
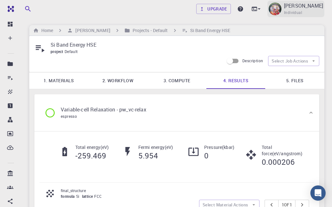
click at [294, 6] on p "[PERSON_NAME]" at bounding box center [303, 6] width 39 height 8
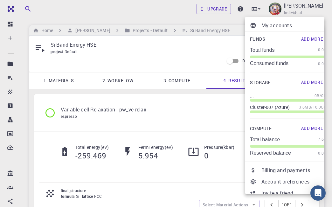
click at [177, 113] on div at bounding box center [166, 103] width 332 height 207
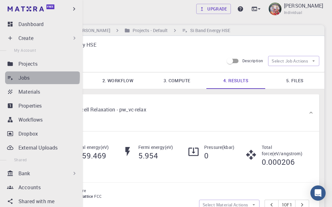
click at [25, 77] on p "Jobs" at bounding box center [23, 78] width 11 height 8
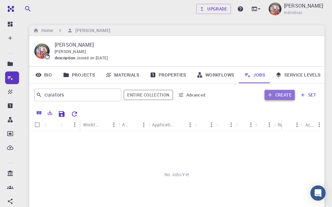
click at [279, 95] on button "Create" at bounding box center [279, 95] width 30 height 10
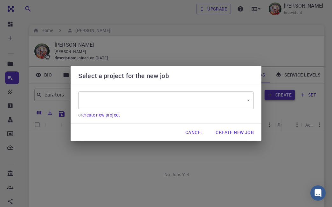
type input "tyq4HX7zEXskbFDnY"
click at [198, 130] on button "Cancel" at bounding box center [194, 132] width 28 height 13
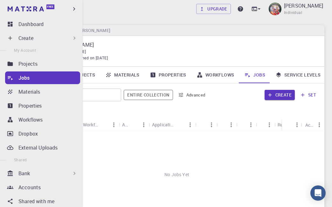
click at [24, 36] on p "Create" at bounding box center [25, 38] width 15 height 8
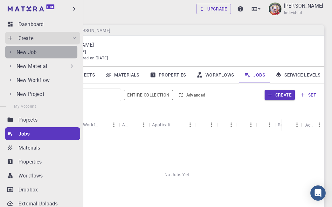
click at [32, 52] on p "New Job" at bounding box center [27, 52] width 20 height 8
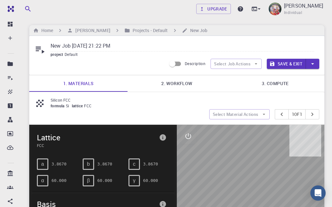
click at [181, 86] on link "2. Workflow" at bounding box center [176, 83] width 98 height 17
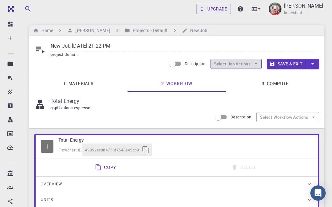
click at [253, 64] on icon "button" at bounding box center [256, 64] width 6 height 6
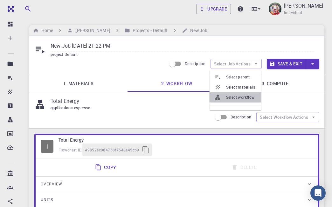
click at [240, 93] on li "Select workflow" at bounding box center [235, 97] width 52 height 10
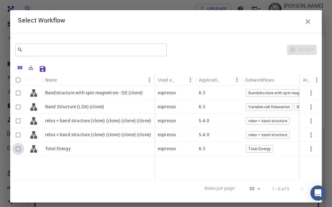
click at [18, 146] on input "Select row" at bounding box center [18, 149] width 12 height 12
checkbox input "true"
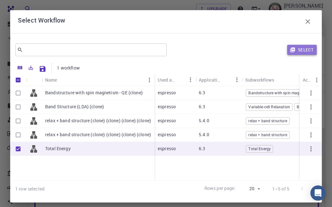
click at [295, 51] on button "Select" at bounding box center [302, 50] width 30 height 10
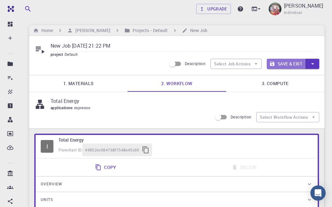
click at [282, 64] on button "Save & Exit" at bounding box center [286, 64] width 39 height 10
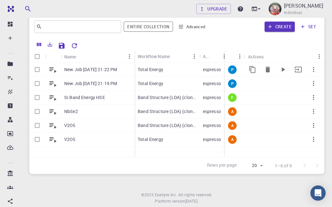
scroll to position [85, 0]
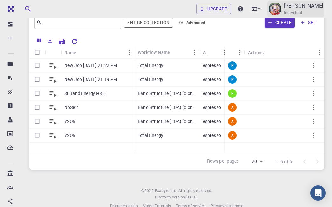
click at [274, 6] on img at bounding box center [274, 9] width 13 height 13
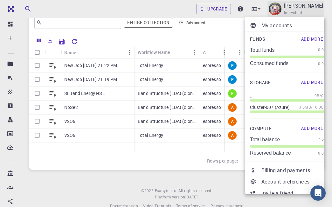
click at [274, 6] on div at bounding box center [166, 103] width 332 height 207
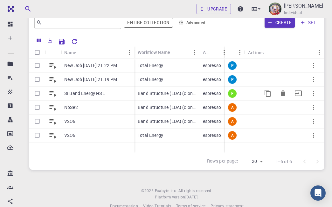
click at [177, 93] on p "Band Structure (LDA) (clone)" at bounding box center [167, 93] width 58 height 6
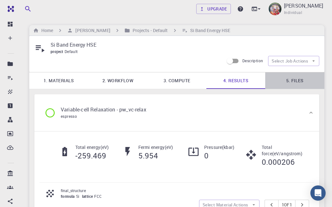
click at [294, 79] on link "5. Files" at bounding box center [294, 80] width 59 height 17
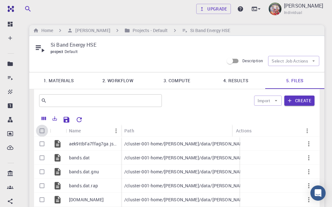
click at [41, 130] on input "Select all rows" at bounding box center [42, 131] width 12 height 12
checkbox input "true"
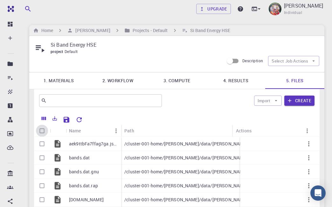
checkbox input "true"
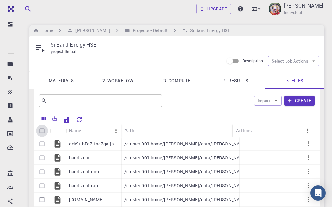
checkbox input "true"
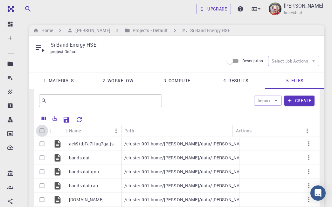
checkbox input "true"
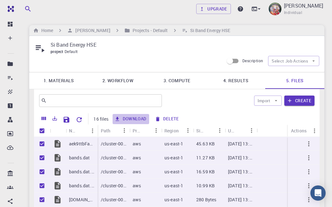
click at [130, 119] on button "Download" at bounding box center [130, 119] width 37 height 10
click at [124, 120] on button "Download" at bounding box center [130, 119] width 37 height 10
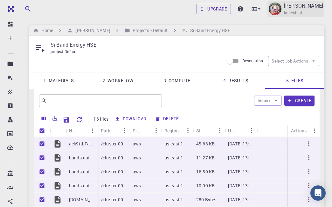
checkbox input "false"
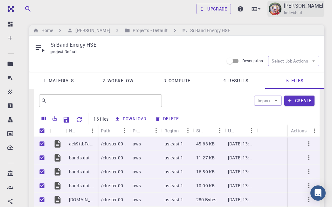
checkbox input "false"
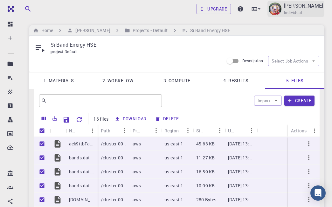
checkbox input "false"
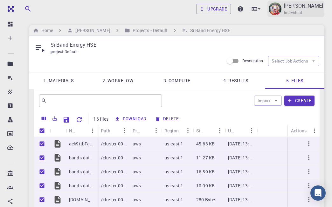
checkbox input "false"
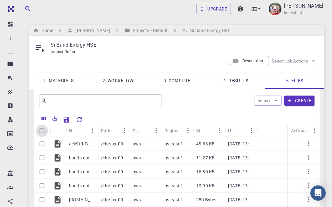
click at [42, 130] on input "Select all rows" at bounding box center [42, 131] width 12 height 12
checkbox input "true"
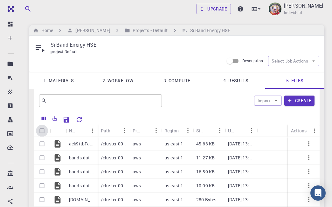
checkbox input "true"
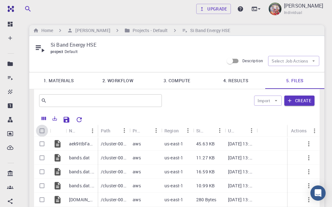
checkbox input "true"
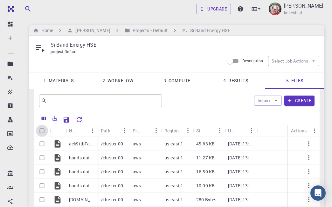
checkbox input "true"
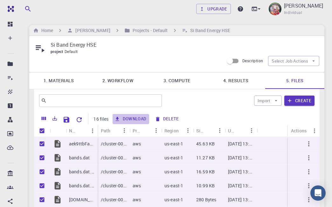
click at [115, 119] on icon "button" at bounding box center [116, 119] width 3 height 4
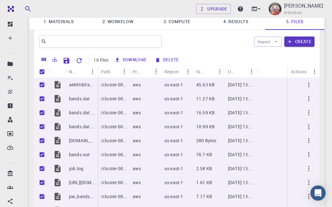
scroll to position [54, 0]
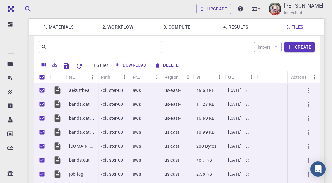
click at [252, 68] on div "Download Delete" at bounding box center [207, 65] width 190 height 11
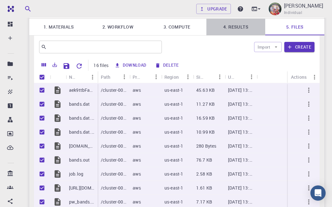
click at [231, 26] on link "4. Results" at bounding box center [235, 27] width 59 height 17
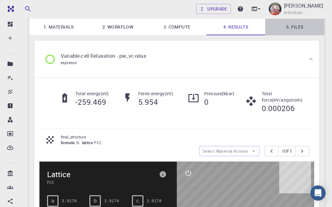
click at [295, 26] on link "5. Files" at bounding box center [294, 27] width 59 height 17
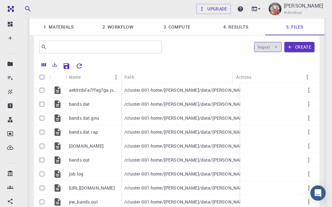
click at [278, 48] on icon "button" at bounding box center [276, 47] width 6 height 6
click at [300, 62] on div at bounding box center [199, 65] width 229 height 11
click at [309, 90] on icon "button" at bounding box center [309, 90] width 8 height 8
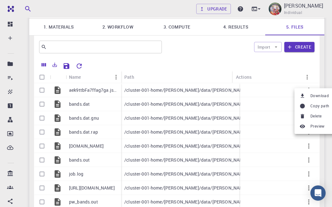
click at [295, 73] on div at bounding box center [166, 103] width 332 height 207
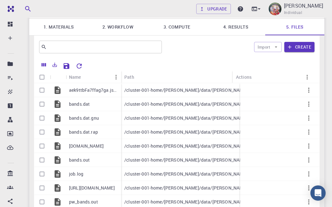
click at [280, 69] on div at bounding box center [199, 65] width 229 height 11
click at [271, 48] on button "Import" at bounding box center [268, 47] width 28 height 10
click at [220, 50] on div "Import Create" at bounding box center [239, 46] width 150 height 15
click at [41, 89] on input "Select row" at bounding box center [42, 90] width 12 height 12
checkbox input "true"
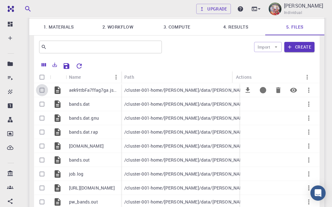
checkbox input "true"
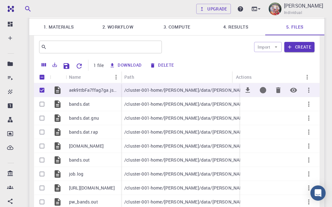
click at [307, 89] on icon "button" at bounding box center [309, 90] width 8 height 8
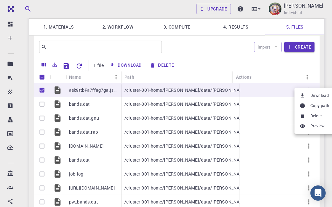
click at [307, 89] on ul "Download Copy path Delete Preview" at bounding box center [314, 111] width 40 height 46
click at [299, 72] on div at bounding box center [166, 103] width 332 height 207
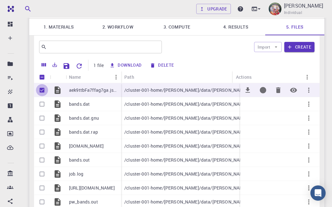
click at [43, 90] on input "Unselect row" at bounding box center [42, 90] width 12 height 12
checkbox input "false"
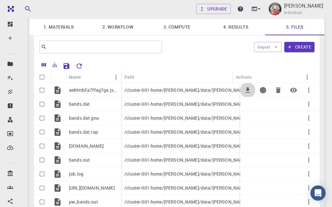
click at [246, 92] on icon "Download" at bounding box center [248, 90] width 8 height 8
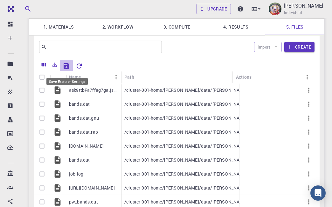
click at [66, 68] on icon "Save Explorer Settings" at bounding box center [67, 66] width 8 height 8
